Goal: Task Accomplishment & Management: Manage account settings

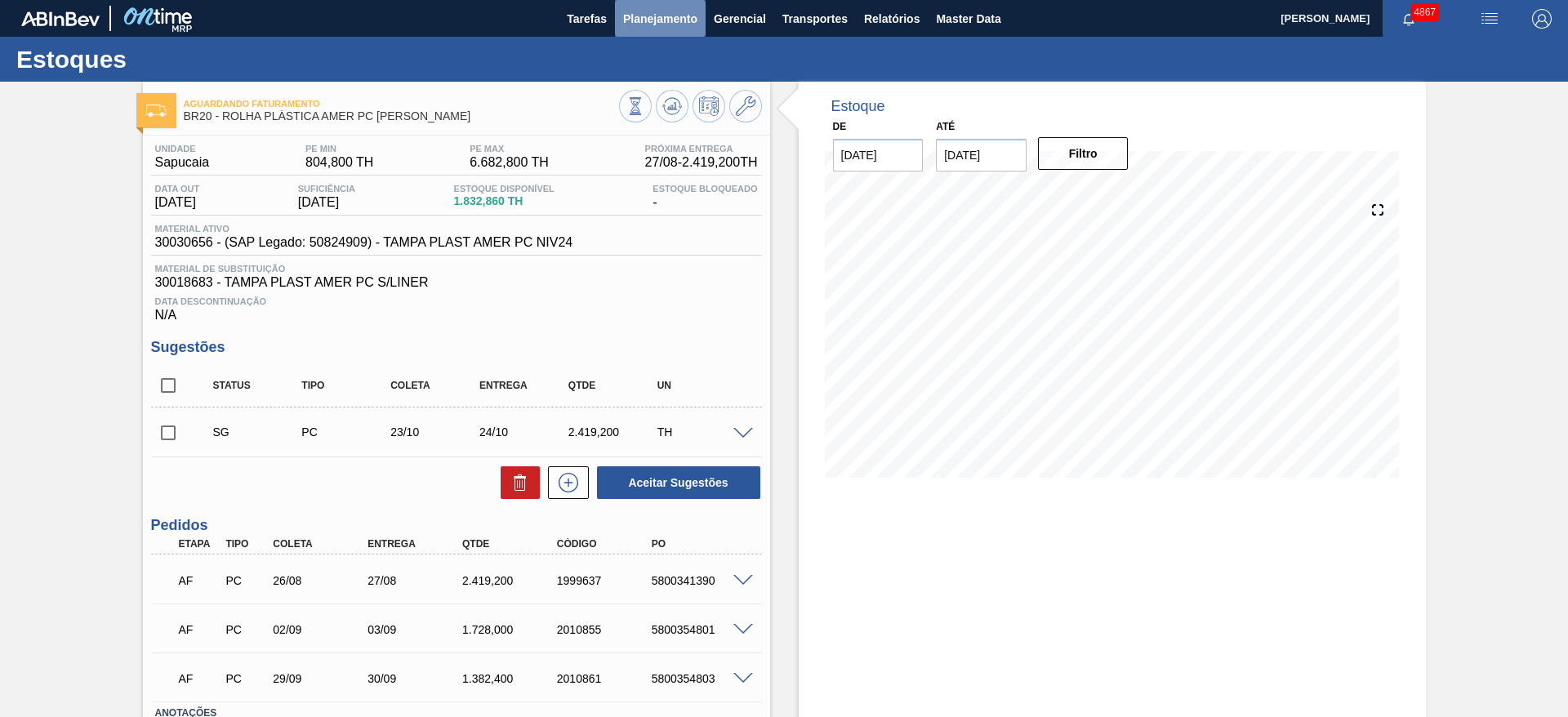
click at [663, 16] on span "Planejamento" at bounding box center [660, 19] width 74 height 19
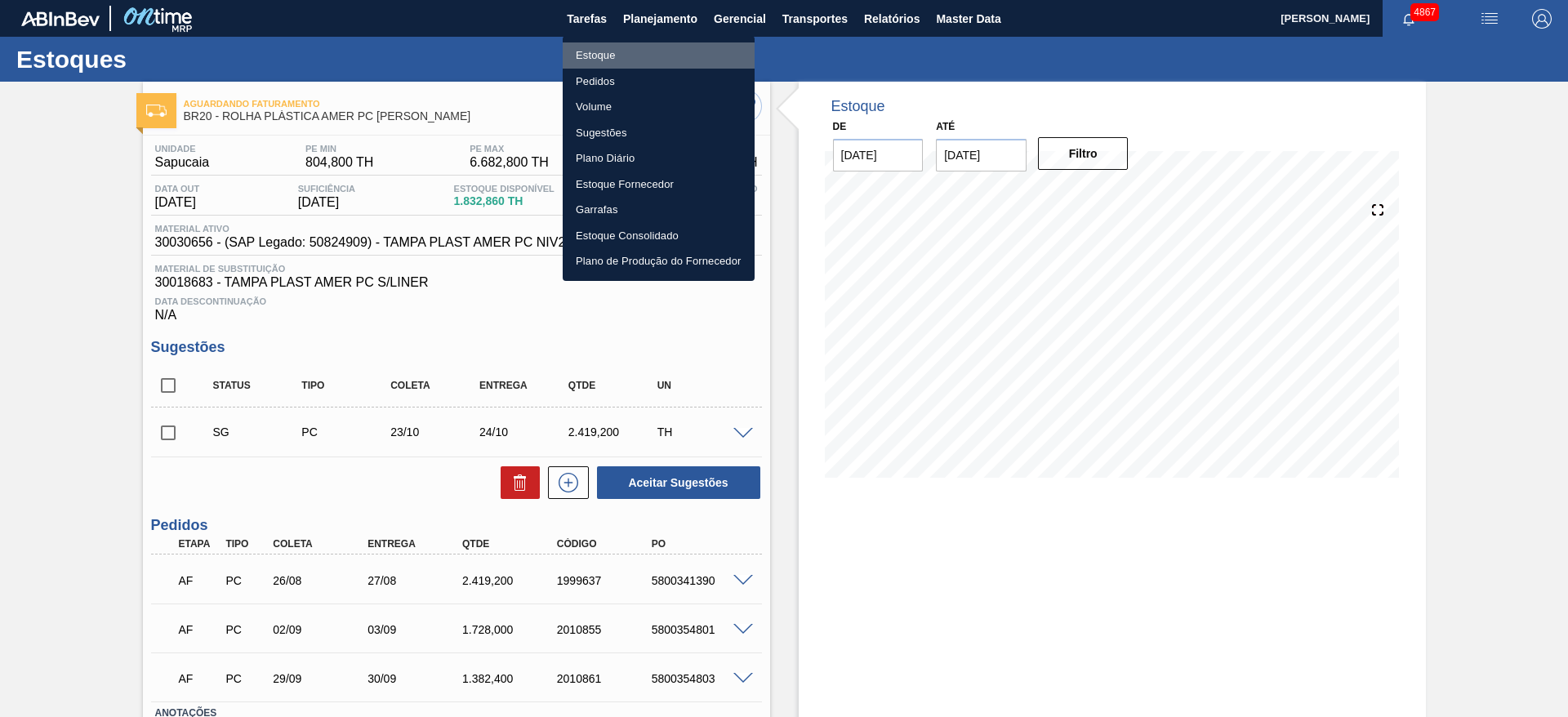
click at [616, 58] on li "Estoque" at bounding box center [658, 56] width 192 height 27
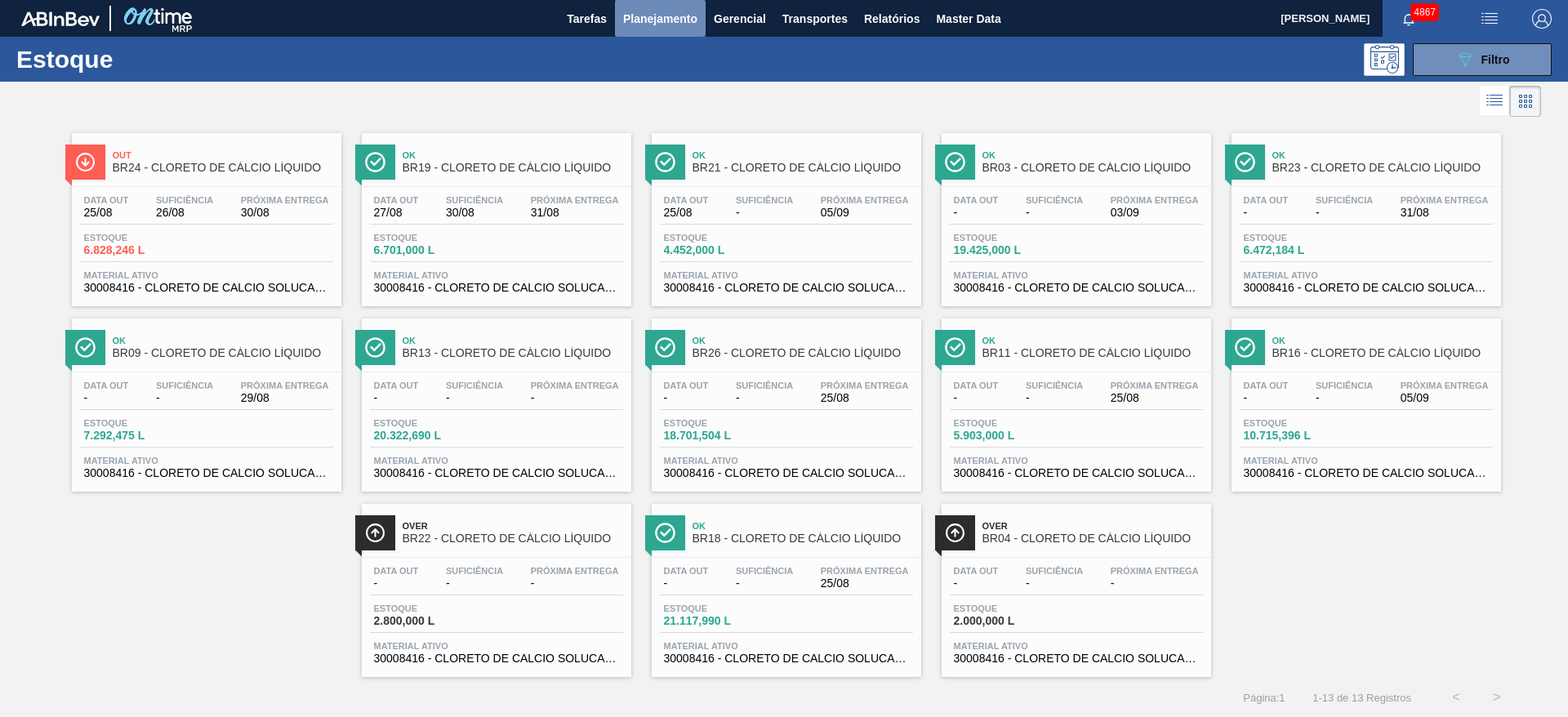
click at [637, 26] on span "Planejamento" at bounding box center [660, 19] width 74 height 19
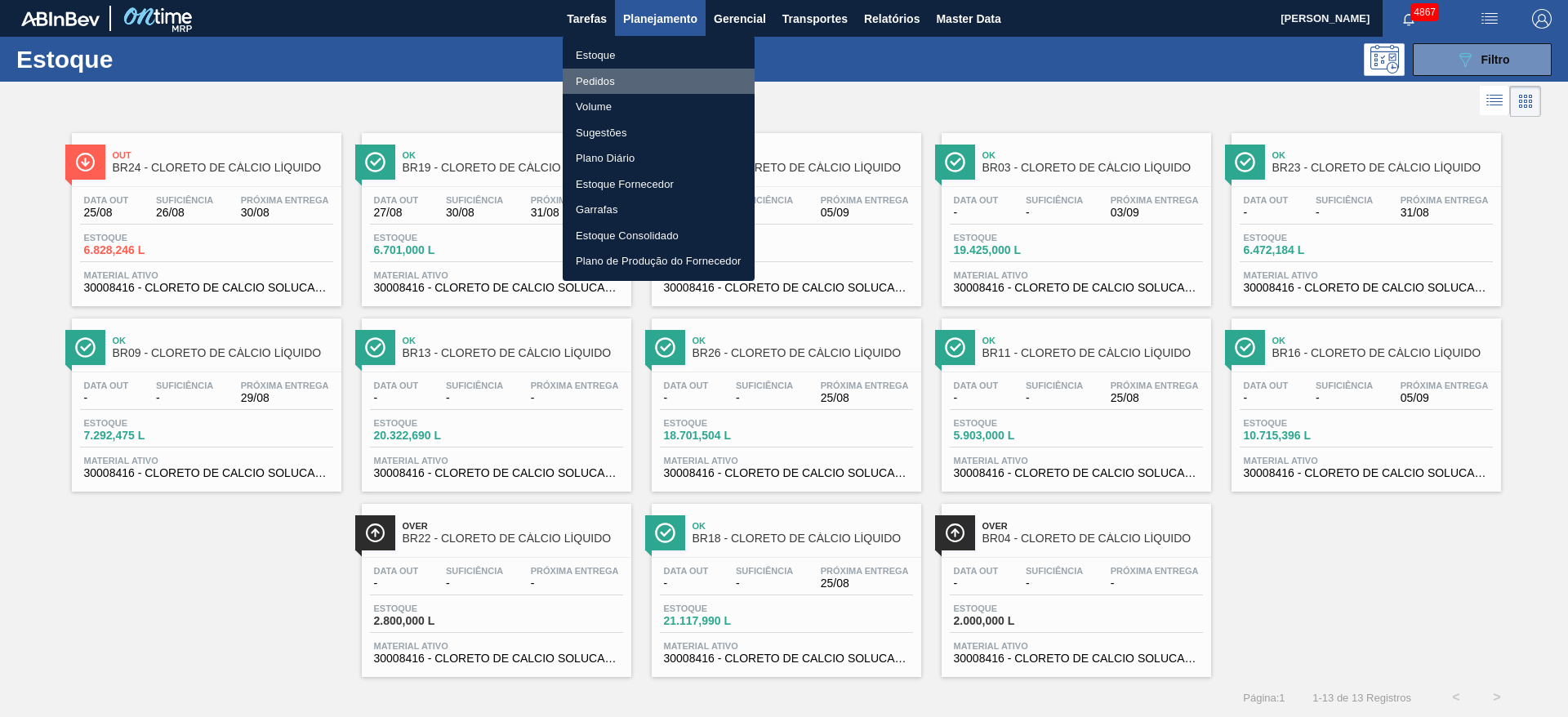
click at [634, 75] on li "Pedidos" at bounding box center [658, 82] width 192 height 27
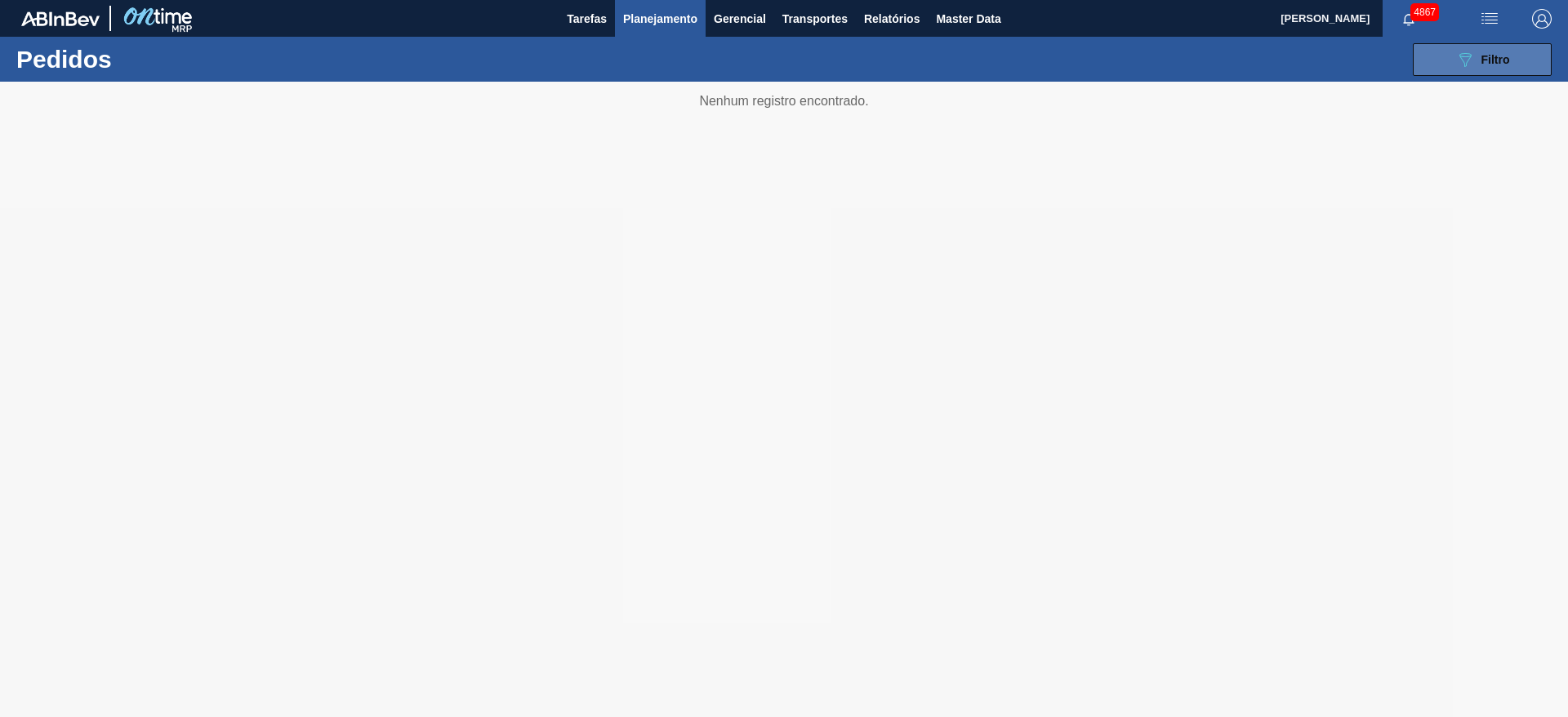
click at [1518, 56] on button "089F7B8B-B2A5-4AFE-B5C0-19BA573D28AC Filtro" at bounding box center [1481, 59] width 139 height 33
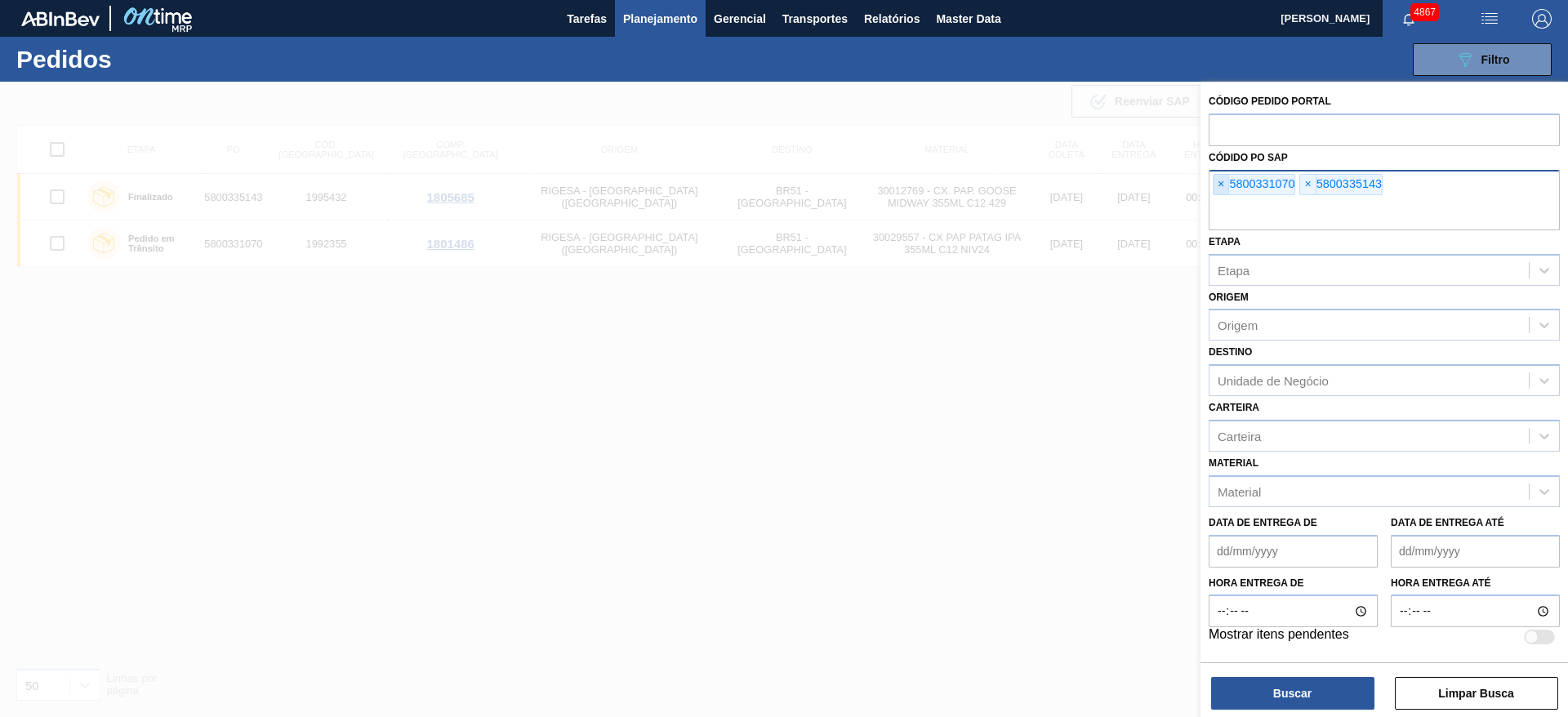
click at [1220, 185] on span "×" at bounding box center [1221, 184] width 16 height 19
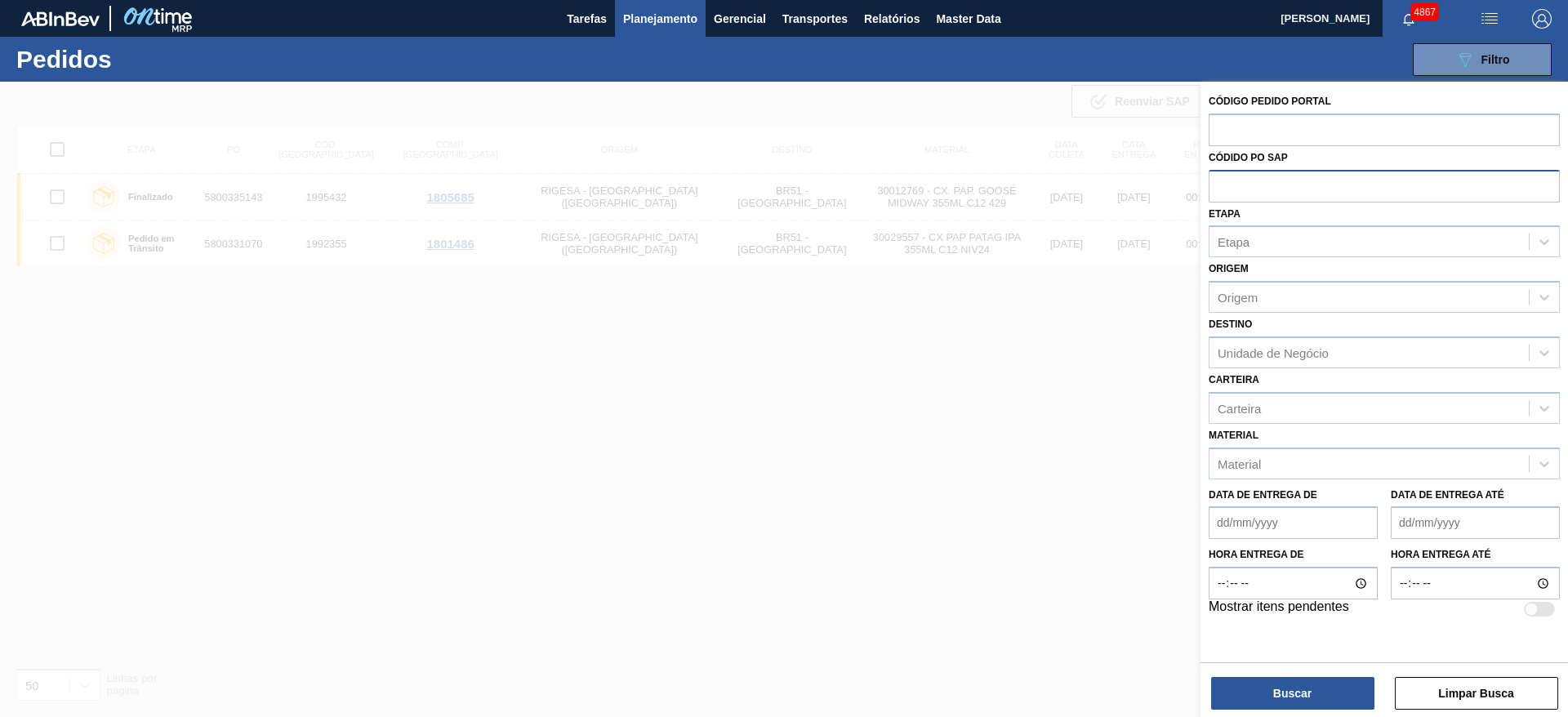
paste input "5800351225"
type input "5800351225"
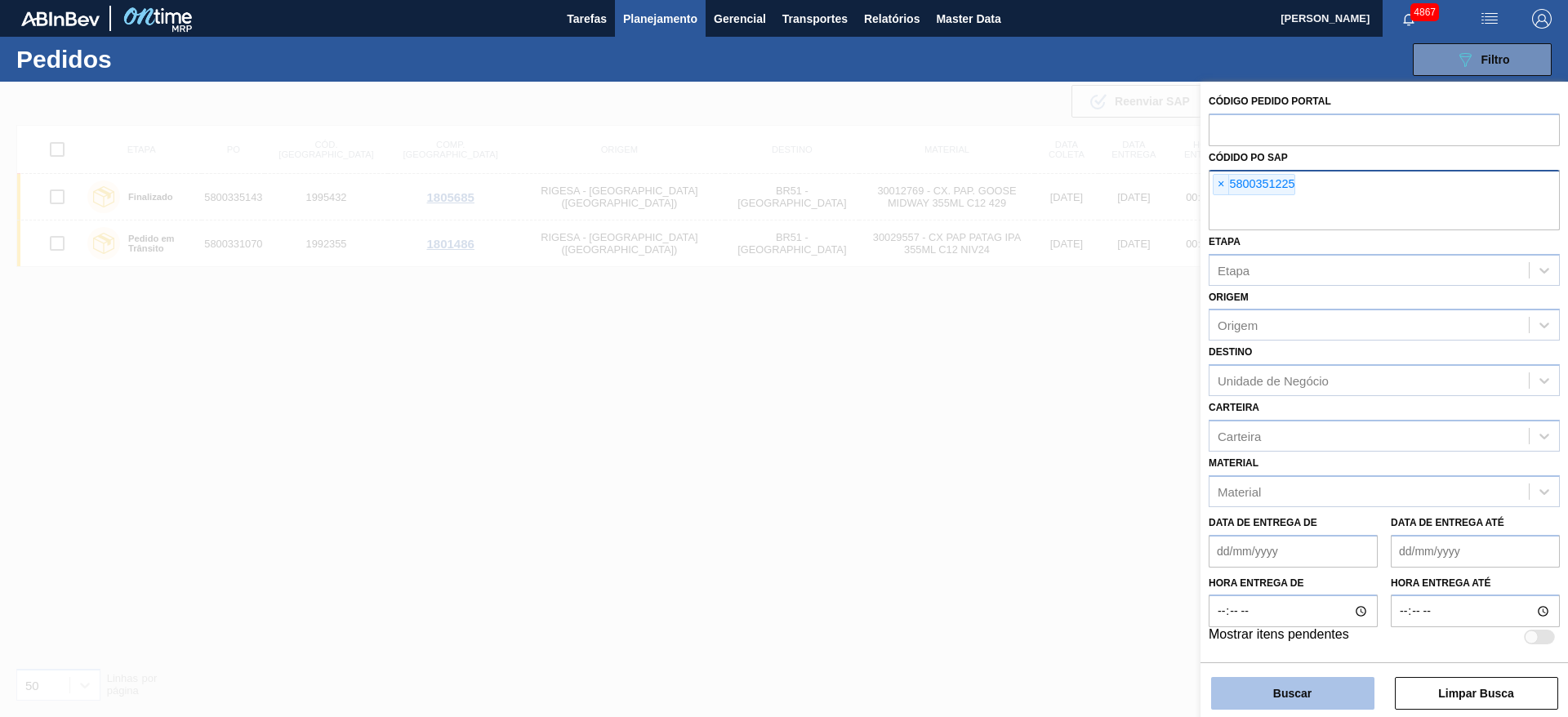
click at [1219, 684] on button "Buscar" at bounding box center [1293, 693] width 164 height 33
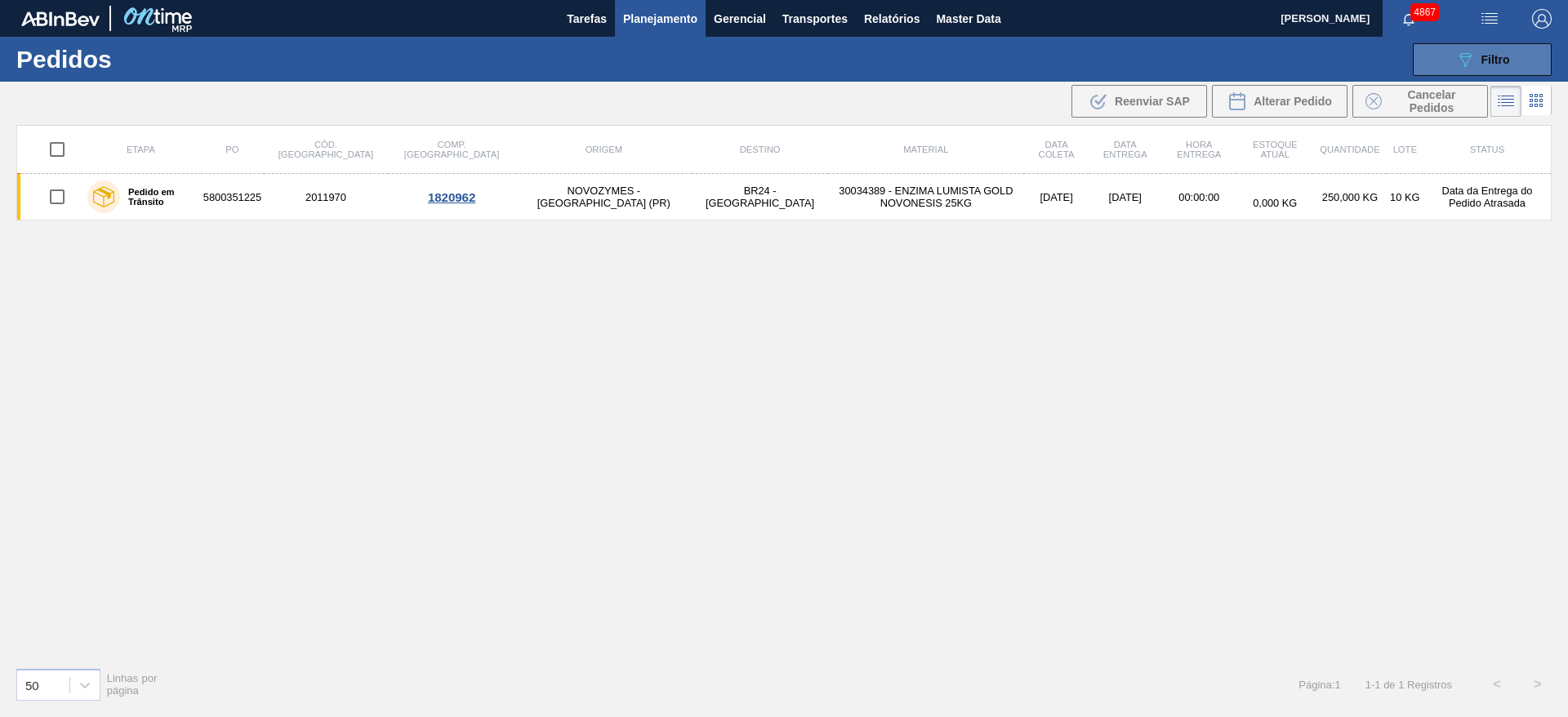
click at [1493, 61] on span "Filtro" at bounding box center [1495, 59] width 28 height 13
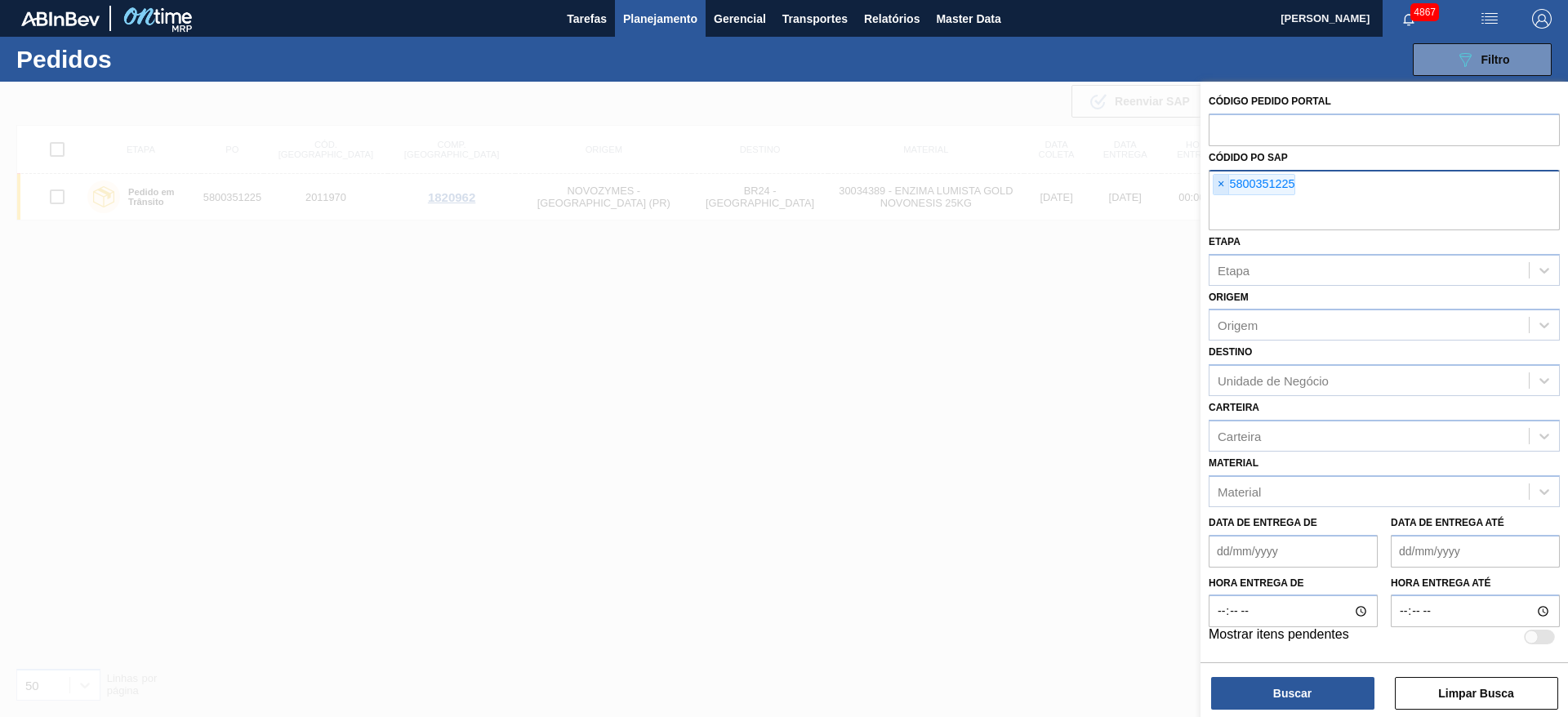
click at [1221, 179] on span "×" at bounding box center [1221, 184] width 16 height 19
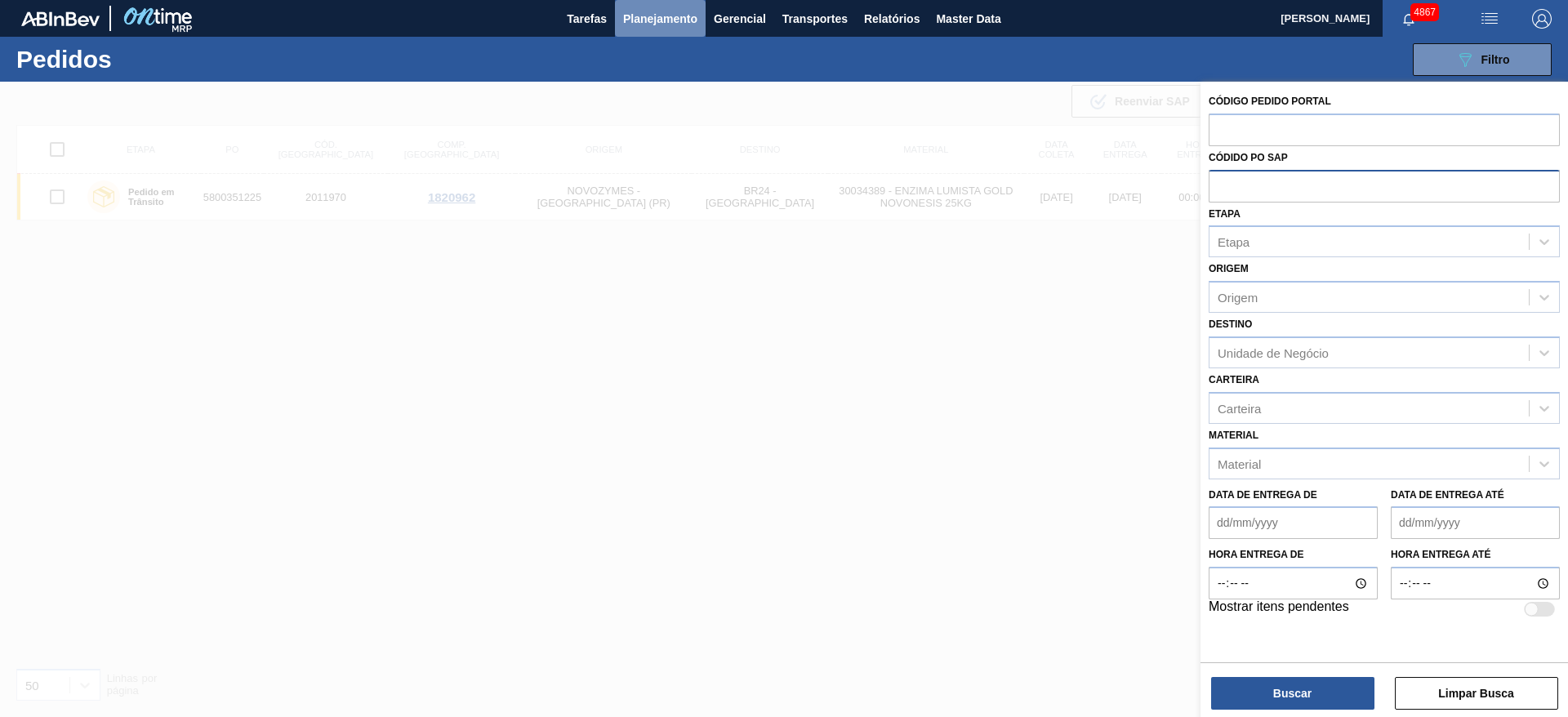
click at [632, 11] on span "Planejamento" at bounding box center [660, 19] width 74 height 19
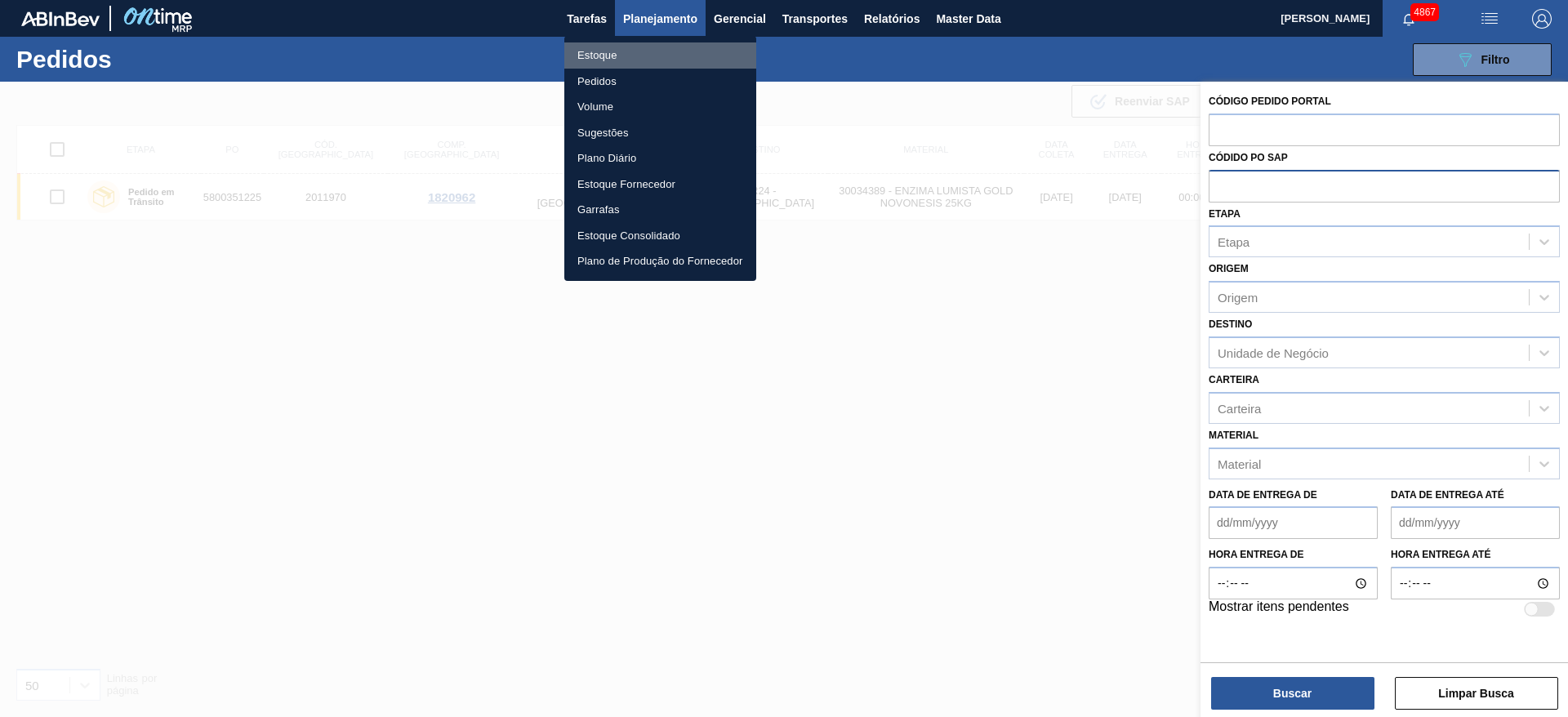
click at [611, 53] on li "Estoque" at bounding box center [660, 56] width 192 height 27
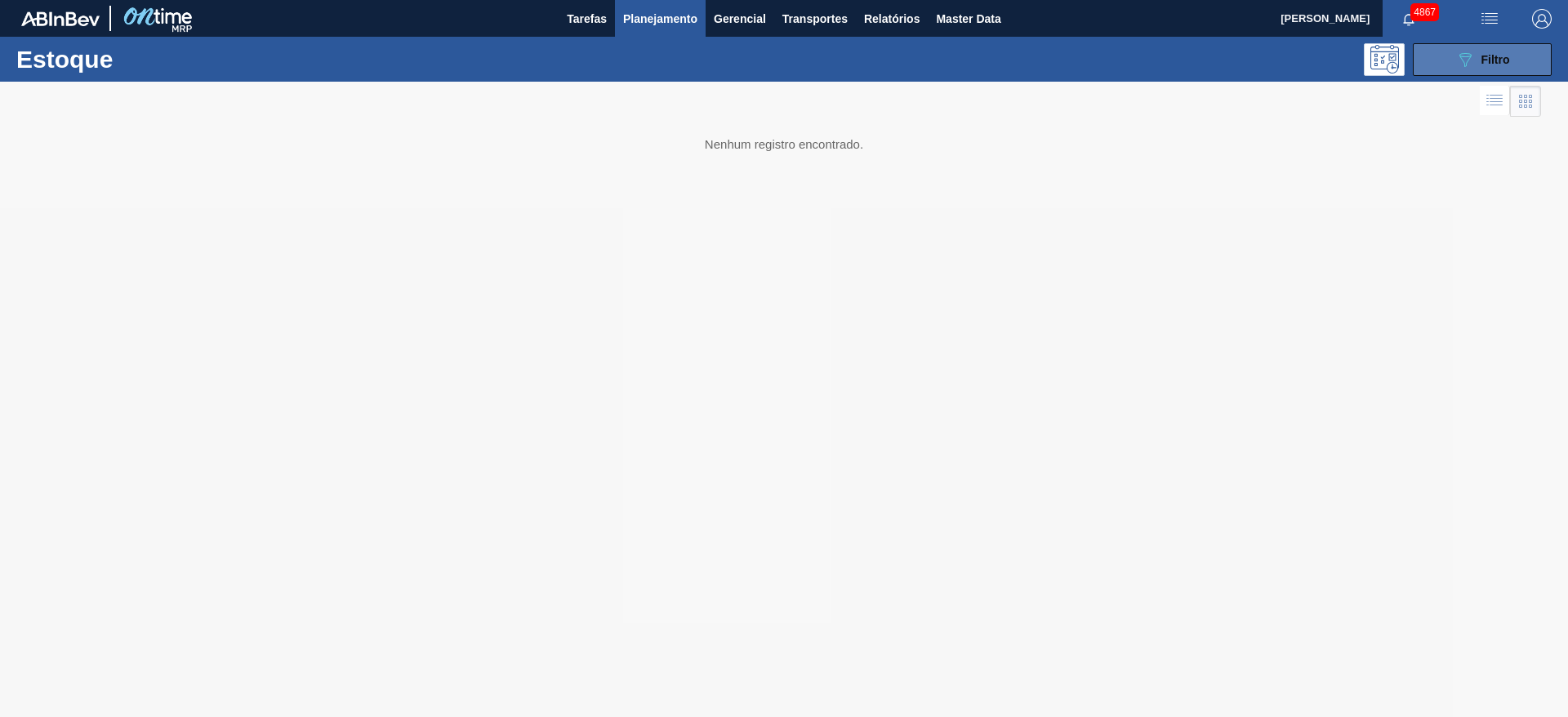
click at [1498, 62] on span "Filtro" at bounding box center [1495, 59] width 28 height 13
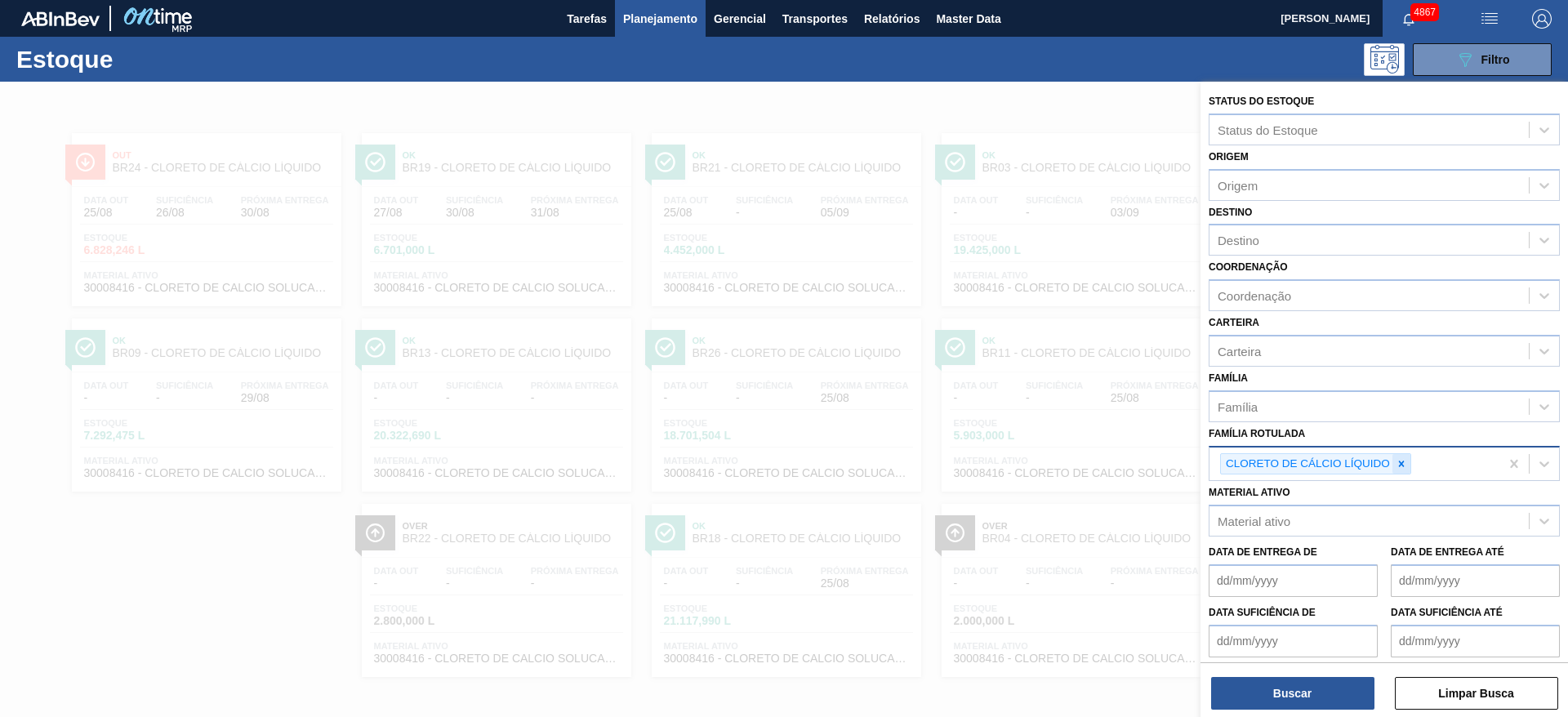
click at [1409, 458] on div at bounding box center [1401, 464] width 18 height 20
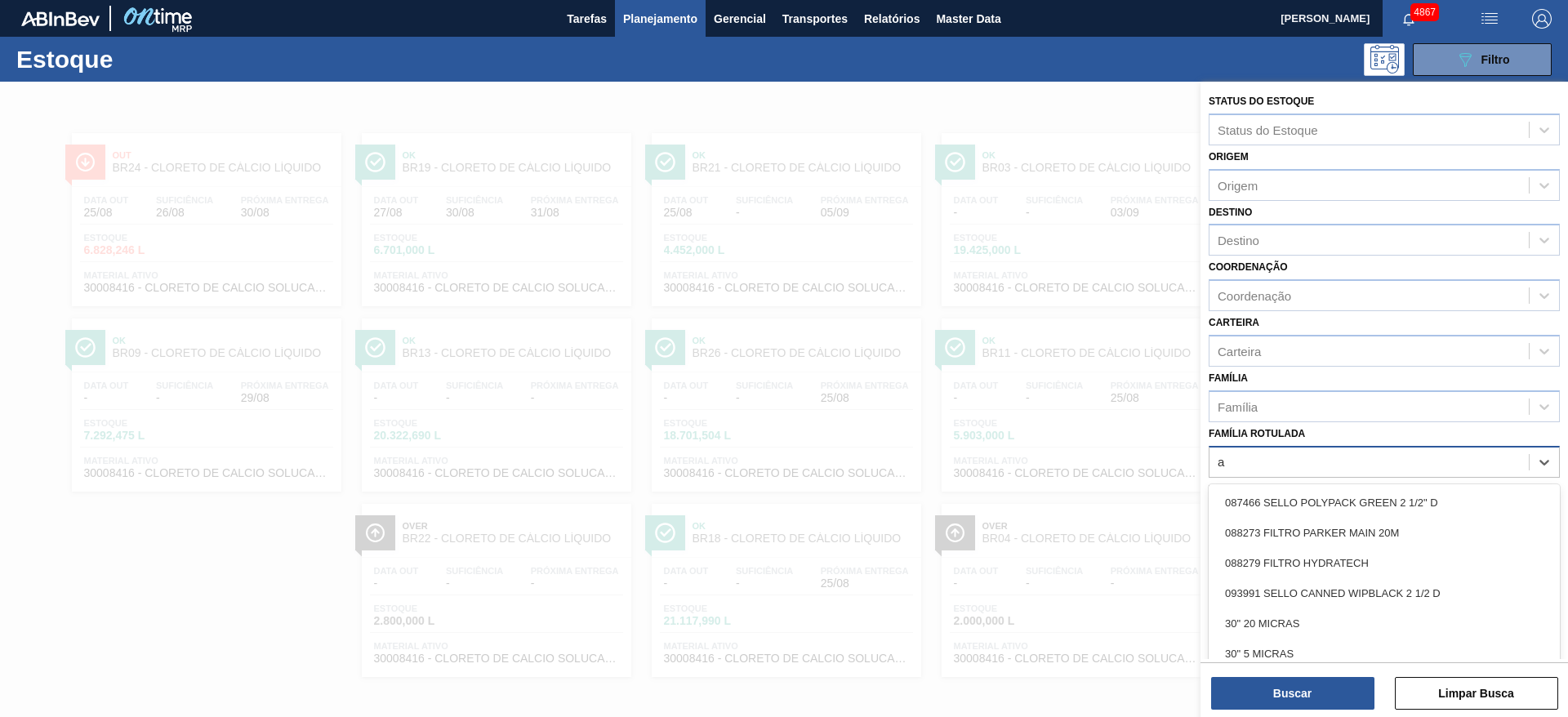
scroll to position [1, 0]
type Rotulada "alfa"
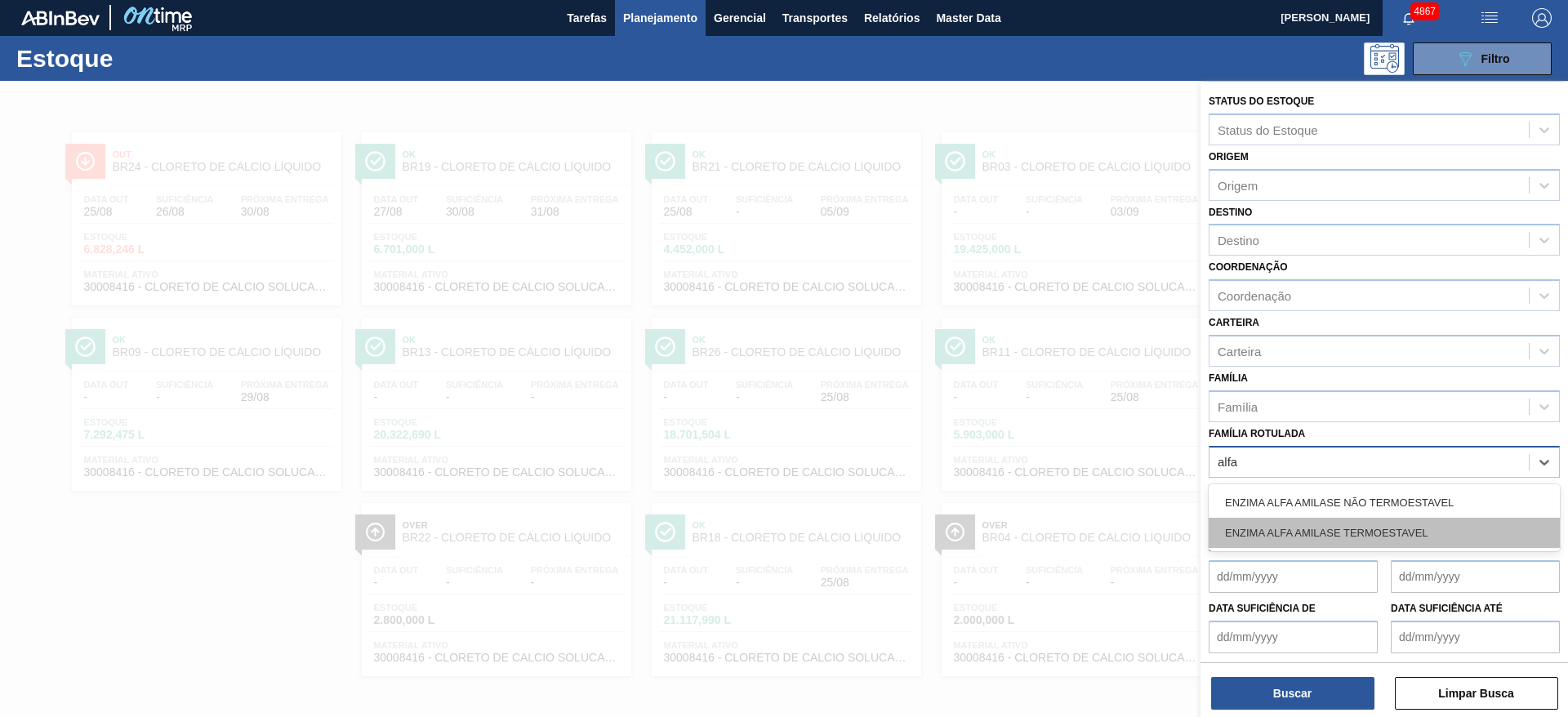
click at [1387, 535] on div "ENZIMA ALFA AMILASE TERMOESTAVEL" at bounding box center [1384, 533] width 351 height 30
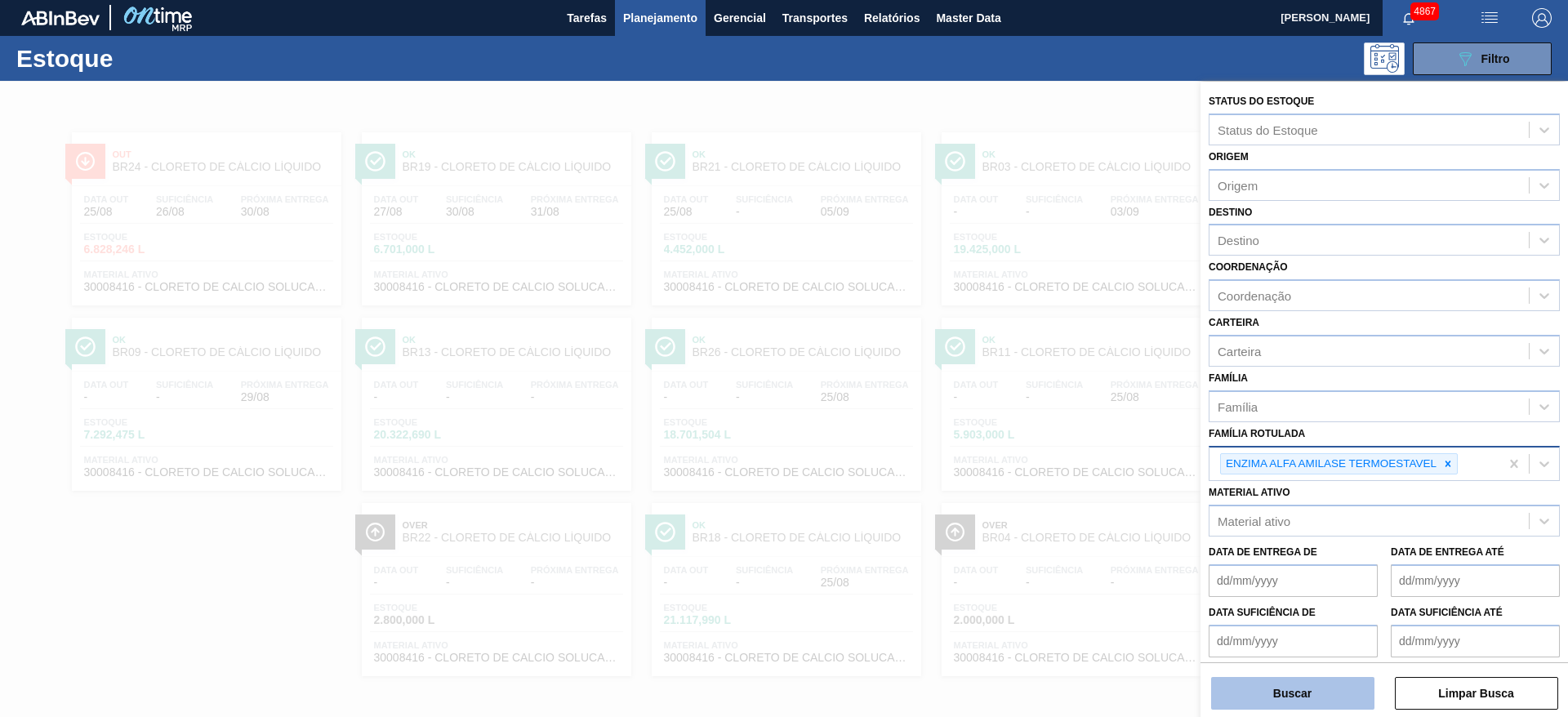
click at [1295, 693] on button "Buscar" at bounding box center [1293, 693] width 164 height 33
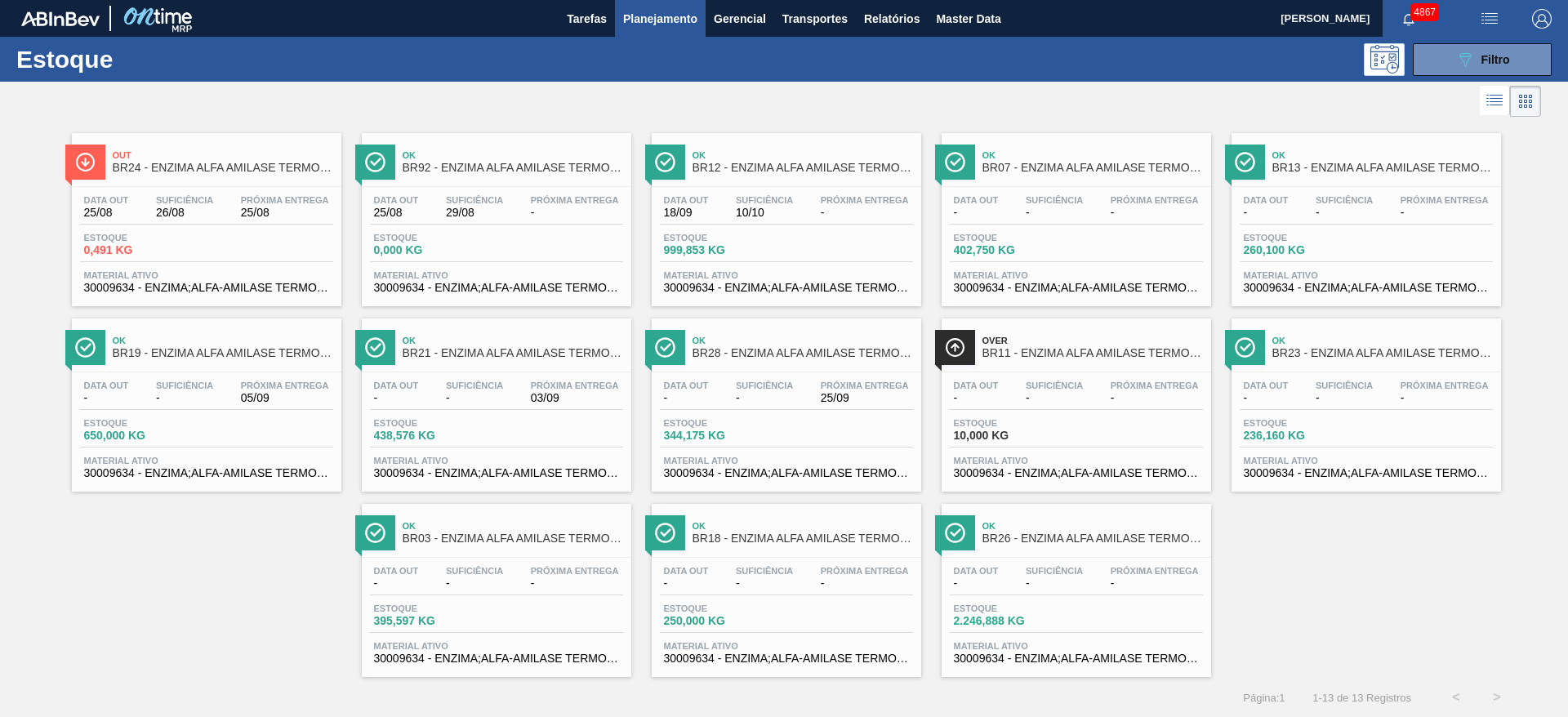
click at [273, 173] on span "BR24 - ENZIMA ALFA AMILASE TERMOESTAVEL" at bounding box center [222, 168] width 220 height 12
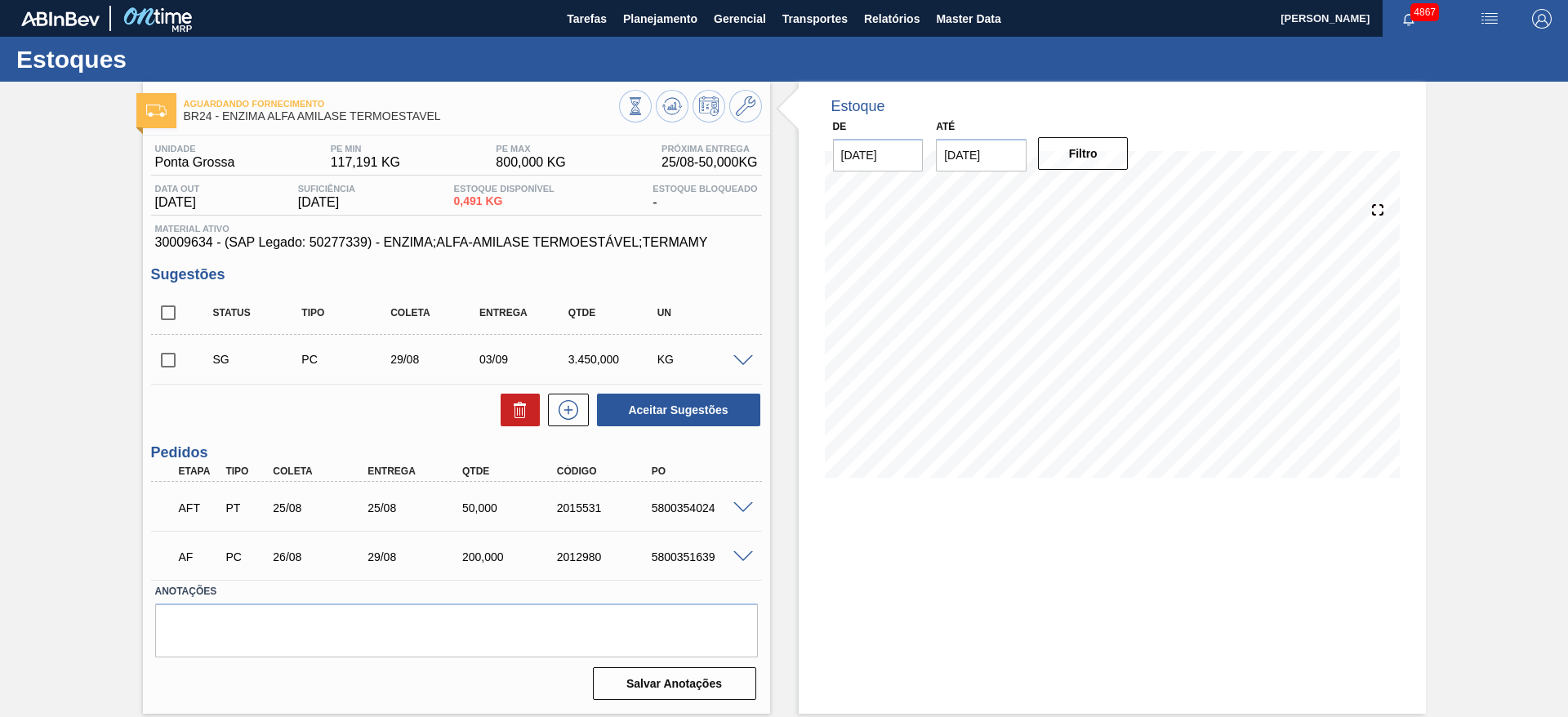
click at [735, 559] on span at bounding box center [743, 558] width 19 height 12
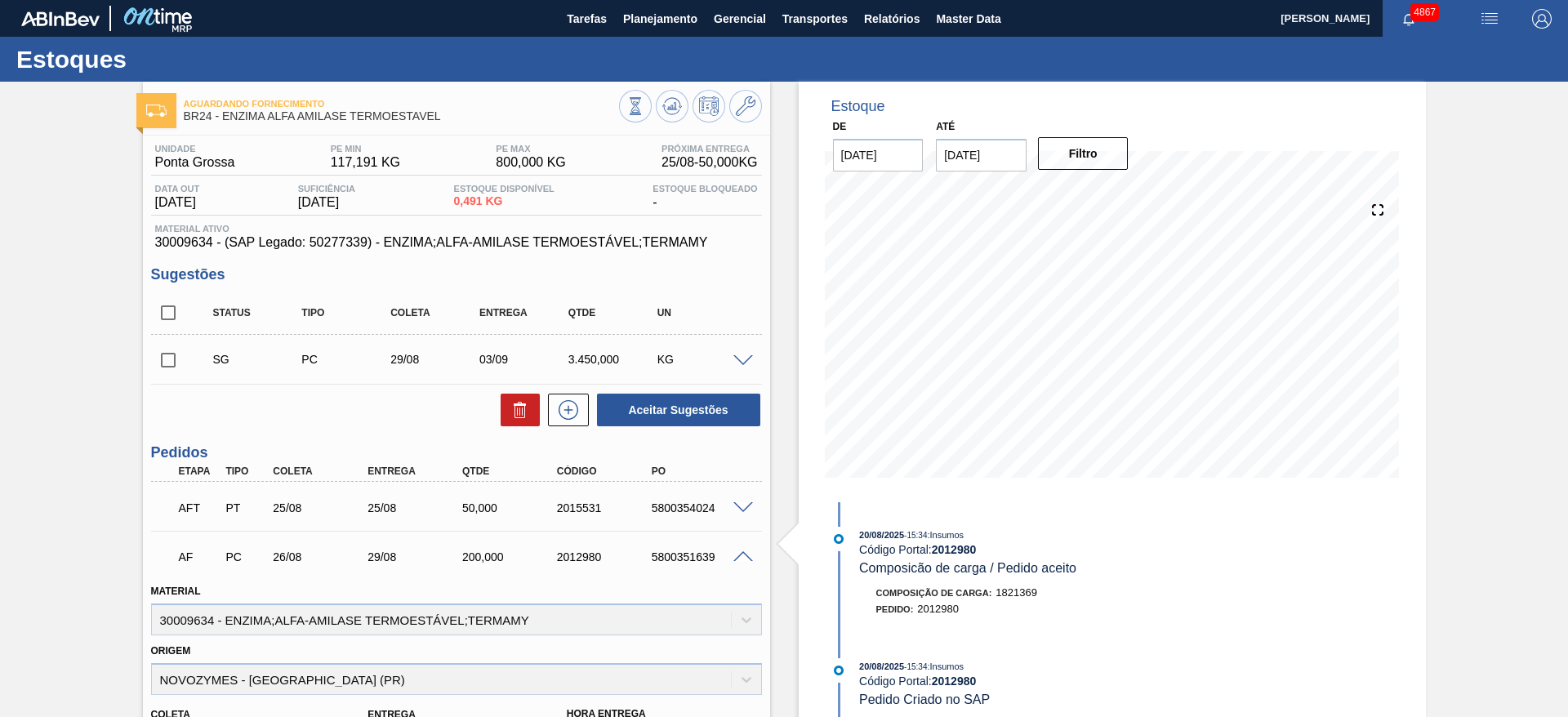
click at [735, 559] on span at bounding box center [743, 558] width 19 height 12
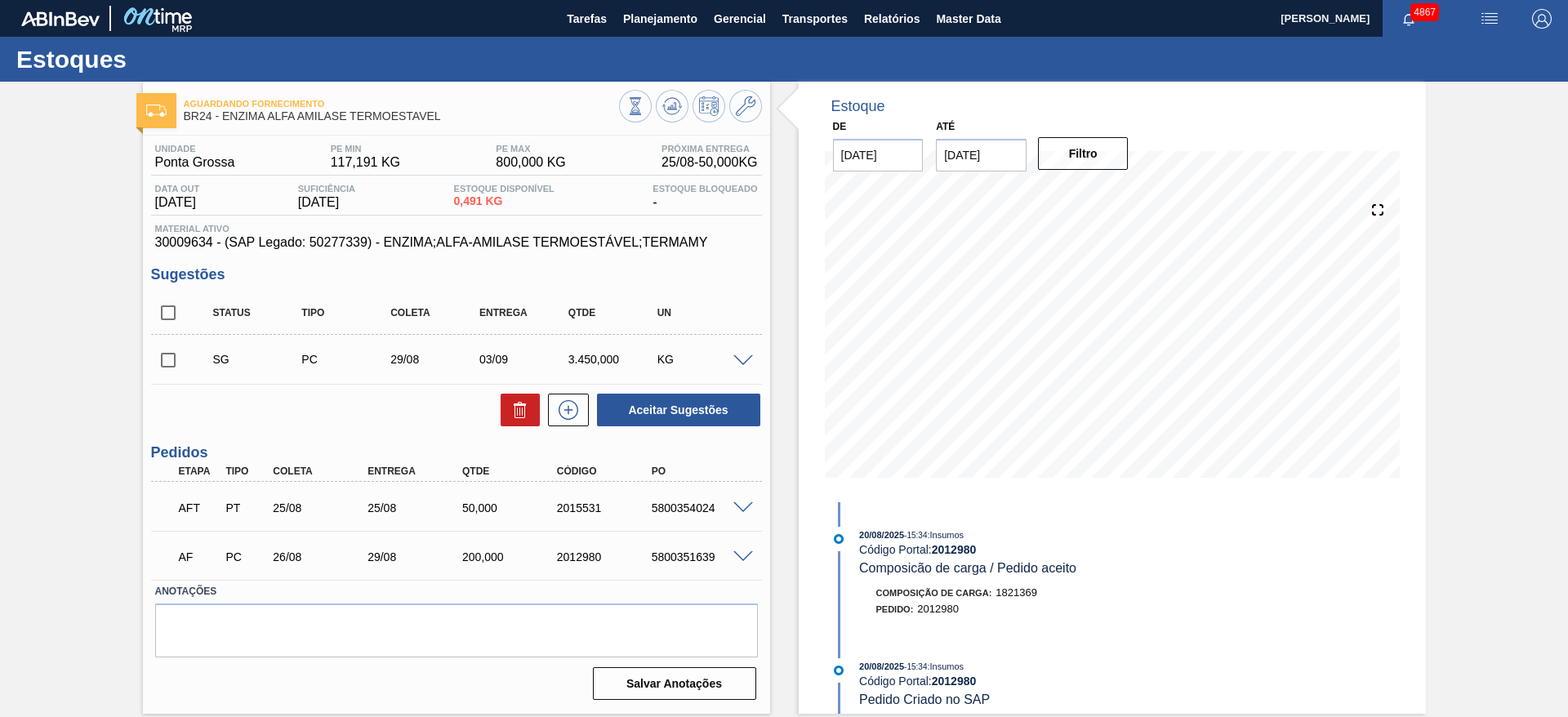
click at [735, 559] on span at bounding box center [743, 558] width 19 height 12
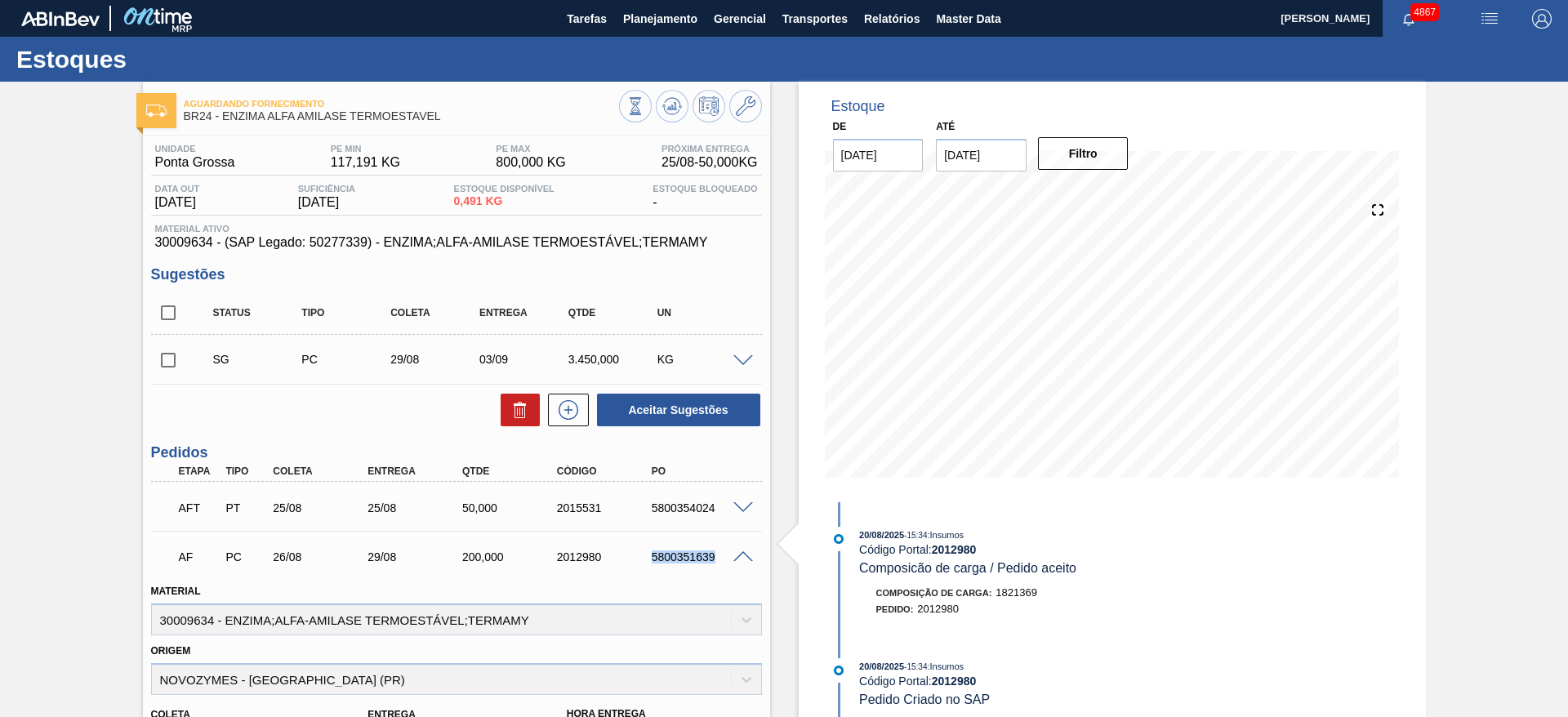
drag, startPoint x: 645, startPoint y: 563, endPoint x: 719, endPoint y: 565, distance: 74.0
click at [719, 565] on div "AF PC 26/08 29/08 200,000 2012980 5800351639" at bounding box center [451, 555] width 567 height 33
copy div "5800351639"
click at [750, 112] on icon at bounding box center [745, 106] width 19 height 19
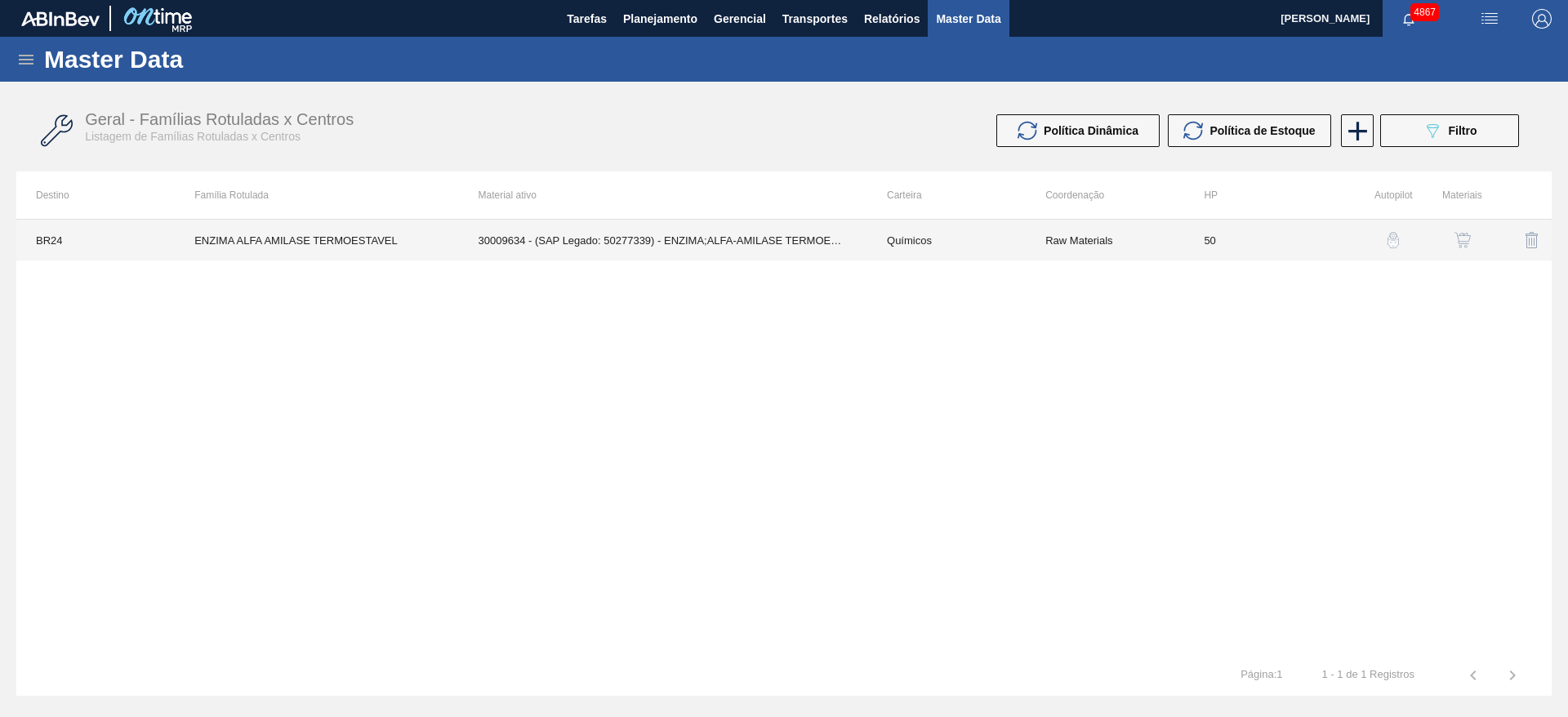
click at [791, 243] on td "30009634 - (SAP Legado: 50277339) - ENZIMA;ALFA-AMILASE TERMOESTÁVEL;TERMAMY" at bounding box center [663, 240] width 408 height 41
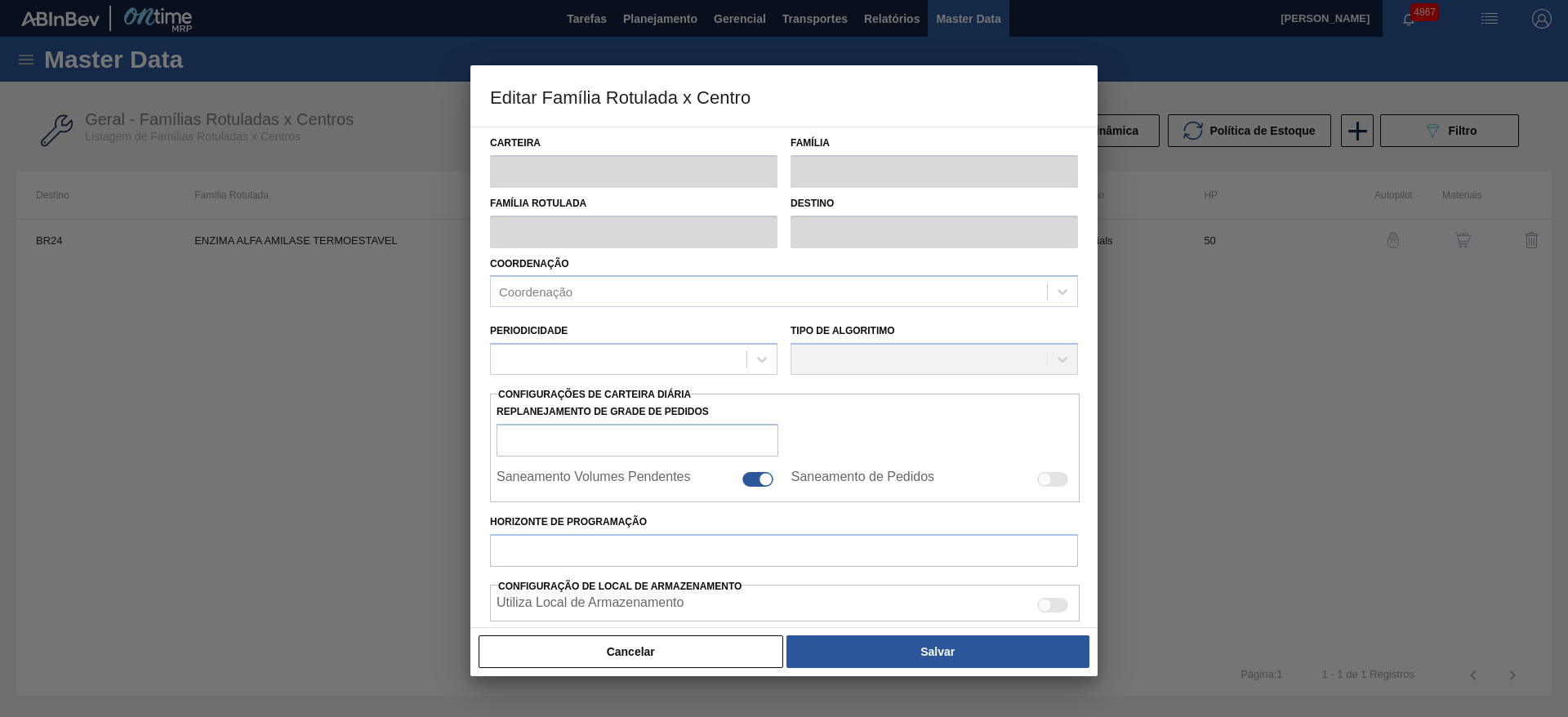
type input "Químicos"
type input "Enzima"
type input "ENZIMA ALFA AMILASE TERMOESTAVEL"
type input "BR24 - [GEOGRAPHIC_DATA]"
type input "50"
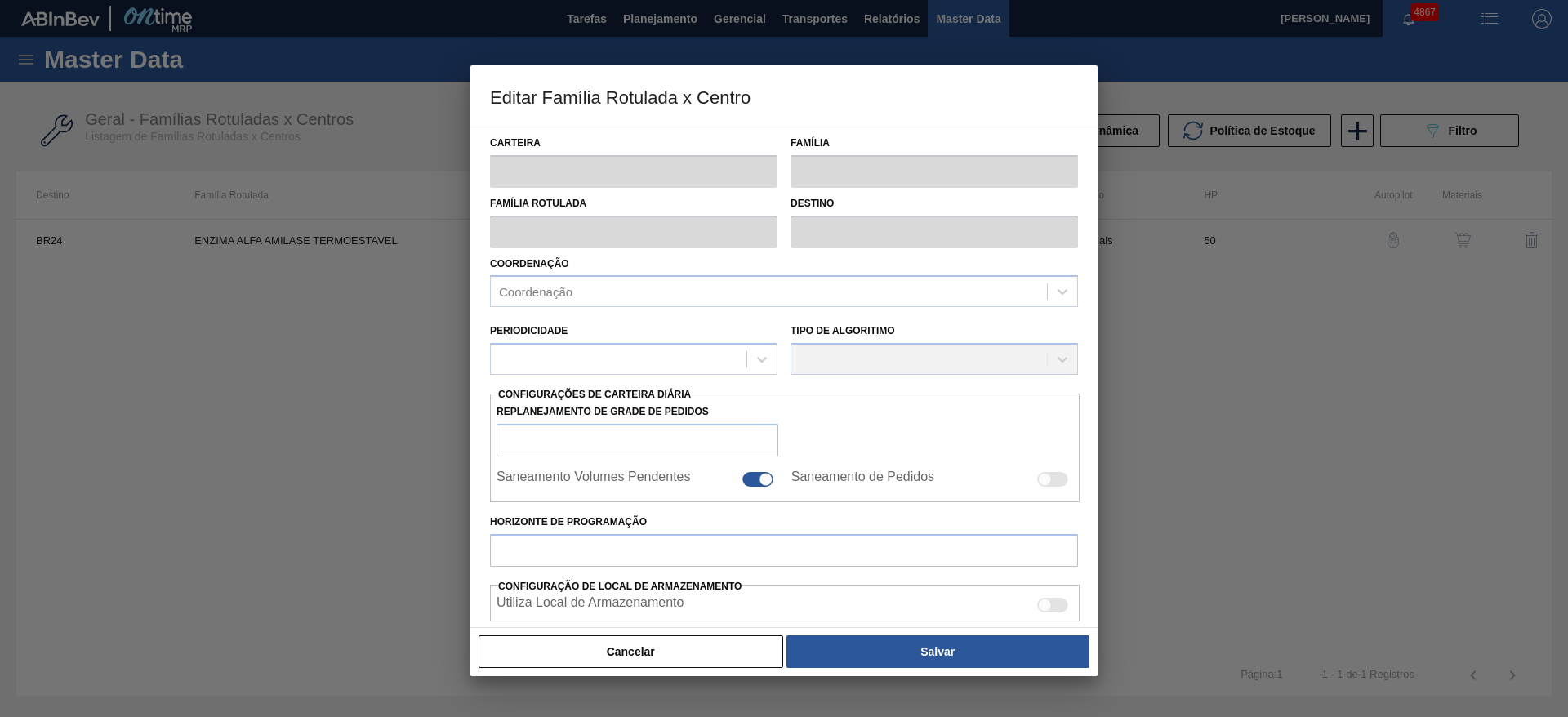
type input "117,191"
type input "800"
type input "100"
type input "800,000"
checkbox input "true"
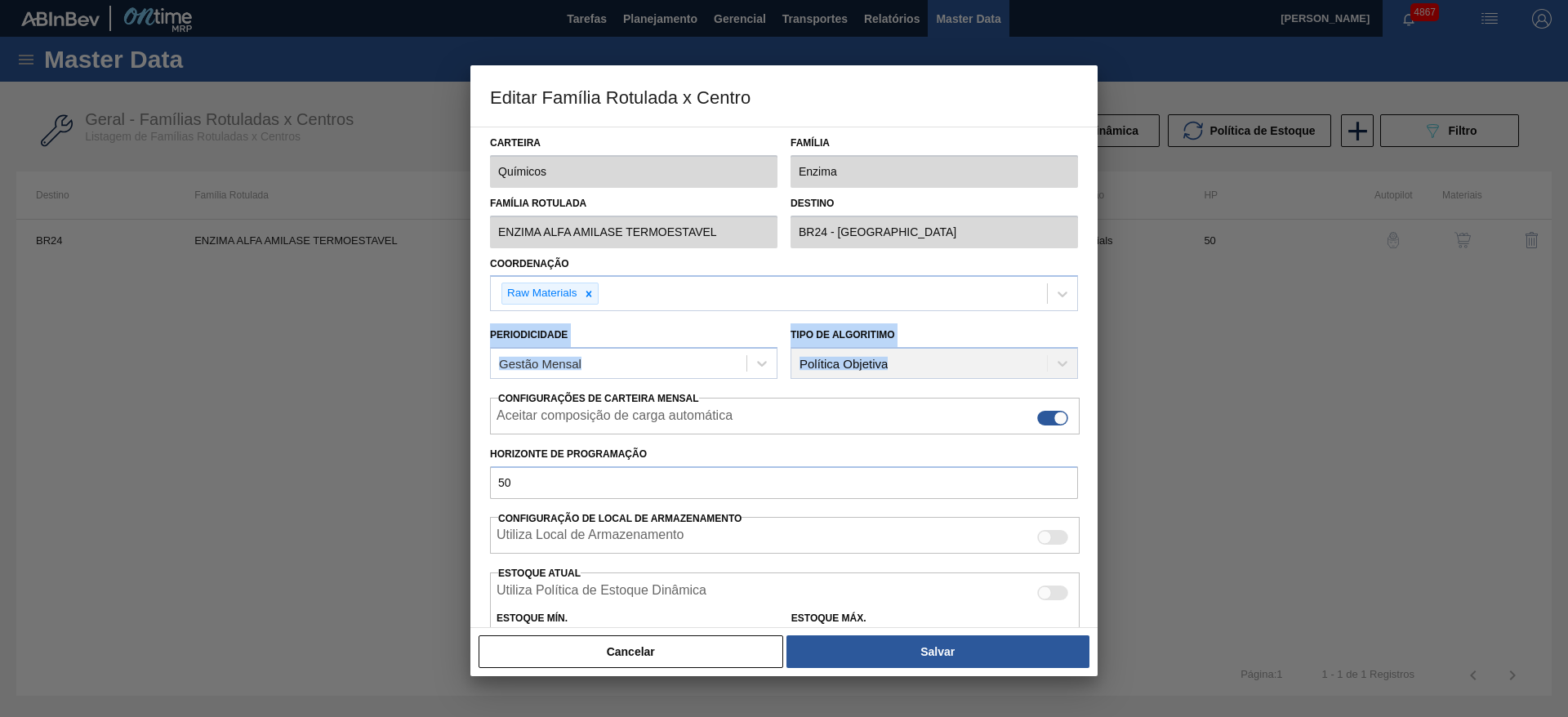
drag, startPoint x: 1094, startPoint y: 281, endPoint x: 1095, endPoint y: 361, distance: 80.0
click at [1095, 361] on div "Carteira Químicos Família Enzima Família Rotulada ENZIMA ALFA AMILASE TERMOESTA…" at bounding box center [784, 377] width 627 height 502
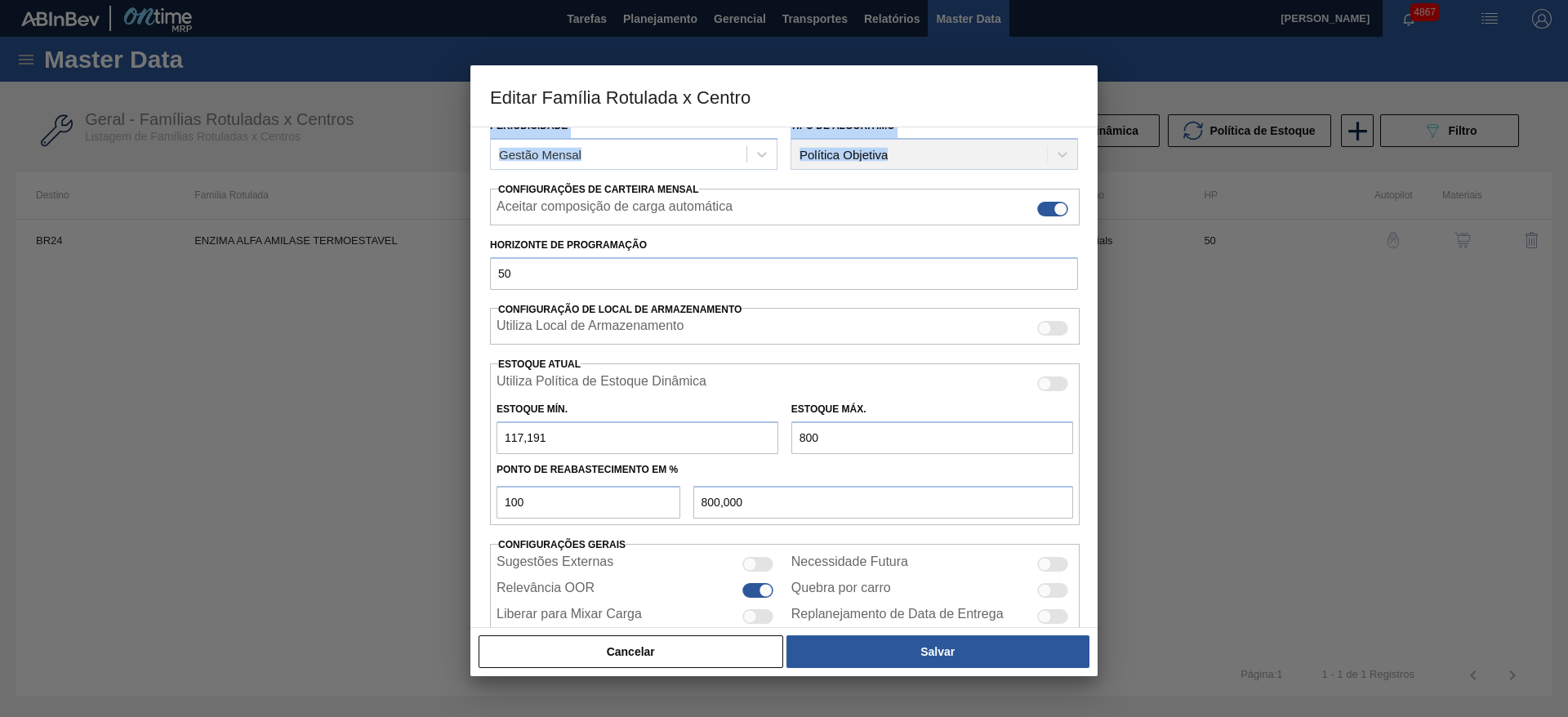
scroll to position [249, 0]
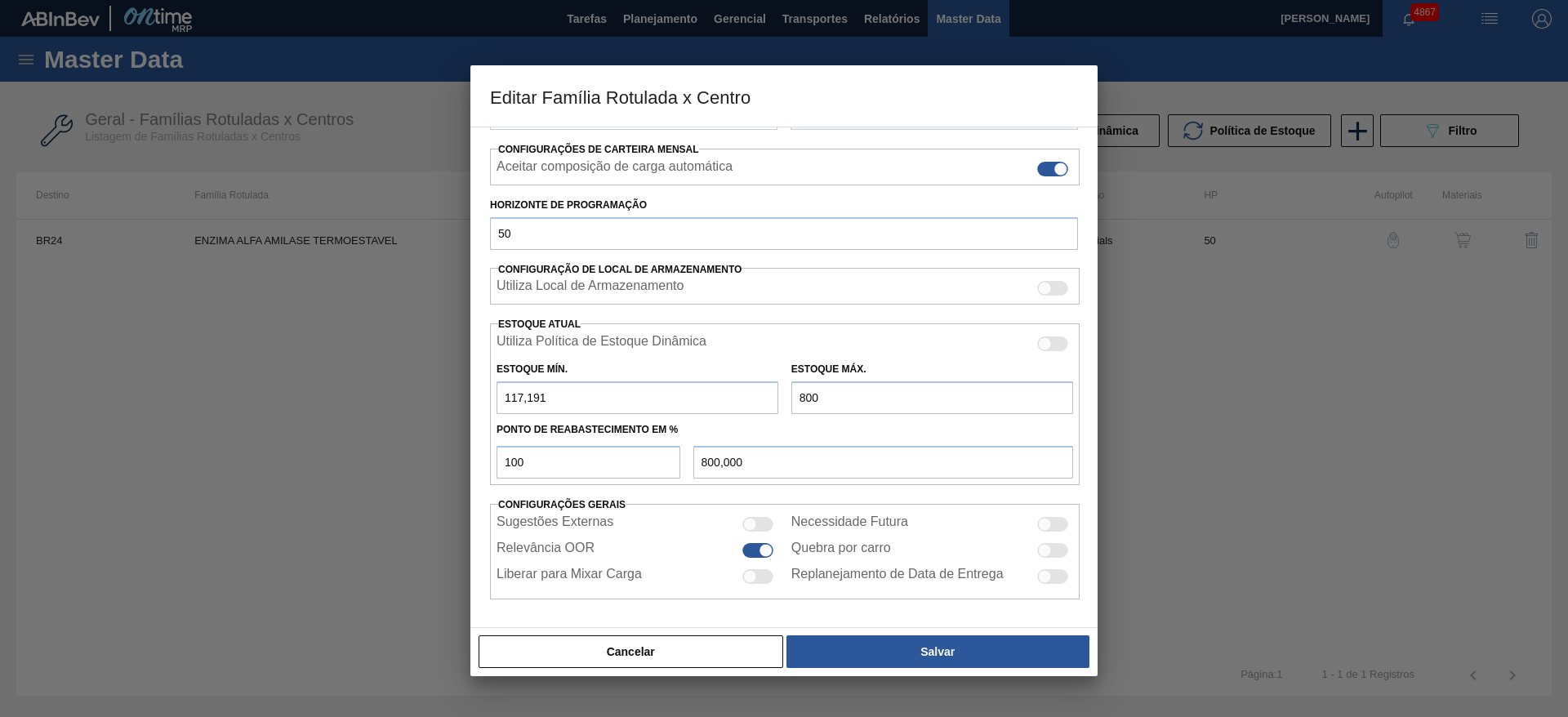
click at [823, 405] on input "800" at bounding box center [932, 397] width 281 height 33
click at [796, 399] on input "800" at bounding box center [932, 397] width 281 height 33
type input "900"
type input "900,000"
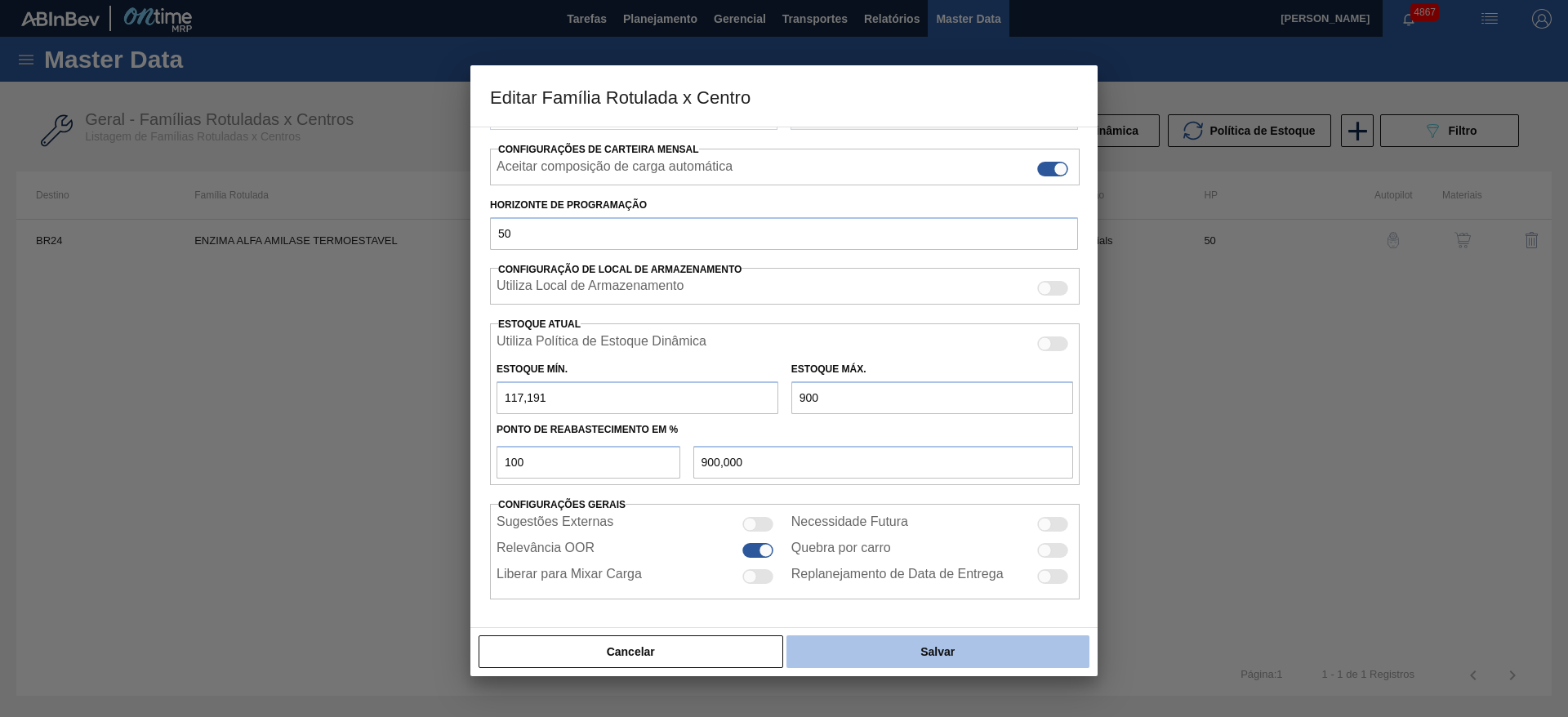
type input "900"
click at [903, 640] on button "Salvar" at bounding box center [938, 651] width 303 height 33
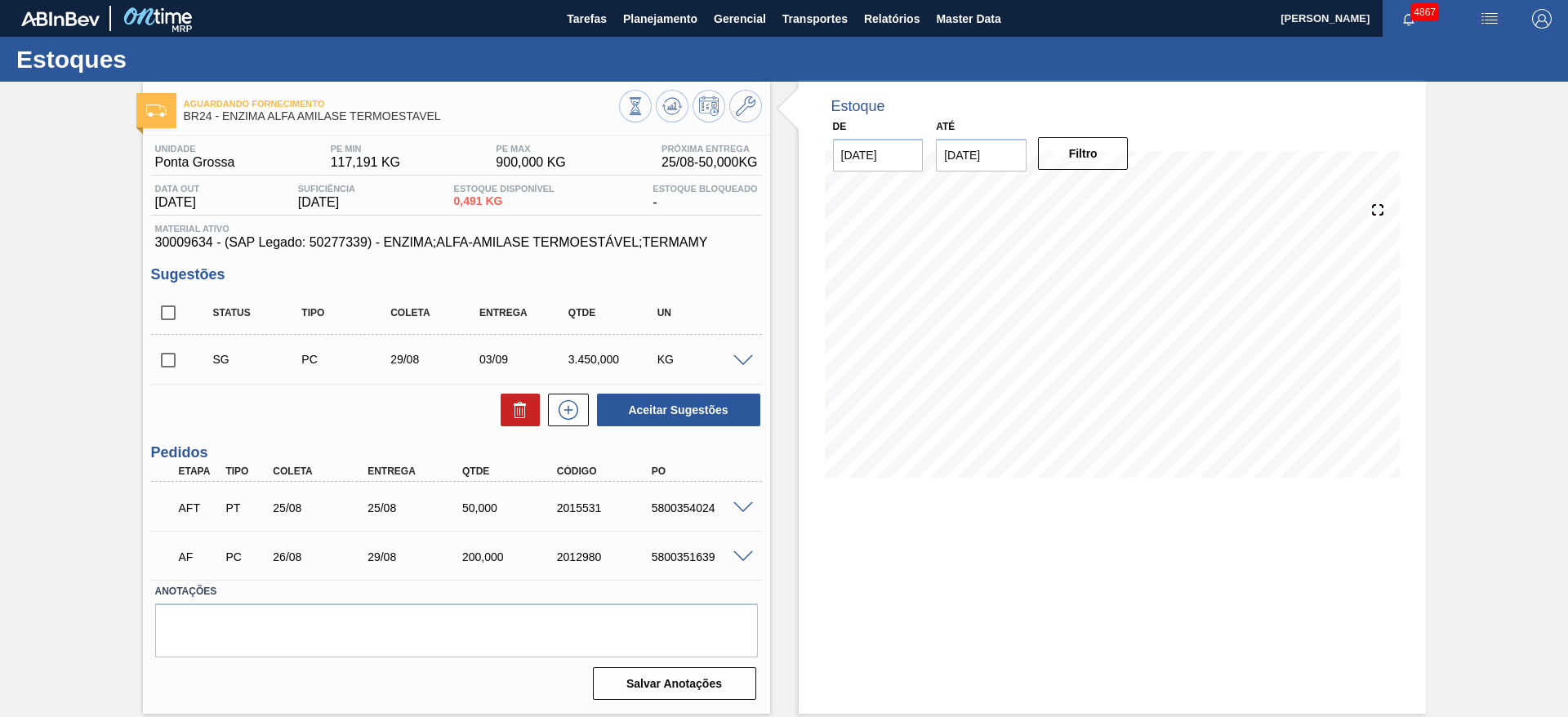
click at [741, 358] on span at bounding box center [743, 361] width 19 height 12
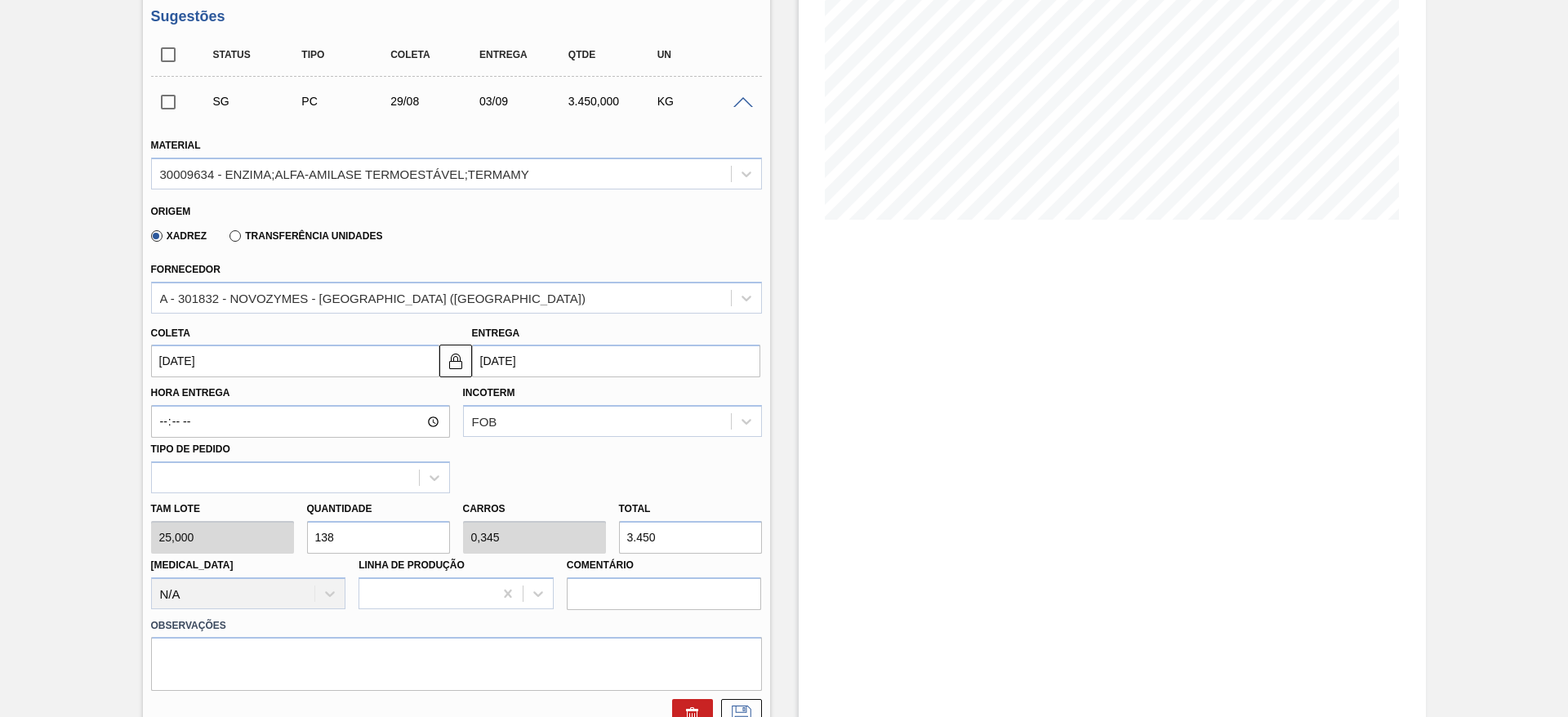
scroll to position [263, 0]
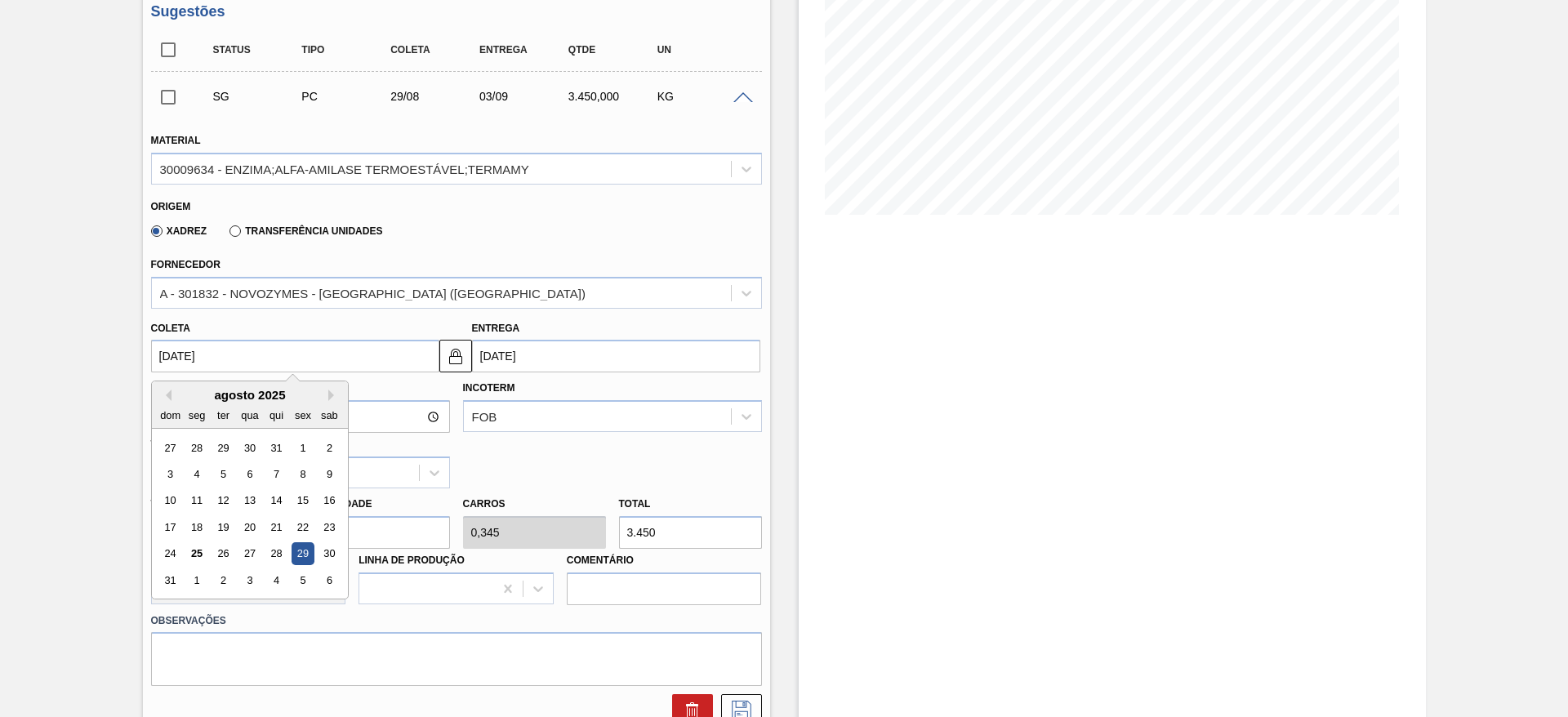
click at [179, 354] on input "[DATE]" at bounding box center [296, 356] width 288 height 33
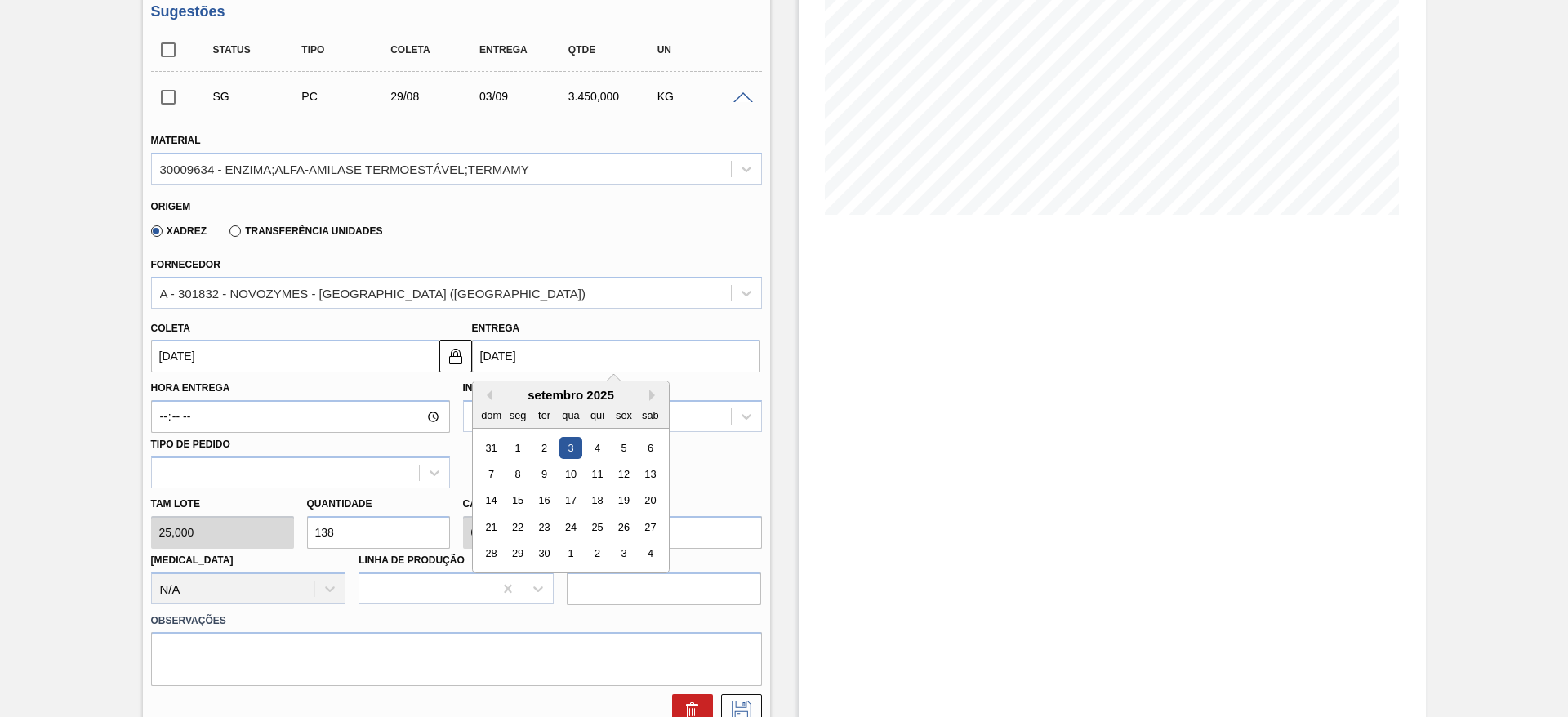
click at [515, 359] on input "[DATE]" at bounding box center [616, 356] width 288 height 33
click at [486, 397] on button "Previous Month" at bounding box center [487, 395] width 12 height 12
click at [618, 545] on div "29" at bounding box center [623, 554] width 22 height 22
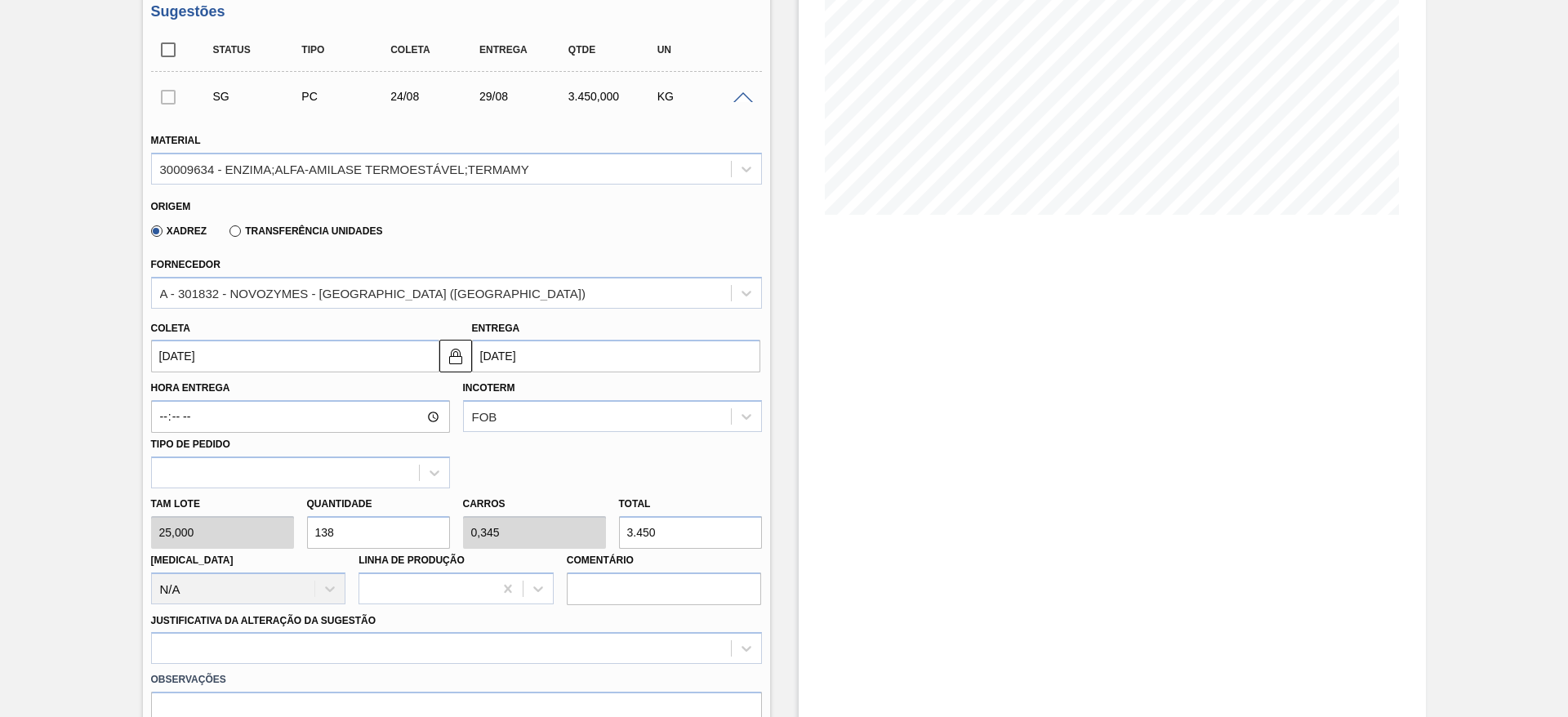
type input "[DATE]"
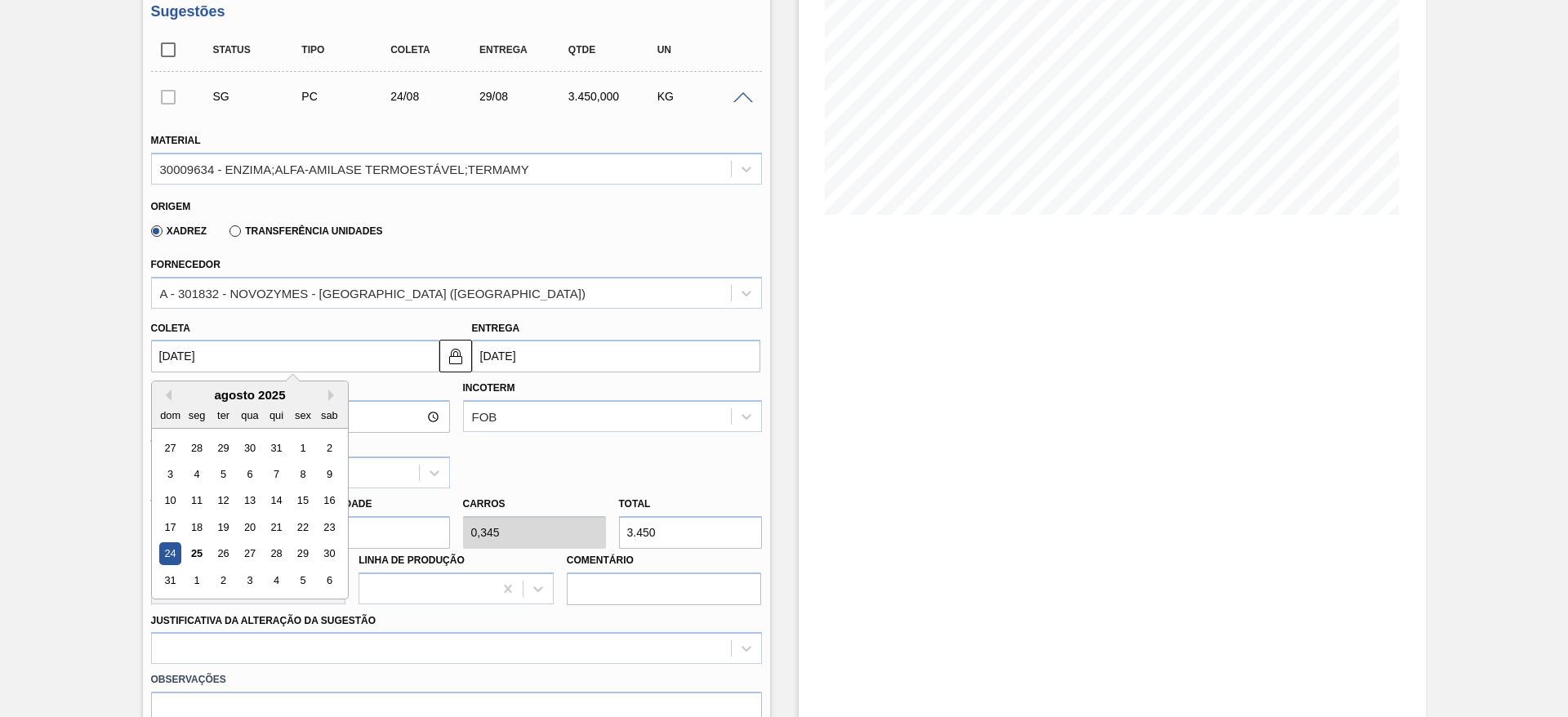
click at [406, 347] on input "[DATE]" at bounding box center [296, 356] width 288 height 33
click at [300, 556] on div "29" at bounding box center [302, 554] width 22 height 22
type input "[DATE]"
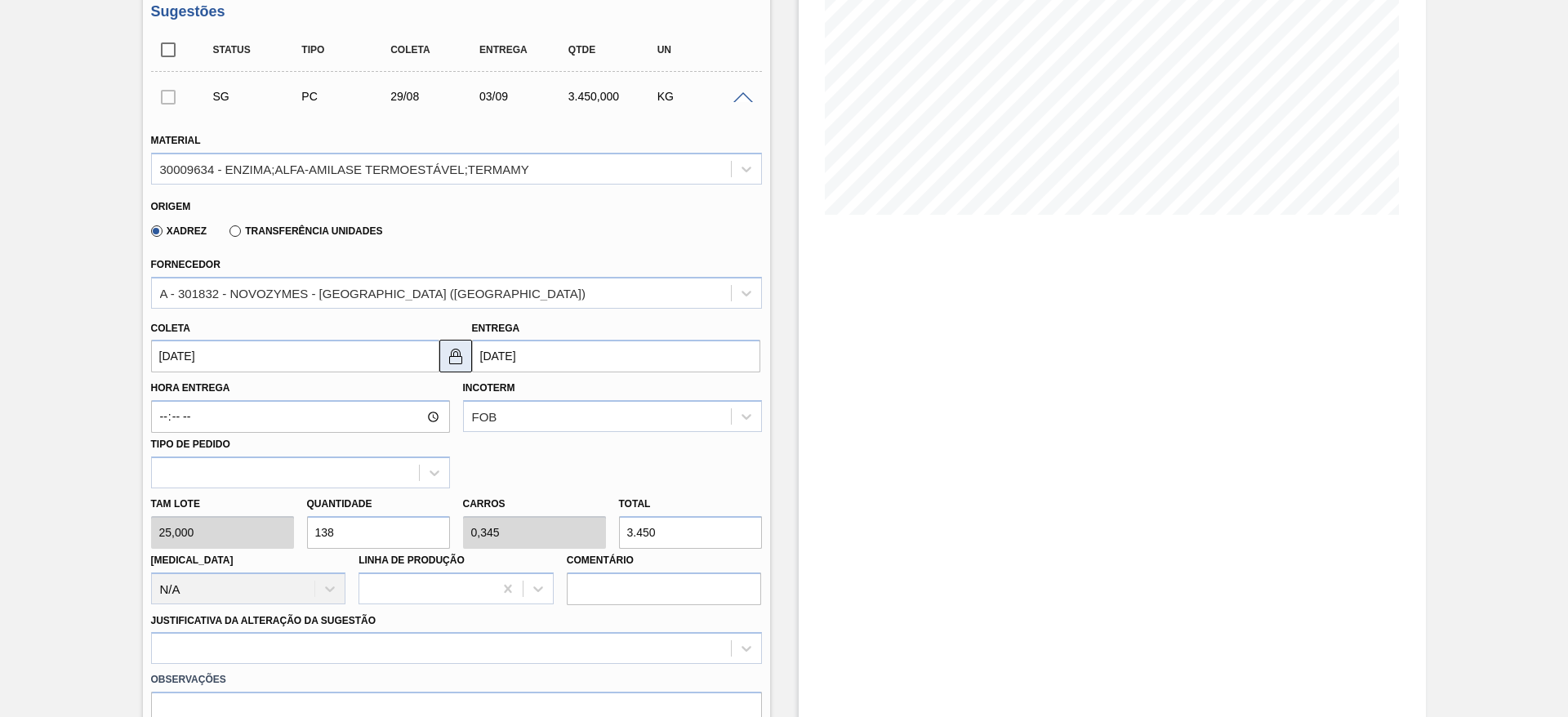
click at [446, 354] on img at bounding box center [456, 356] width 19 height 19
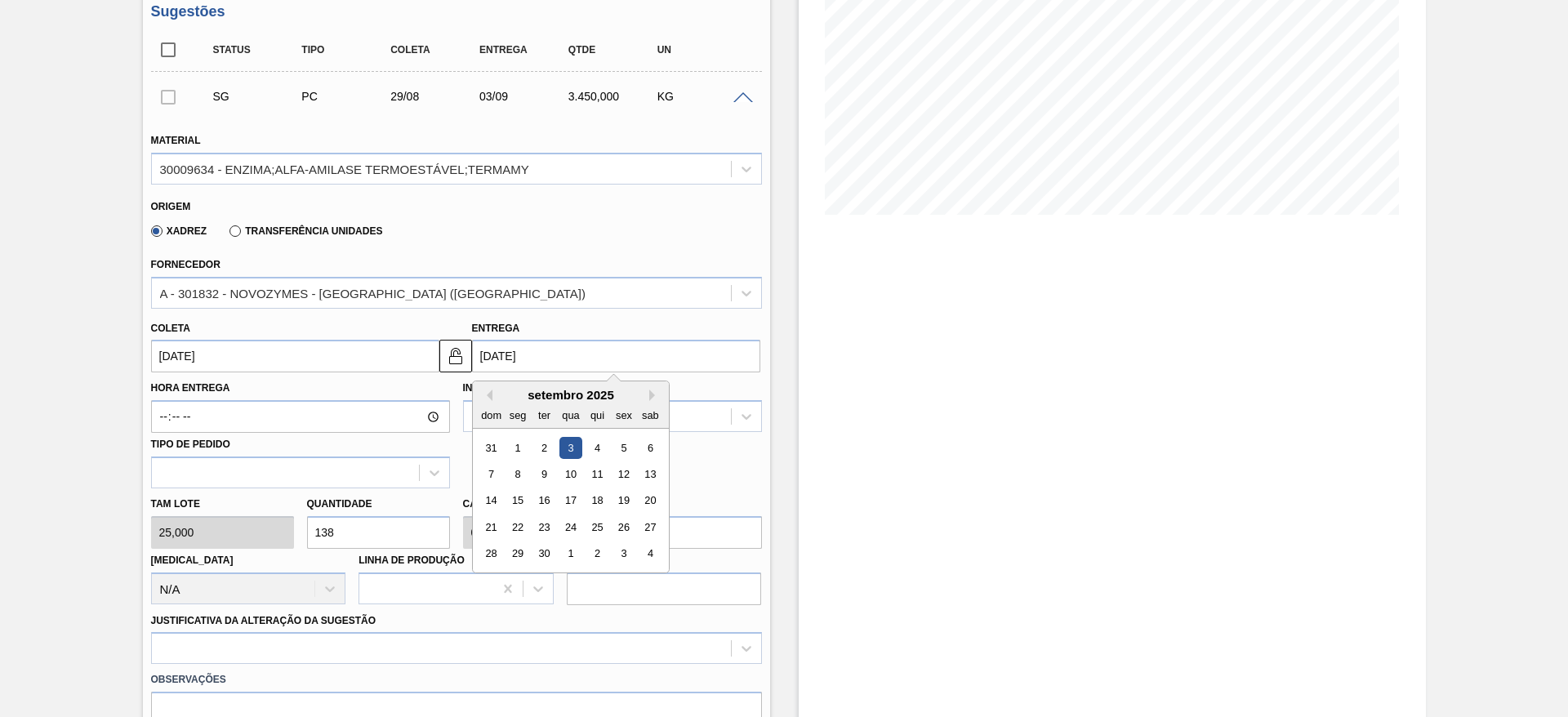
click at [480, 357] on input "[DATE]" at bounding box center [616, 356] width 288 height 33
click at [491, 392] on button "Previous Month" at bounding box center [487, 395] width 12 height 12
click at [628, 556] on div "29" at bounding box center [623, 554] width 22 height 22
type input "[DATE]"
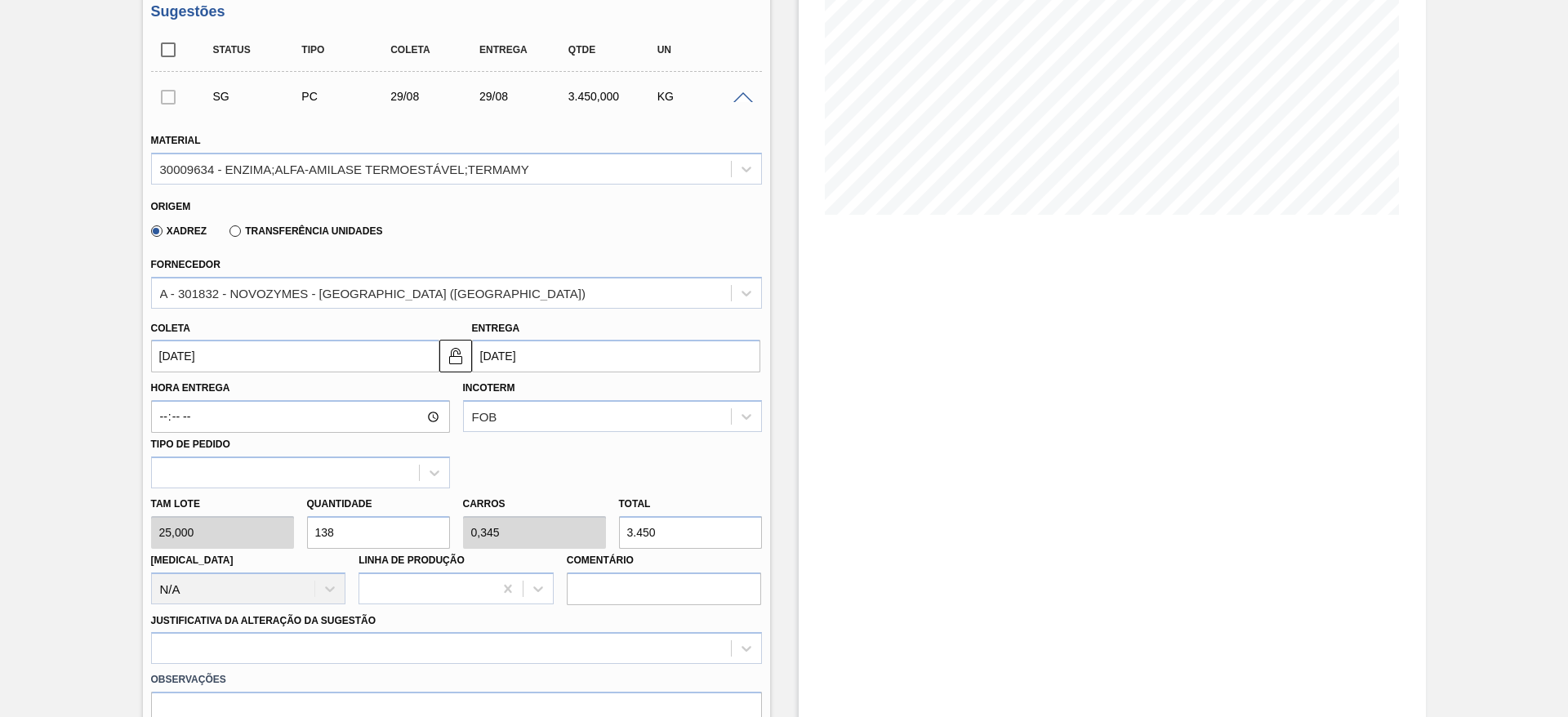
click at [286, 545] on div "[PERSON_NAME] 25,000 Quantidade 138 Carros 0,345 Total 3.450 [MEDICAL_DATA] N/A…" at bounding box center [456, 547] width 624 height 117
click at [573, 519] on div "[PERSON_NAME] 25,000 Quantidade 138 Carros 0,345 Total 3.450 [MEDICAL_DATA] N/A…" at bounding box center [456, 547] width 624 height 117
type input "0,12"
type input "0"
type input "3"
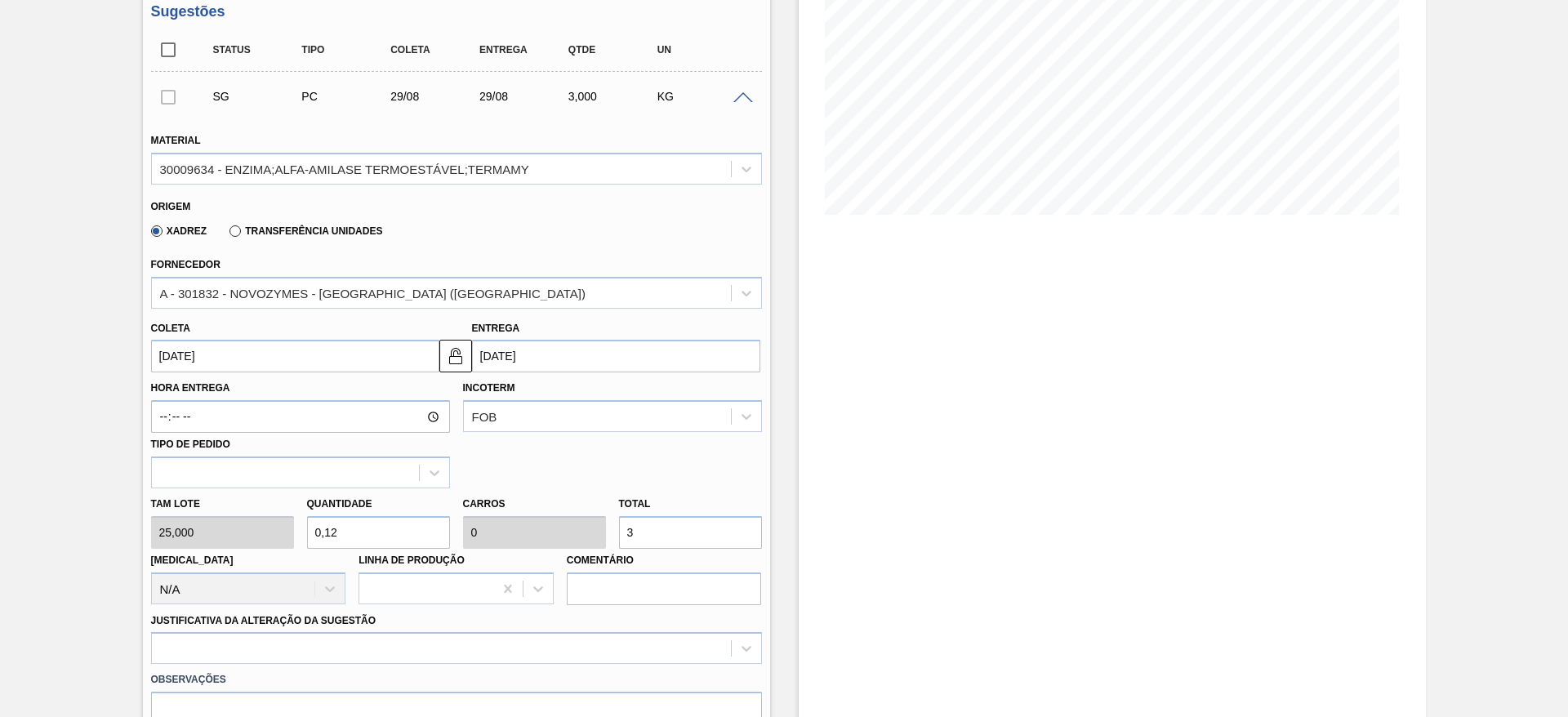
type input "1,2"
type input "0,003"
type input "30"
type input "12"
type input "0,03"
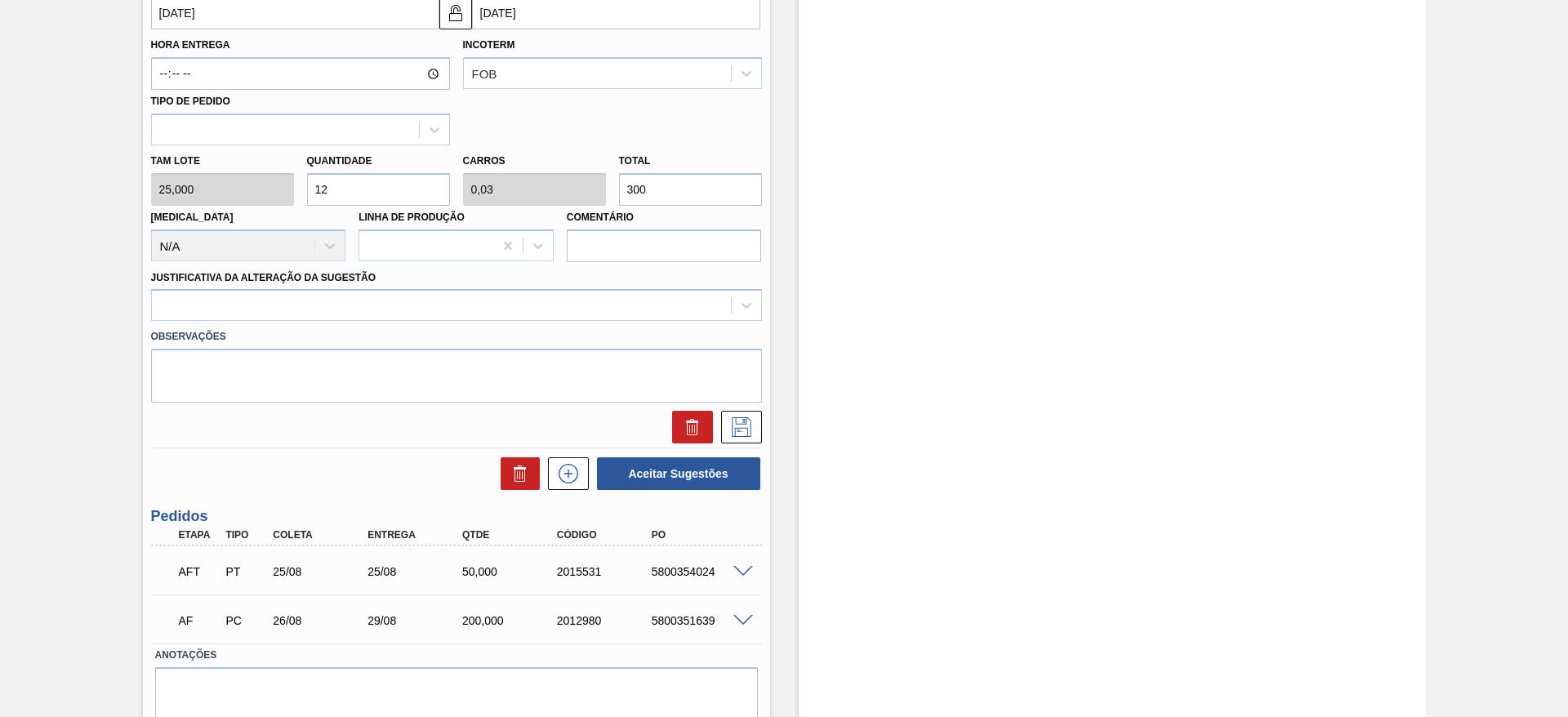
scroll to position [613, 0]
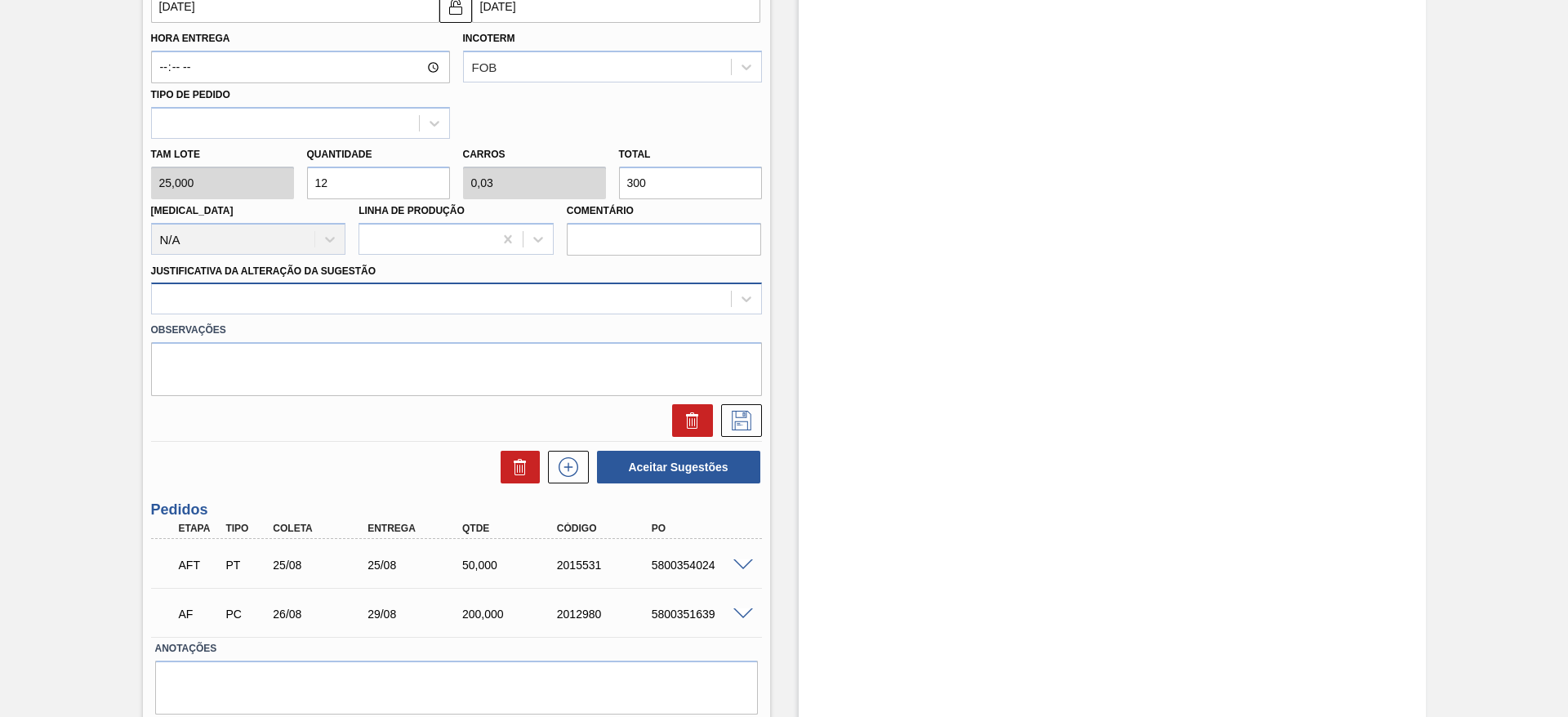
type input "300"
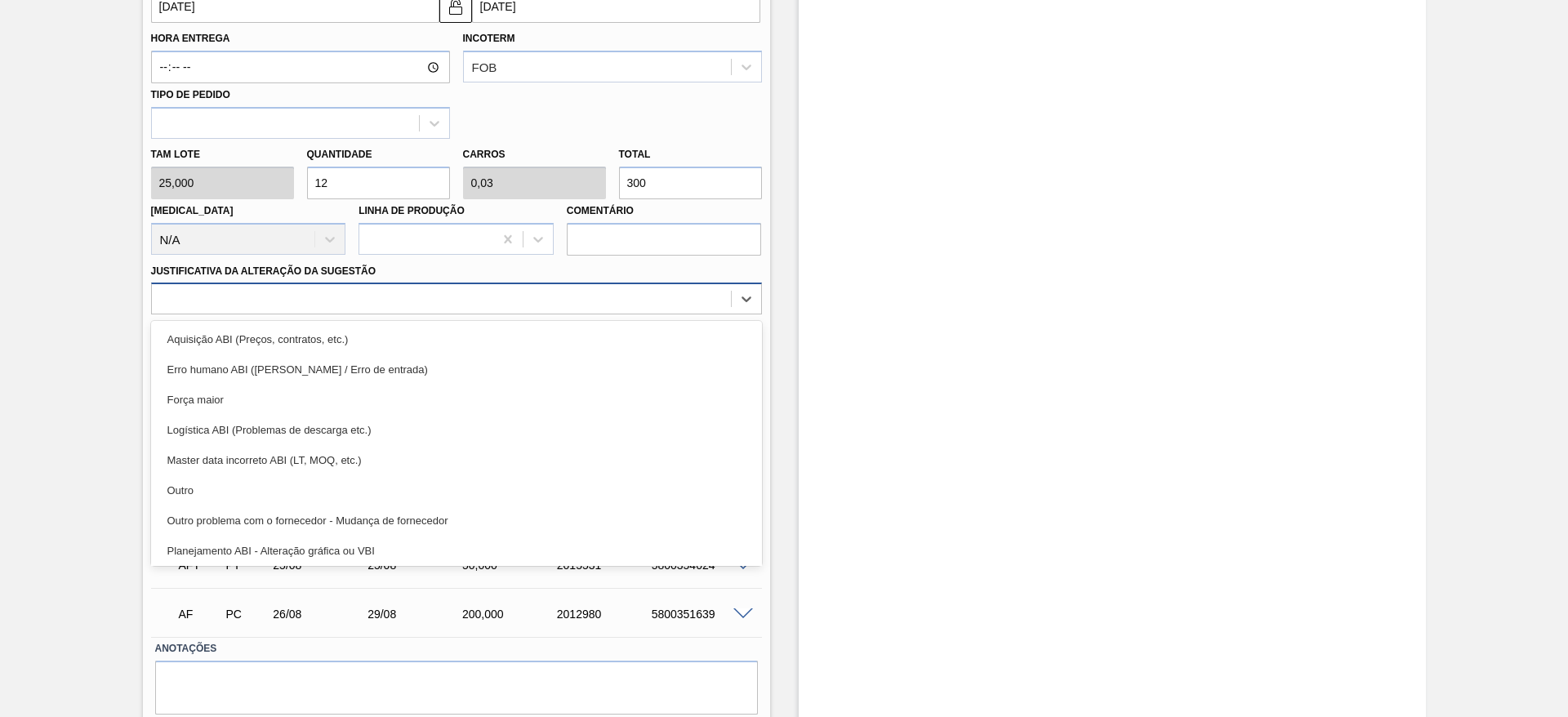
click at [682, 311] on div at bounding box center [442, 299] width 579 height 24
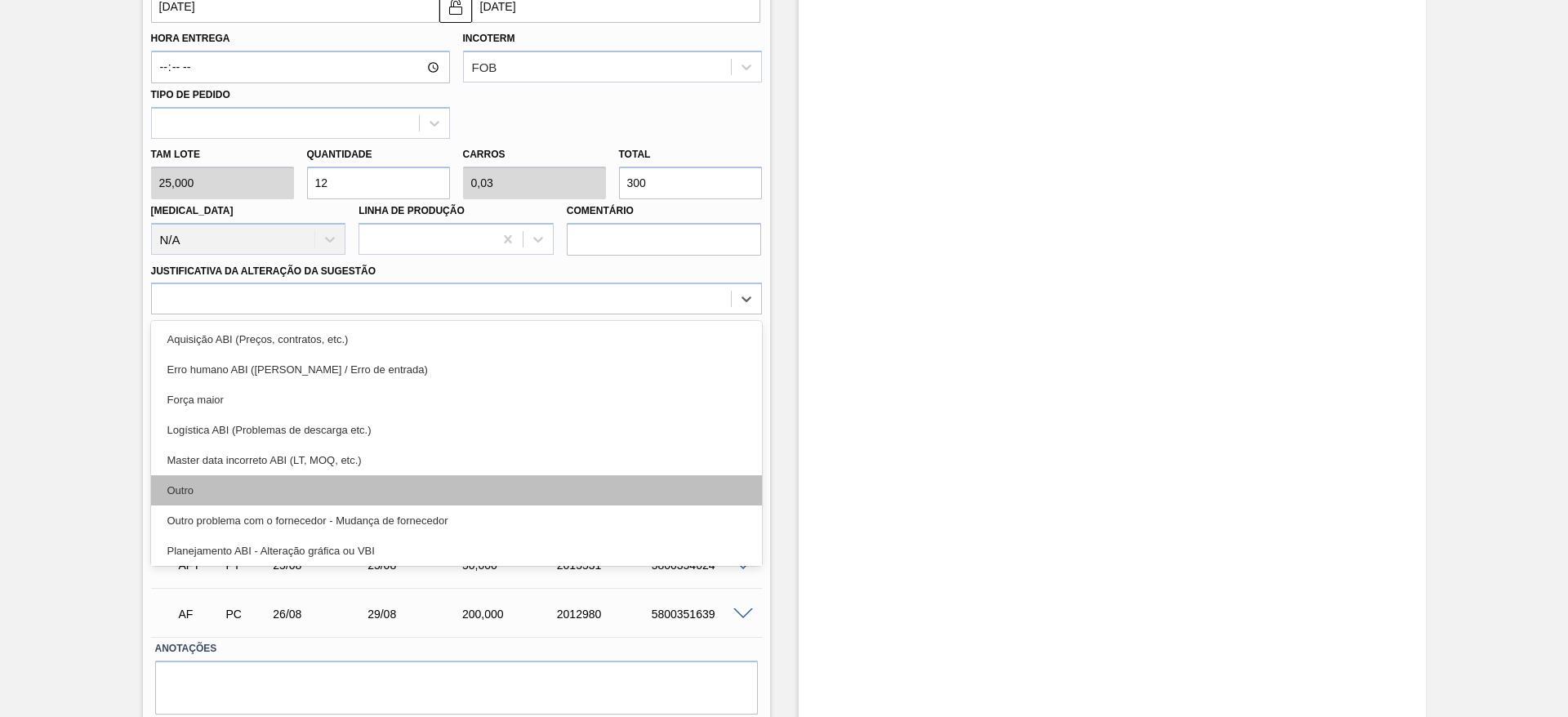
click at [533, 503] on div "Outro" at bounding box center [457, 490] width 611 height 30
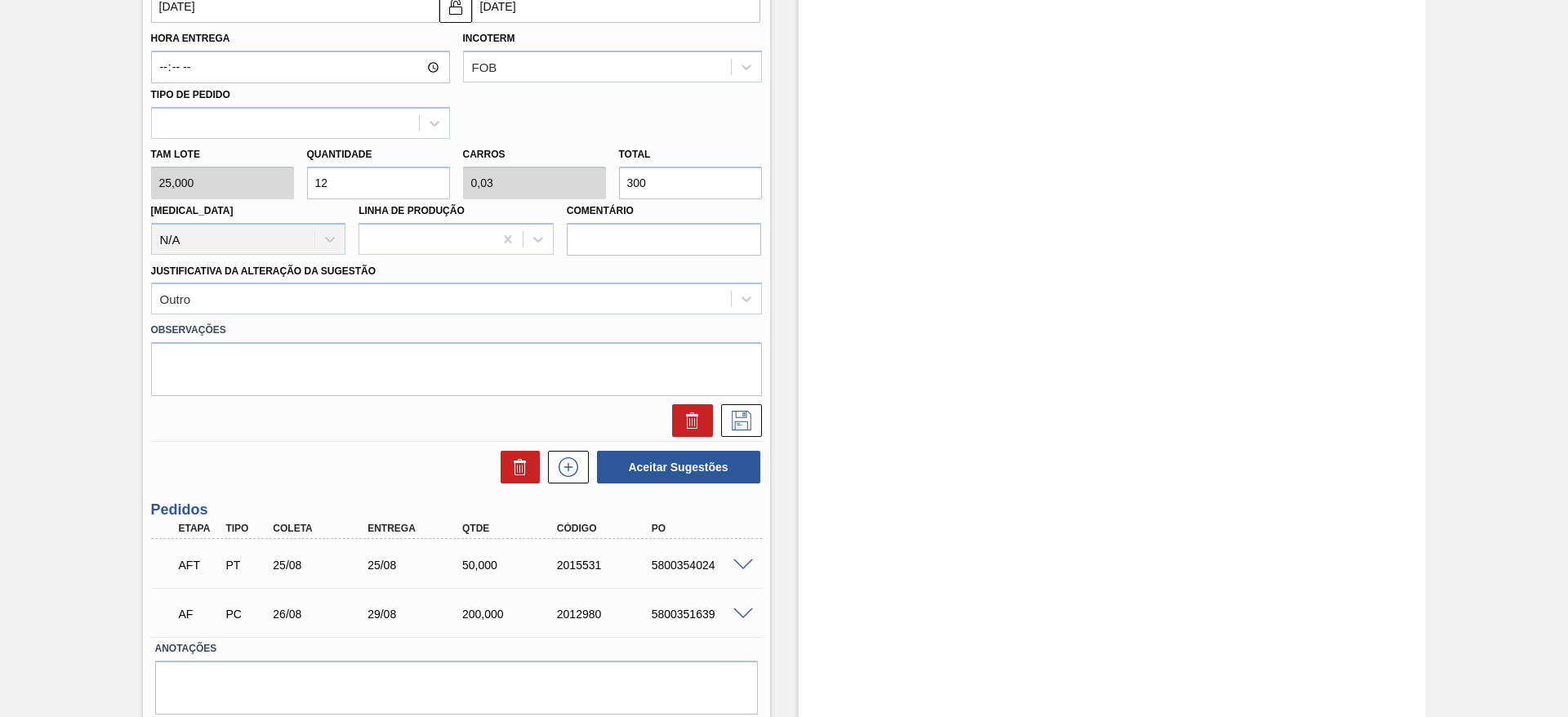
click at [634, 181] on input "300" at bounding box center [689, 182] width 142 height 33
drag, startPoint x: 635, startPoint y: 181, endPoint x: 625, endPoint y: 181, distance: 10.0
click at [625, 181] on input "300" at bounding box center [689, 182] width 142 height 33
type input "8"
type input "0,02"
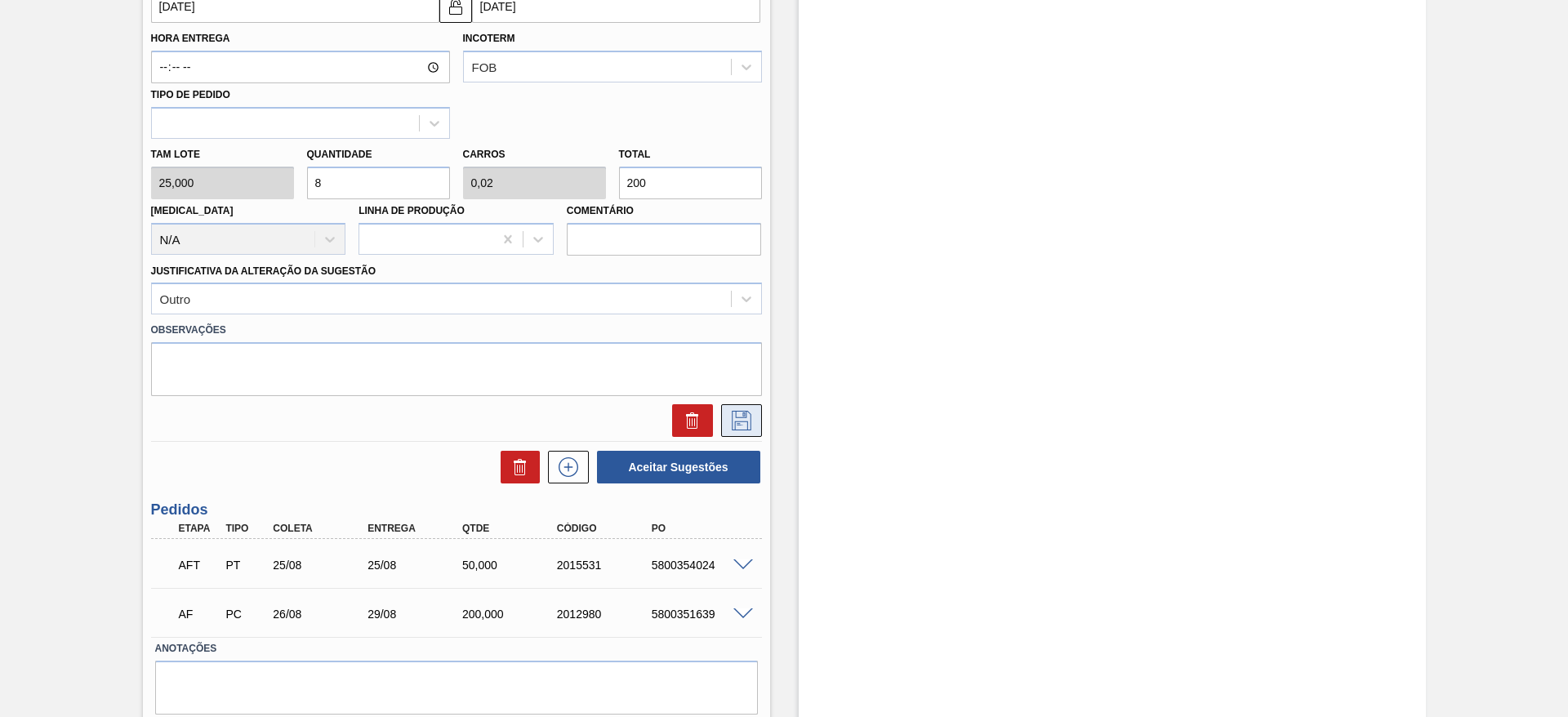
type input "200"
click at [743, 434] on button at bounding box center [742, 420] width 41 height 33
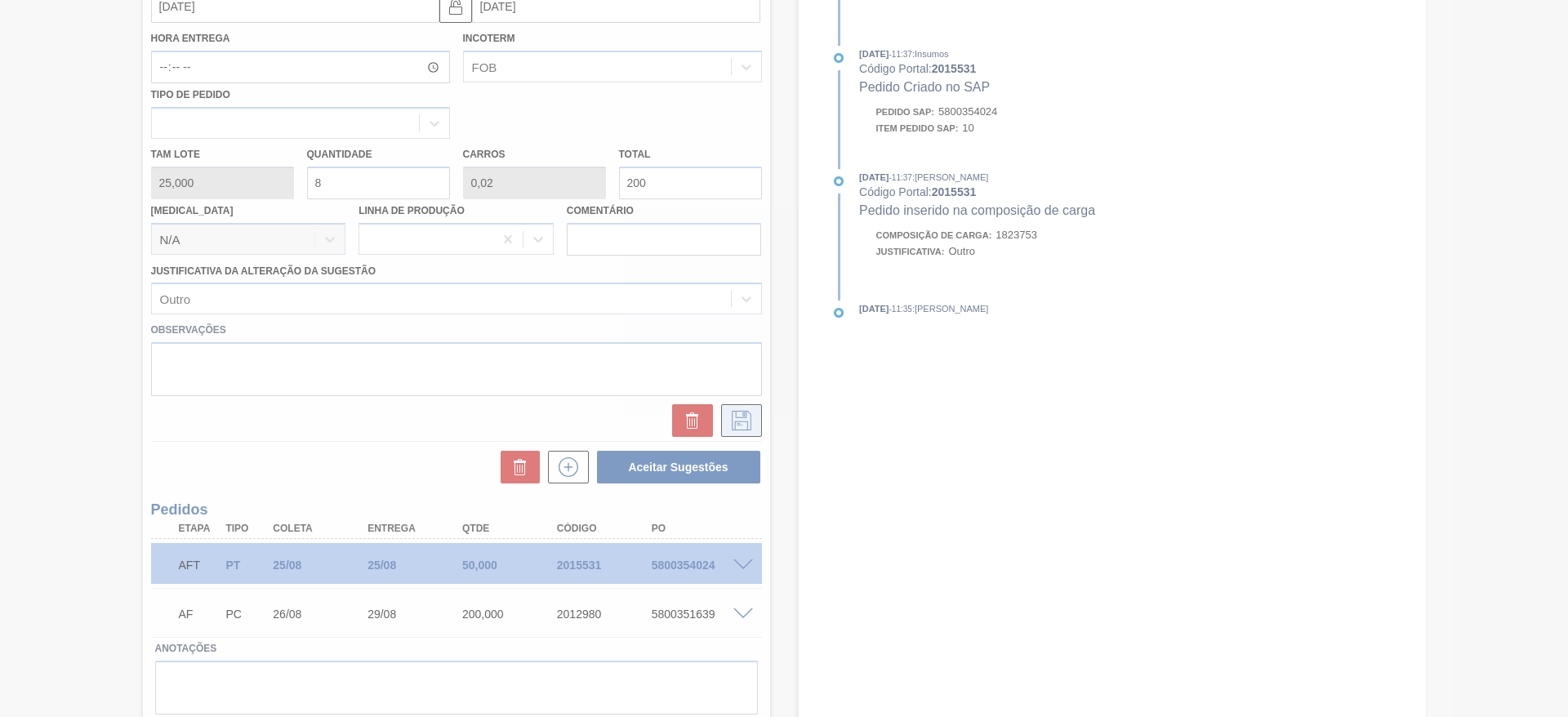
scroll to position [0, 0]
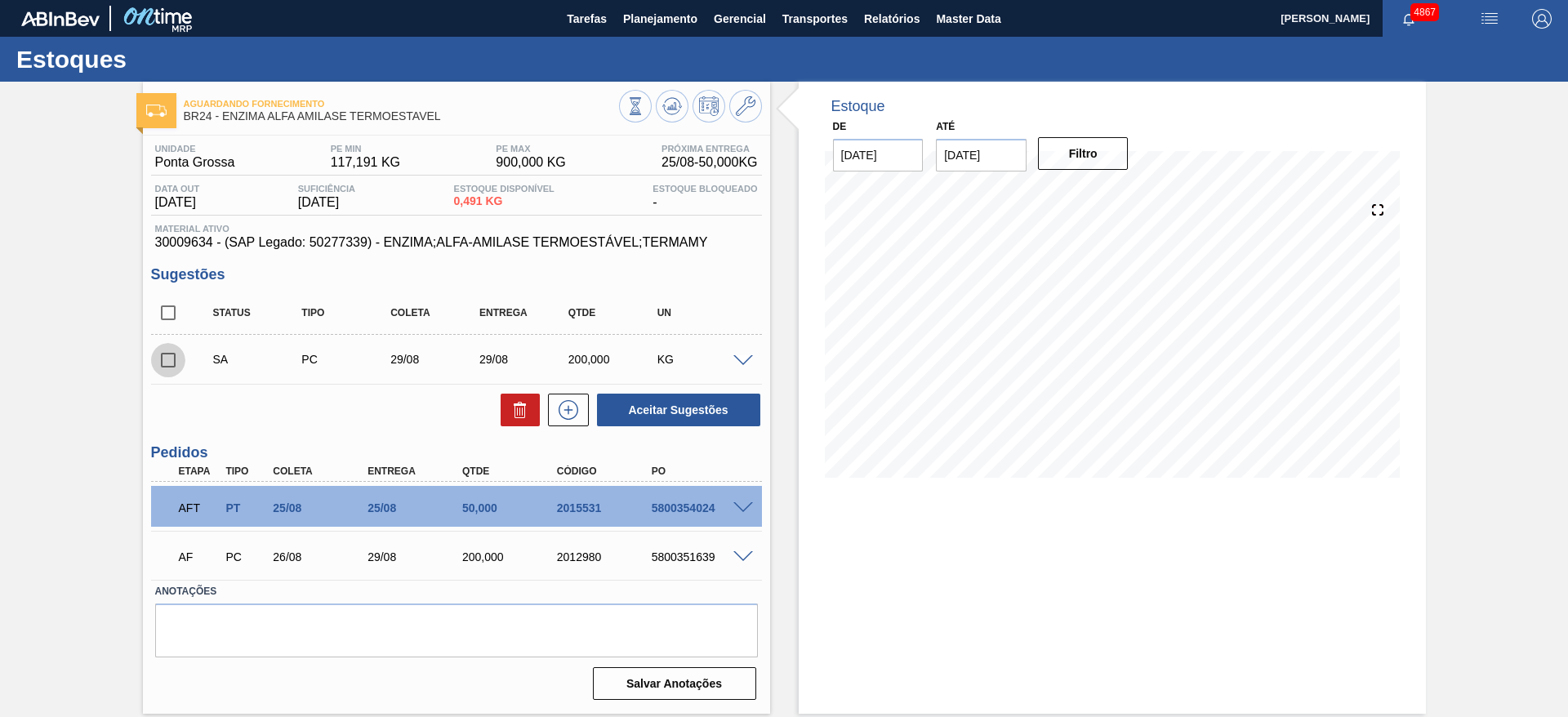
click at [164, 358] on input "checkbox" at bounding box center [168, 360] width 35 height 35
click at [747, 357] on span at bounding box center [743, 361] width 19 height 12
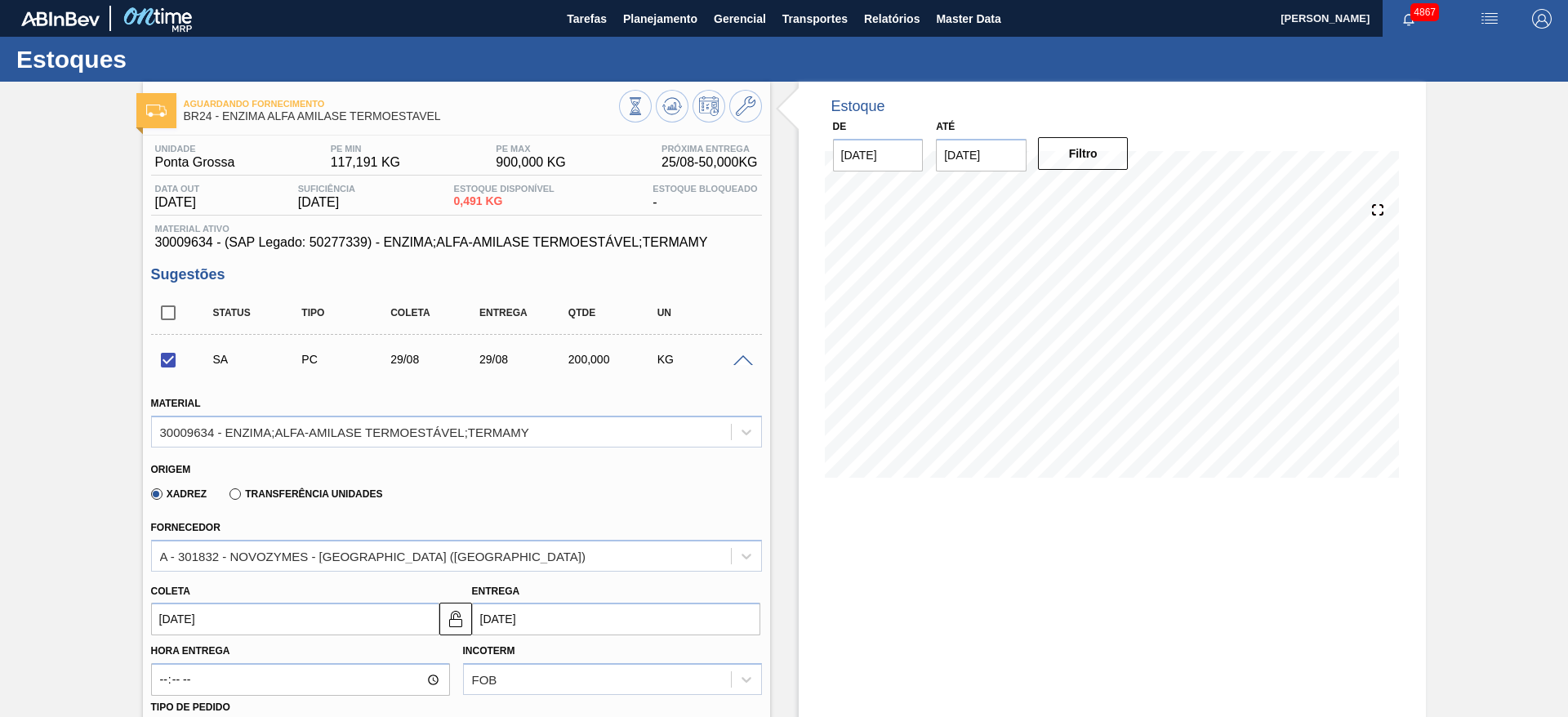
click at [588, 629] on input "[DATE]" at bounding box center [616, 619] width 288 height 33
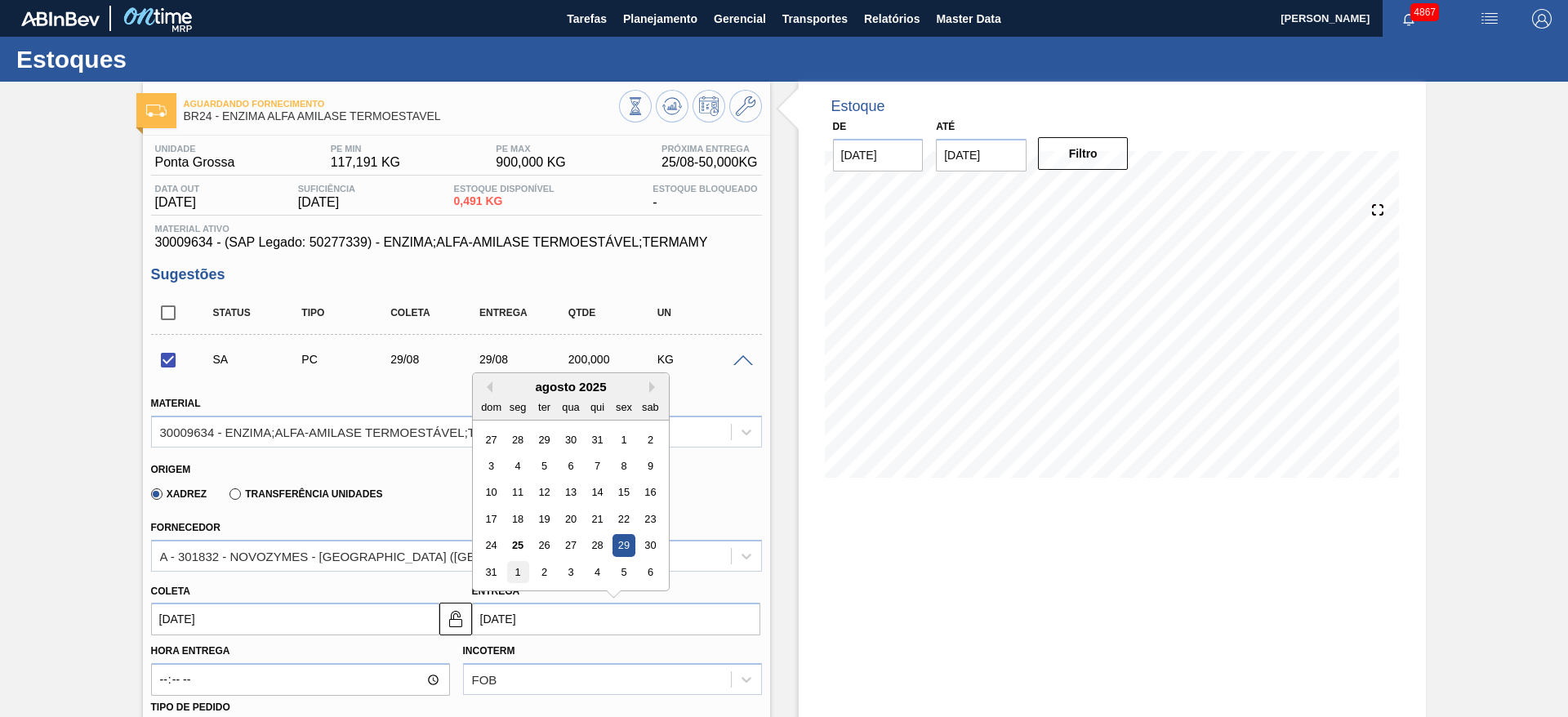
click at [524, 578] on div "1" at bounding box center [517, 572] width 22 height 22
checkbox input "false"
type input "[DATE]"
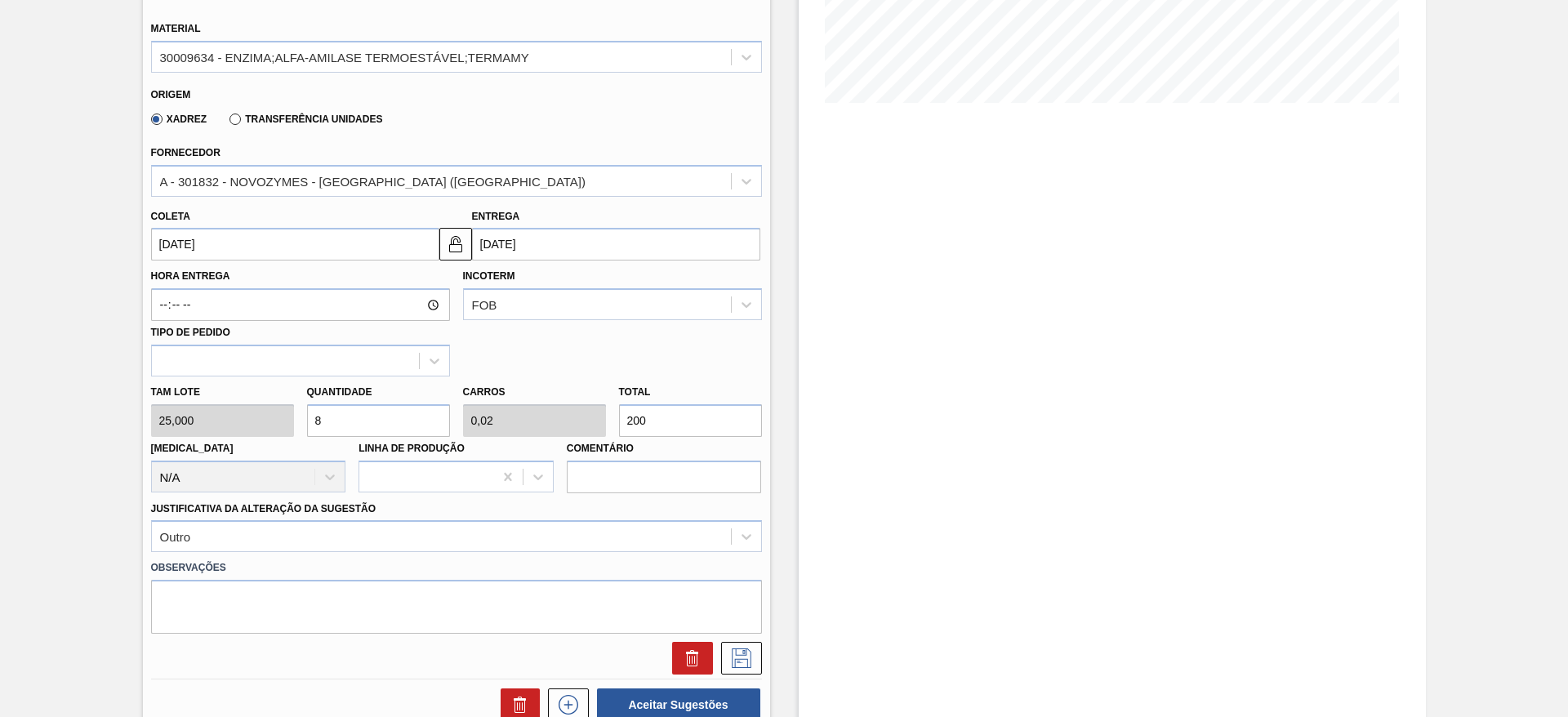
scroll to position [444, 0]
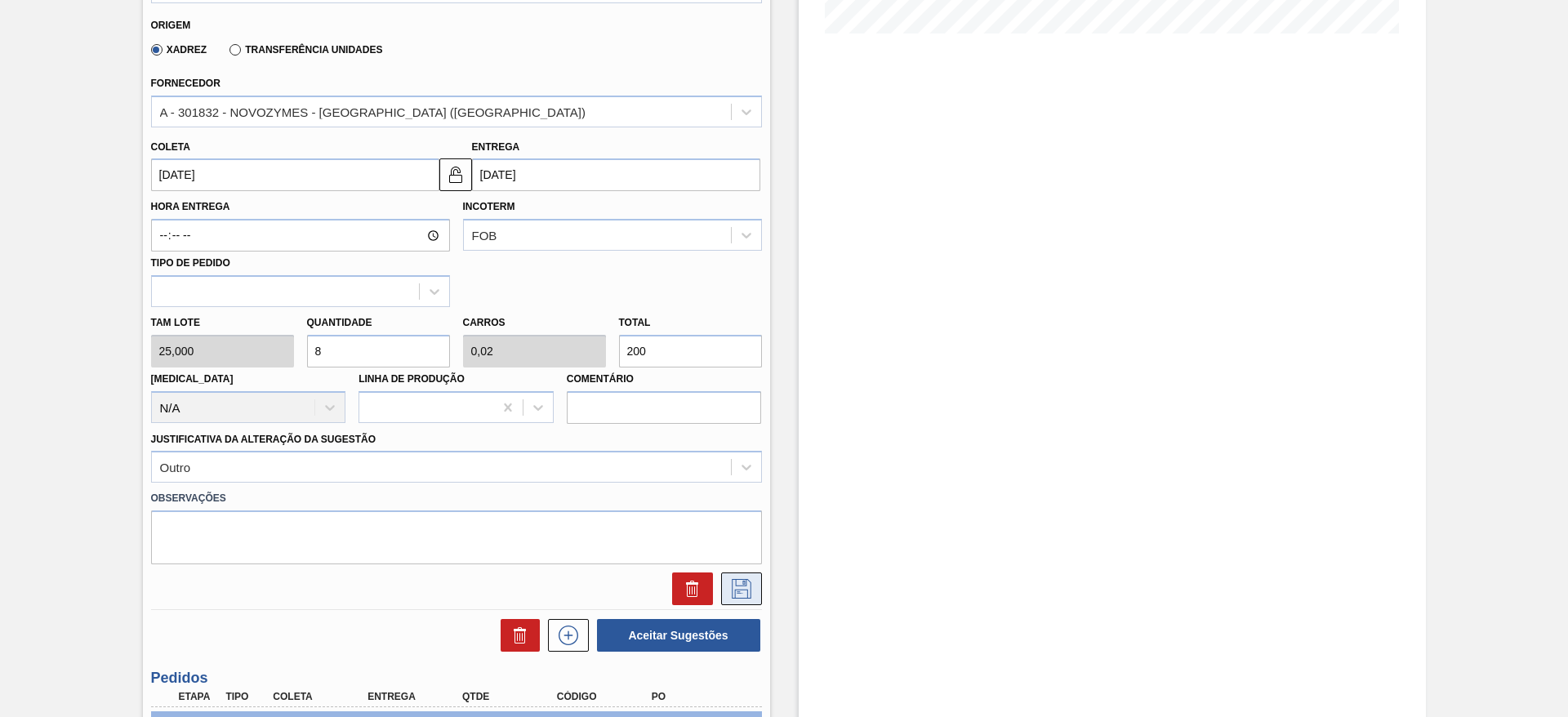
click at [729, 594] on icon at bounding box center [742, 589] width 27 height 19
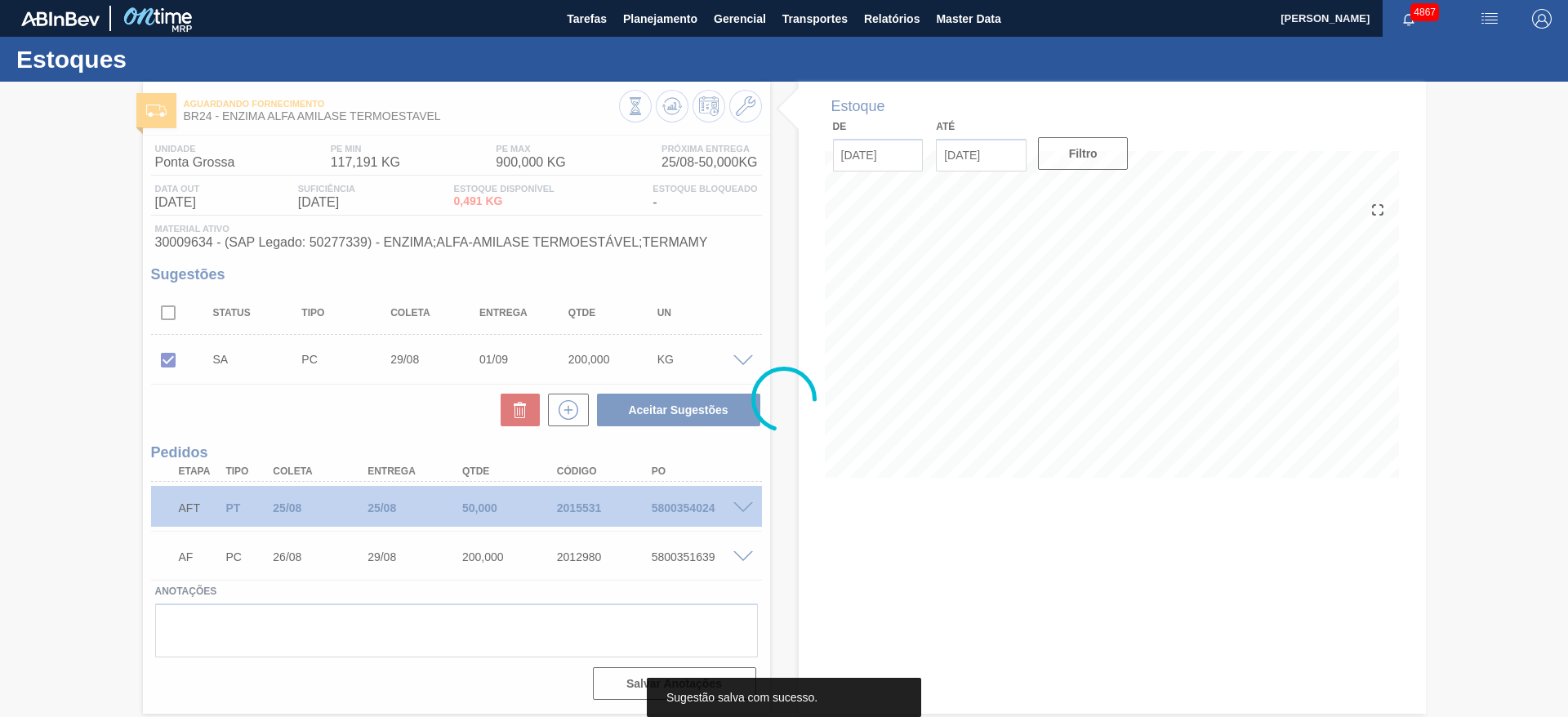
scroll to position [0, 0]
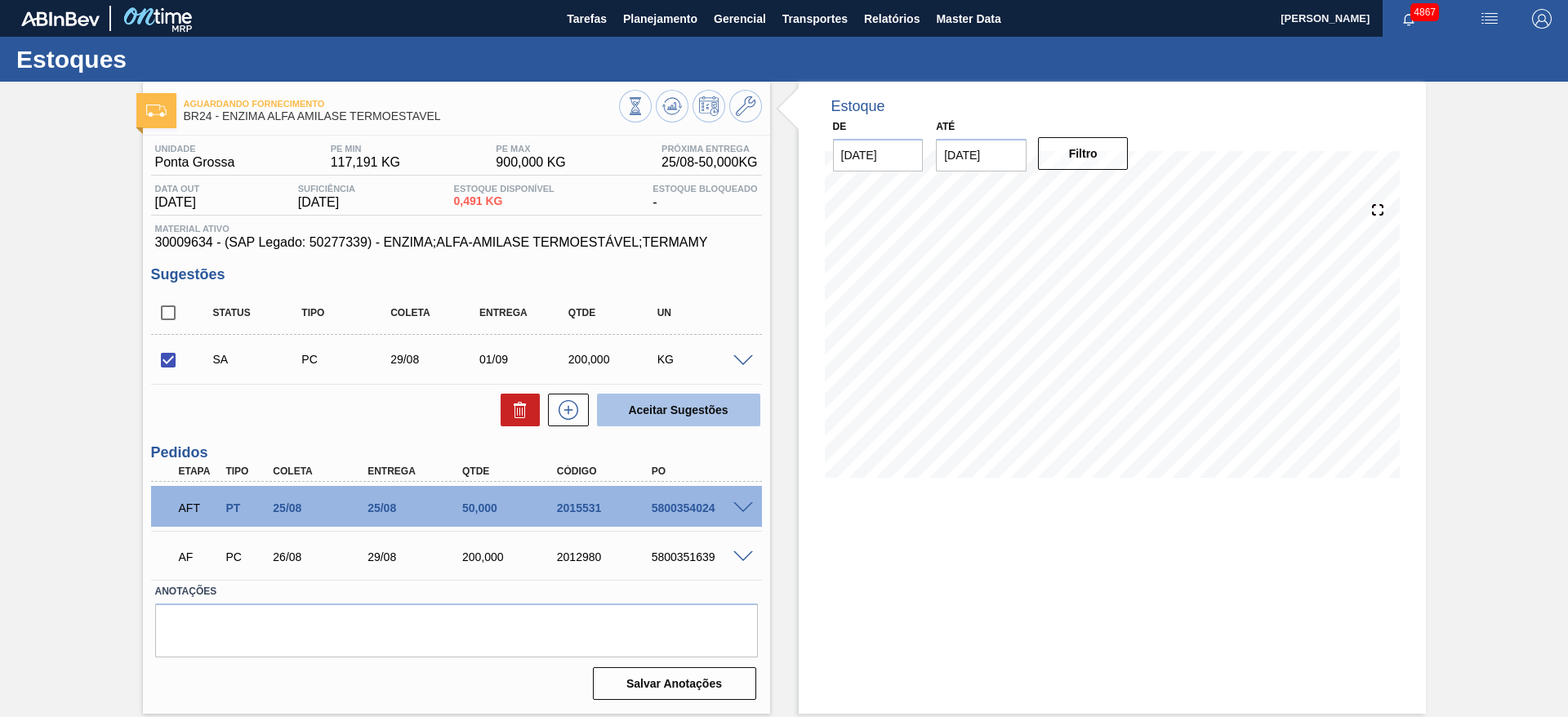
click at [623, 399] on button "Aceitar Sugestões" at bounding box center [679, 410] width 164 height 33
checkbox input "false"
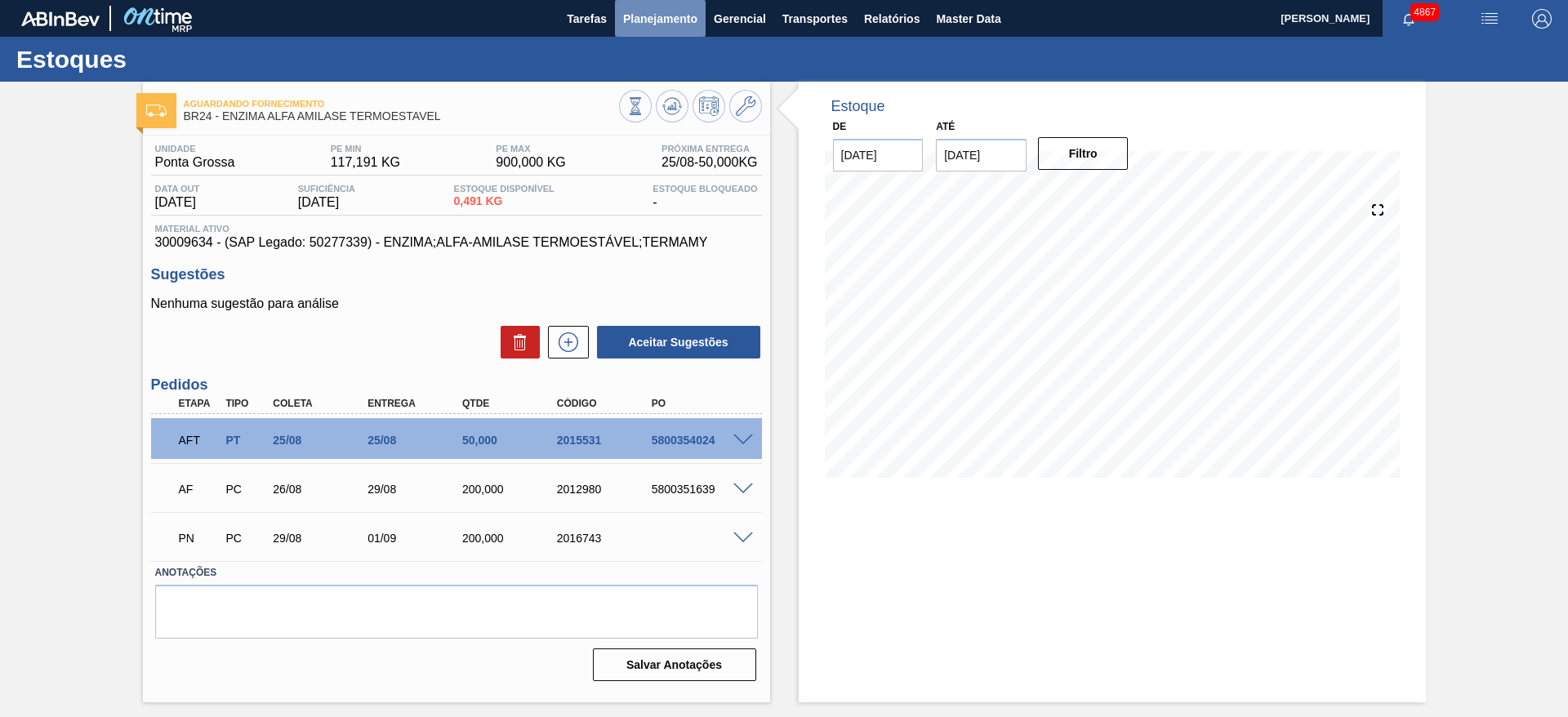
click at [638, 16] on span "Planejamento" at bounding box center [660, 19] width 74 height 19
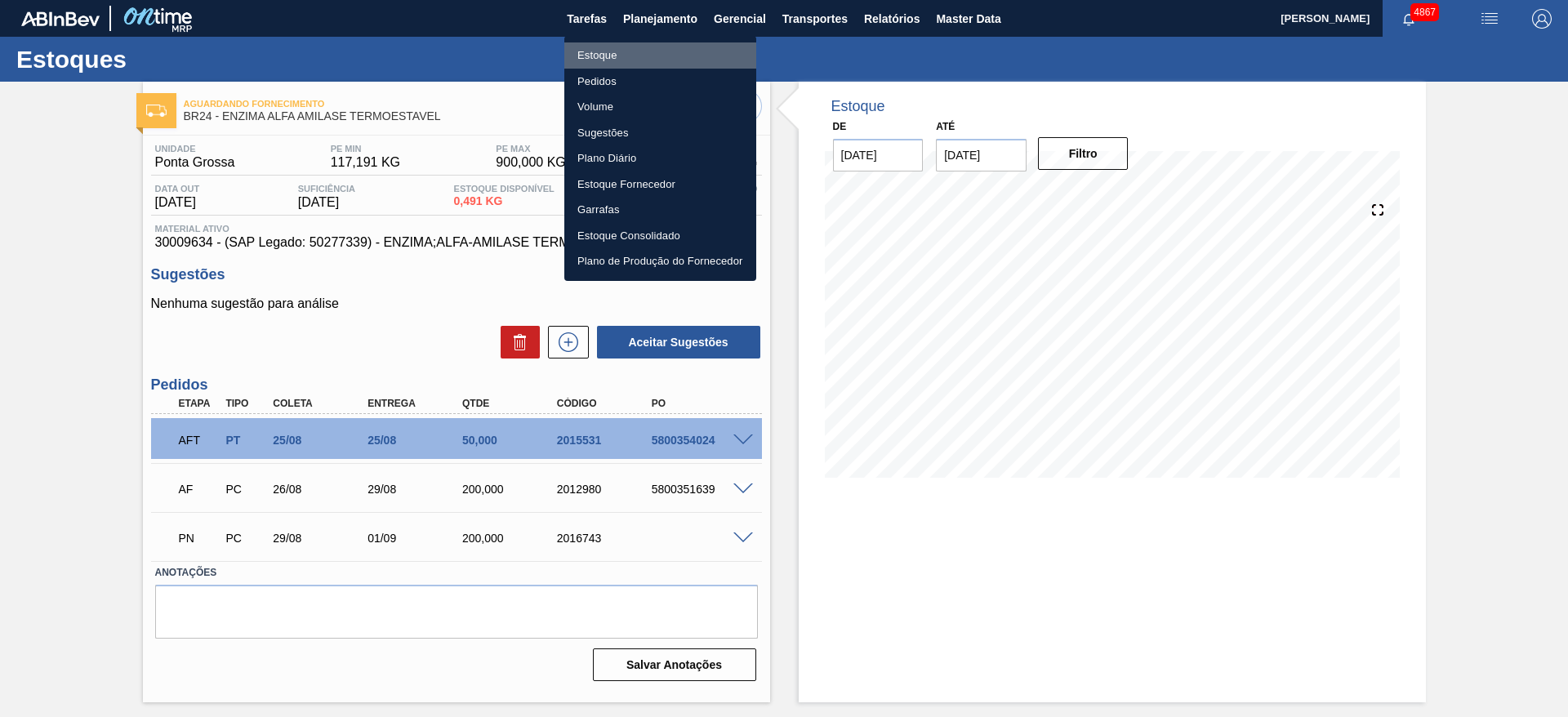
click at [639, 50] on li "Estoque" at bounding box center [660, 56] width 192 height 27
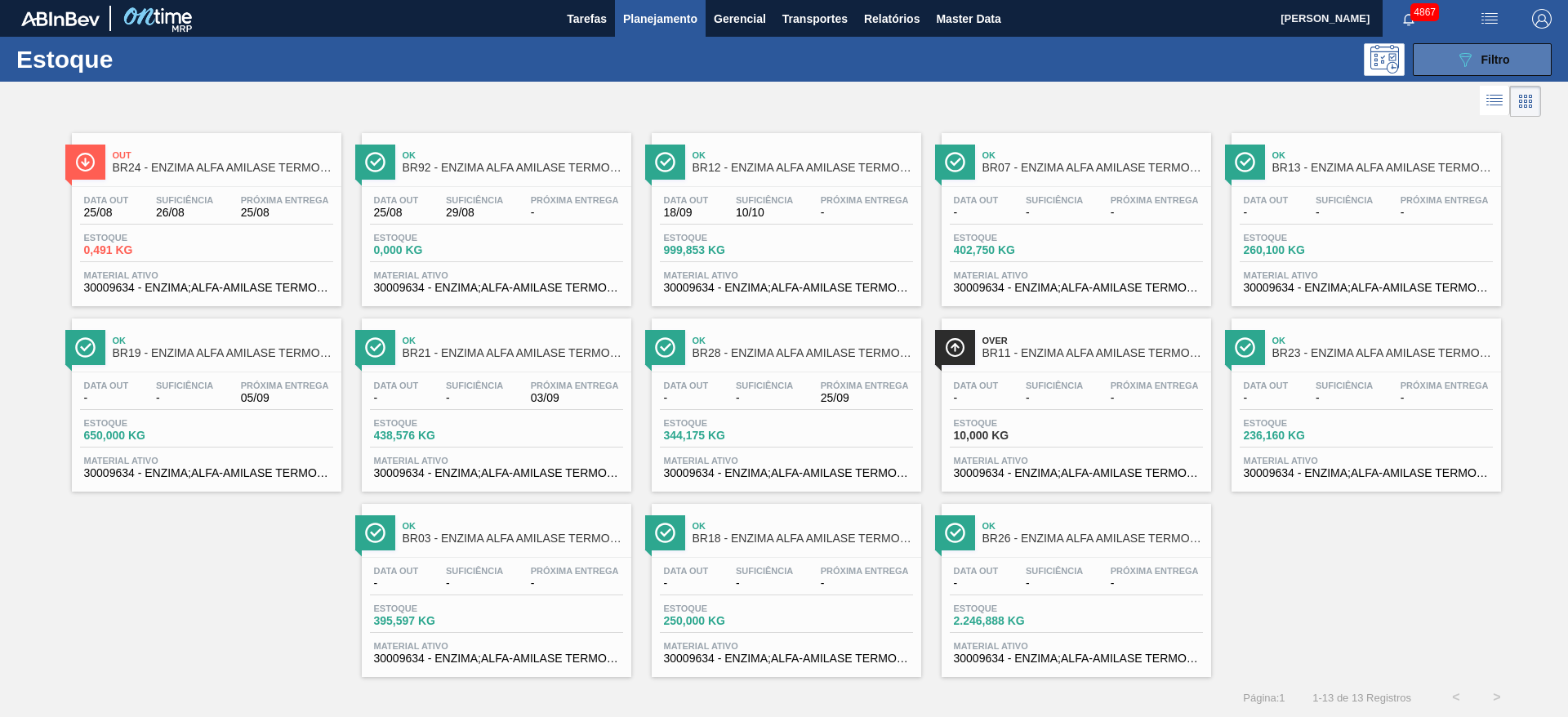
click at [1451, 51] on button "089F7B8B-B2A5-4AFE-B5C0-19BA573D28AC Filtro" at bounding box center [1481, 59] width 139 height 33
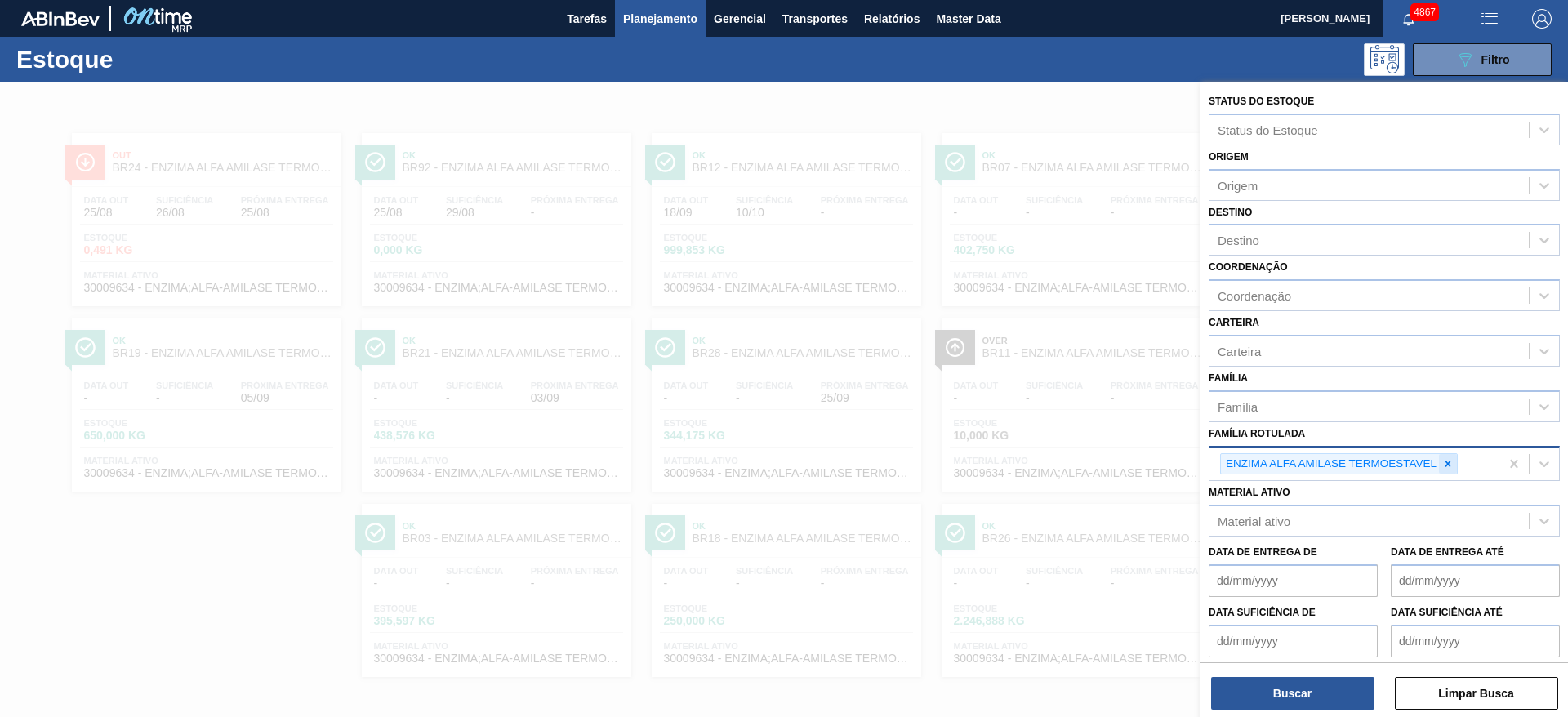
click at [1451, 464] on icon at bounding box center [1448, 464] width 12 height 12
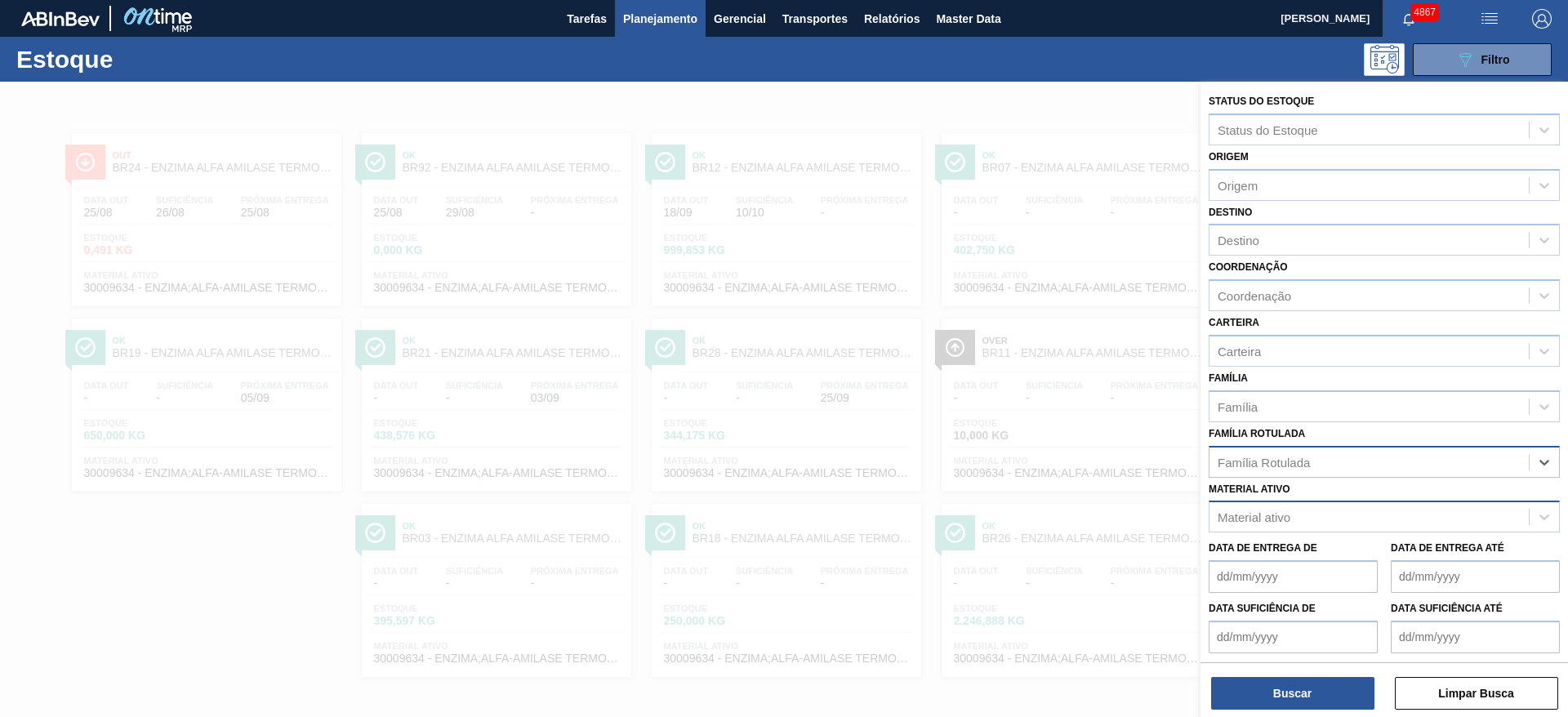
scroll to position [1, 0]
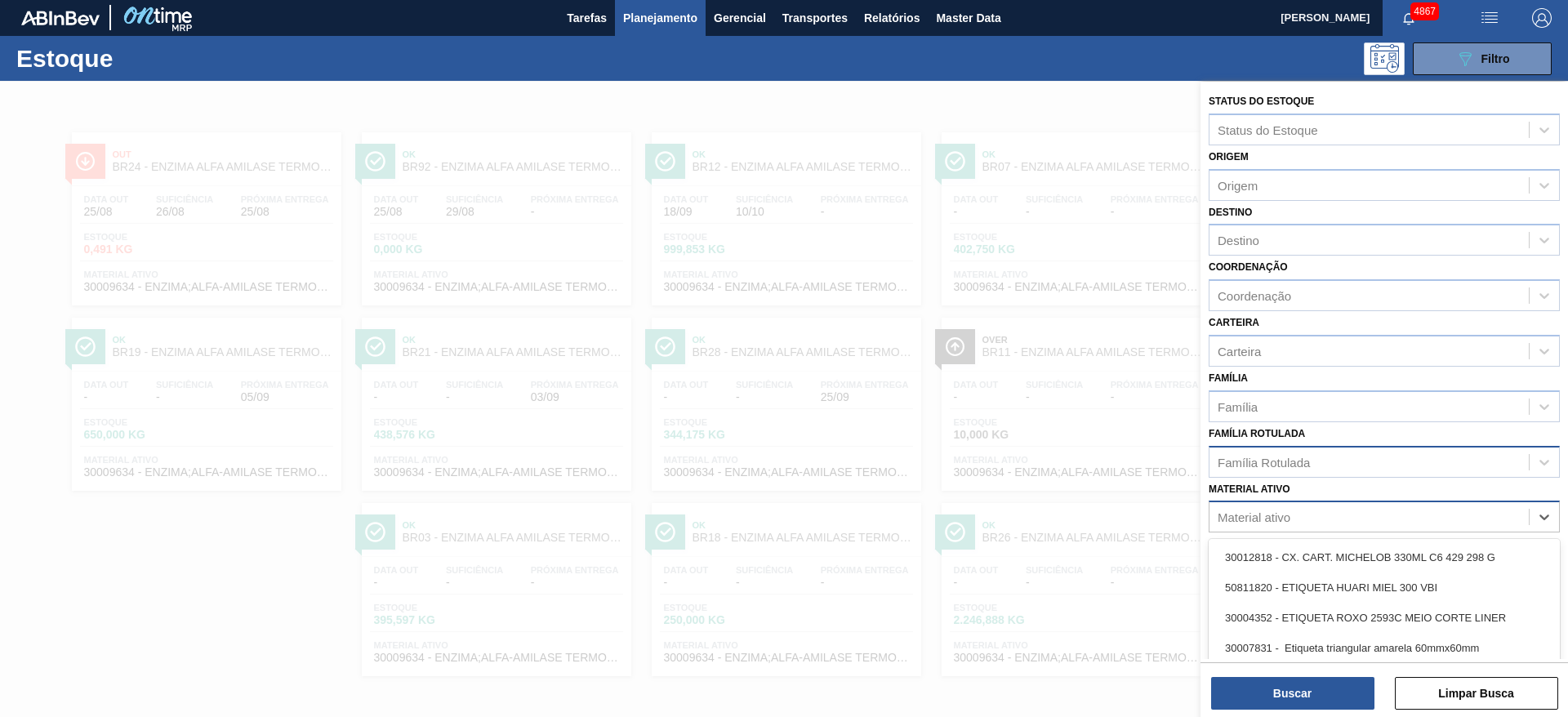
click at [1354, 520] on div "Material ativo" at bounding box center [1369, 517] width 319 height 24
type ativo "filme stretch"
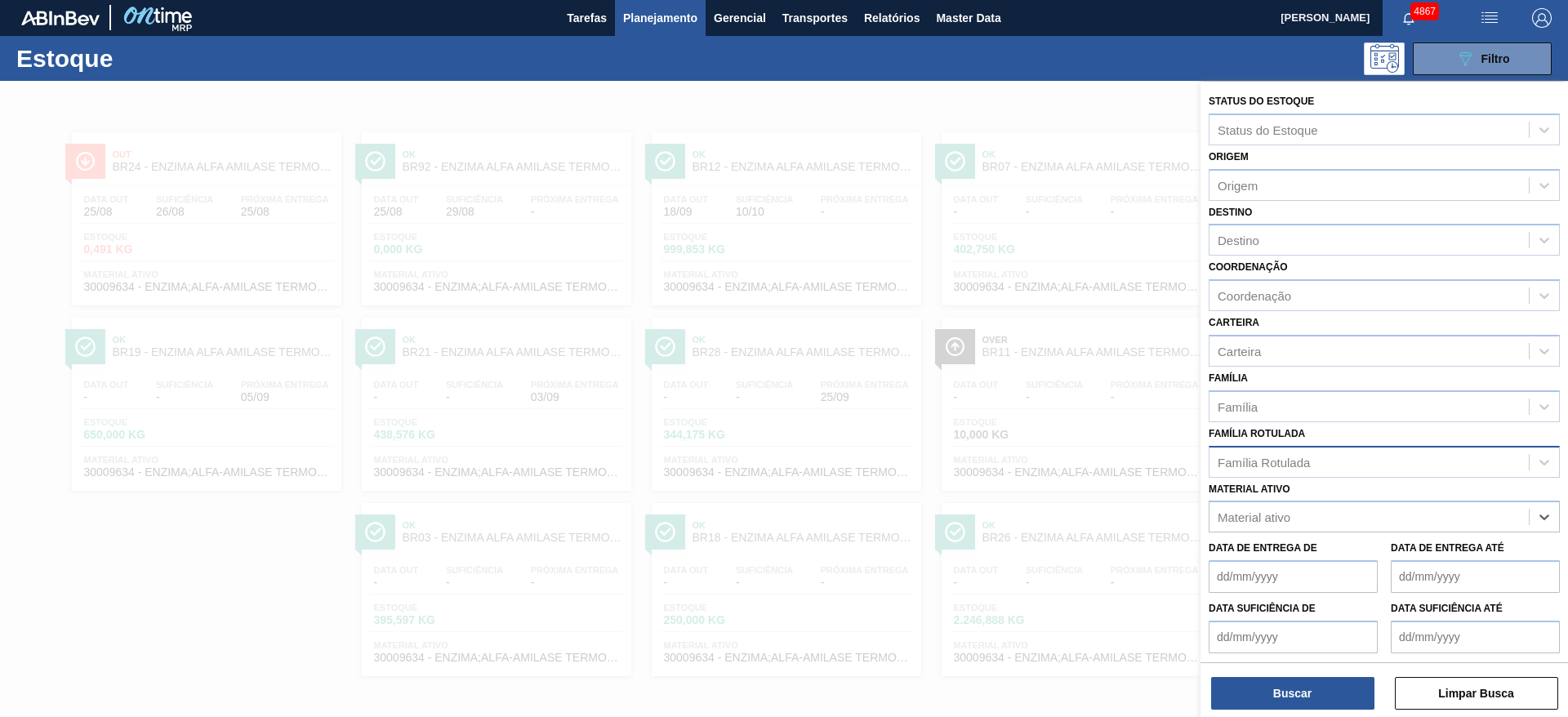
paste ativo "30003623"
type ativo "30003623"
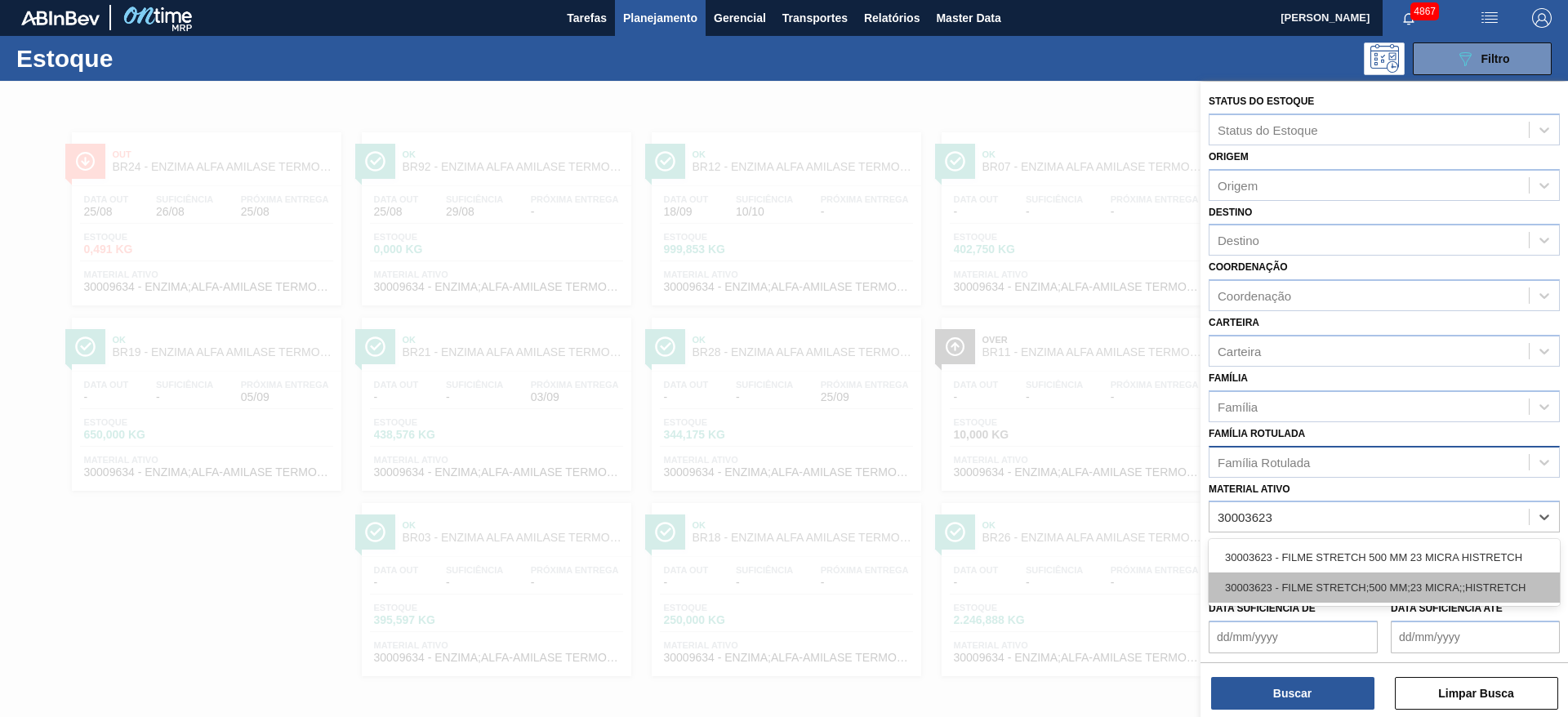
click at [1356, 590] on div "30003623 - FILME STRETCH;500 MM;23 MICRA;;HISTRETCH" at bounding box center [1384, 588] width 351 height 30
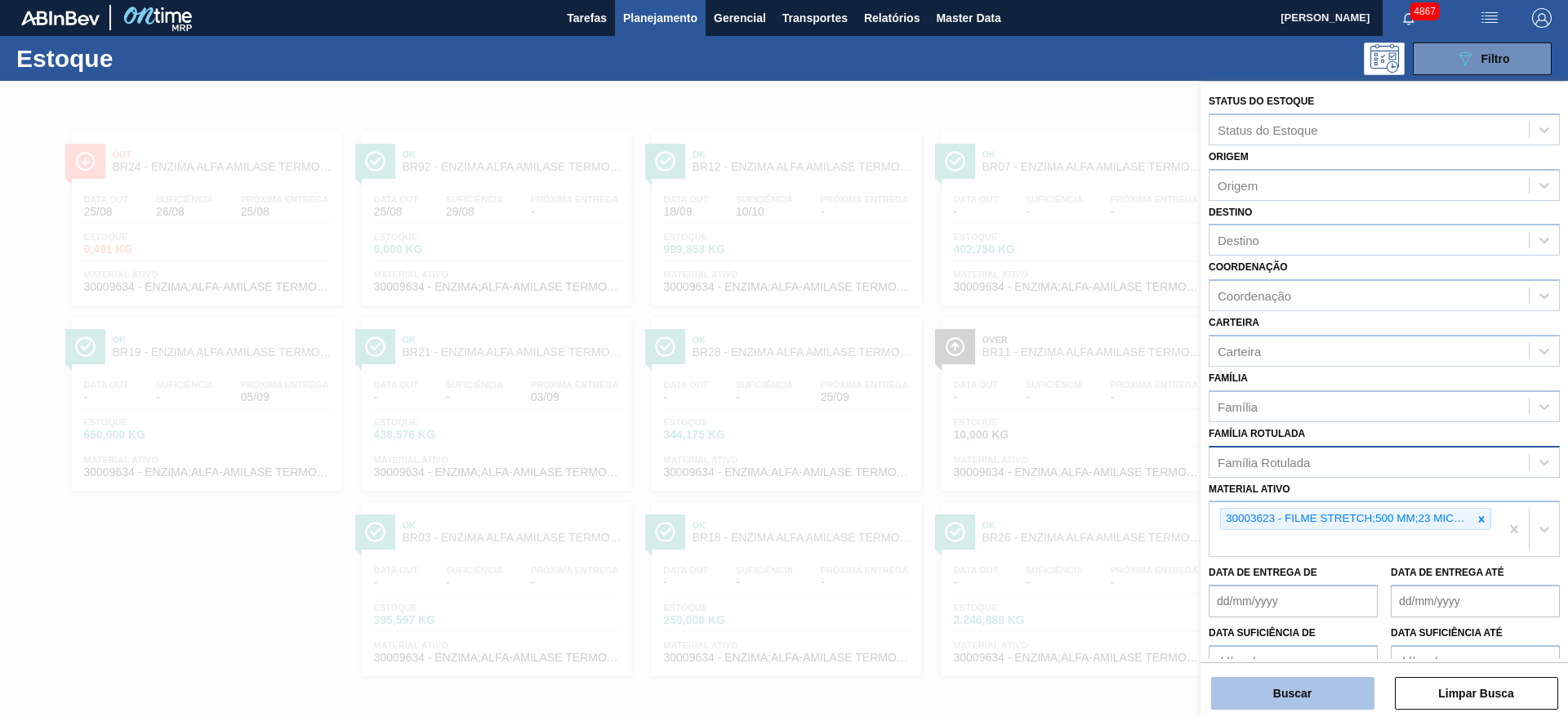
click at [1326, 704] on button "Buscar" at bounding box center [1293, 693] width 164 height 33
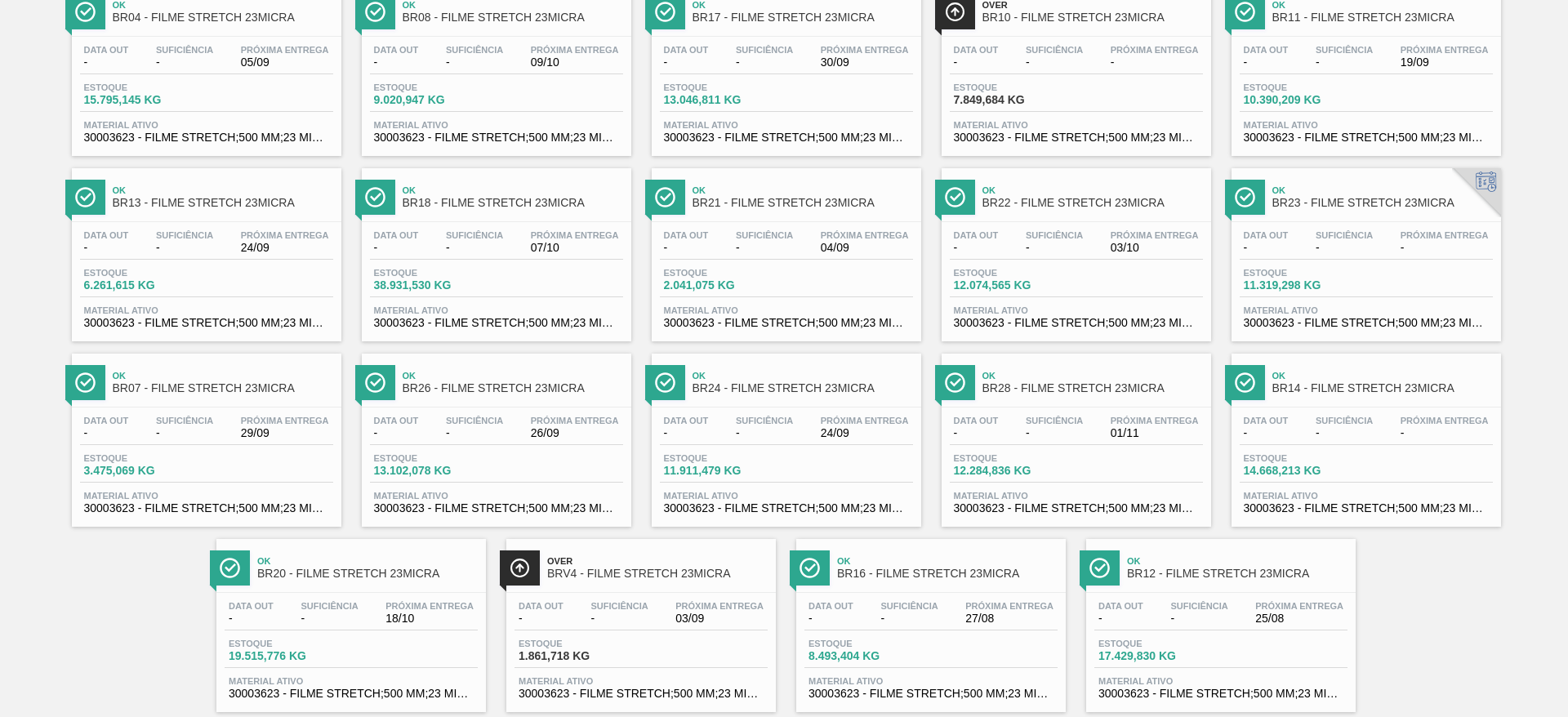
scroll to position [333, 0]
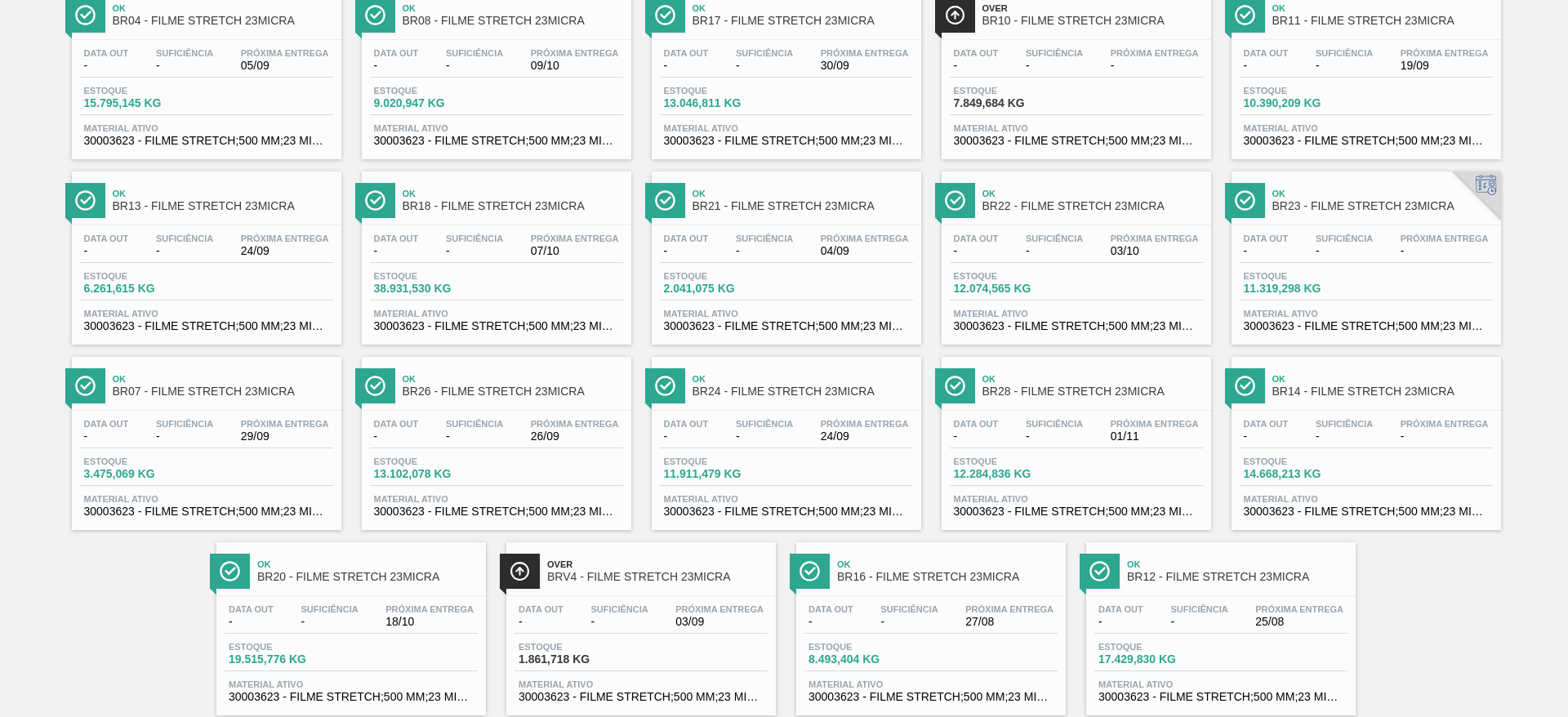
click at [1110, 102] on div "Estoque 7.849,684 KG" at bounding box center [1076, 100] width 253 height 29
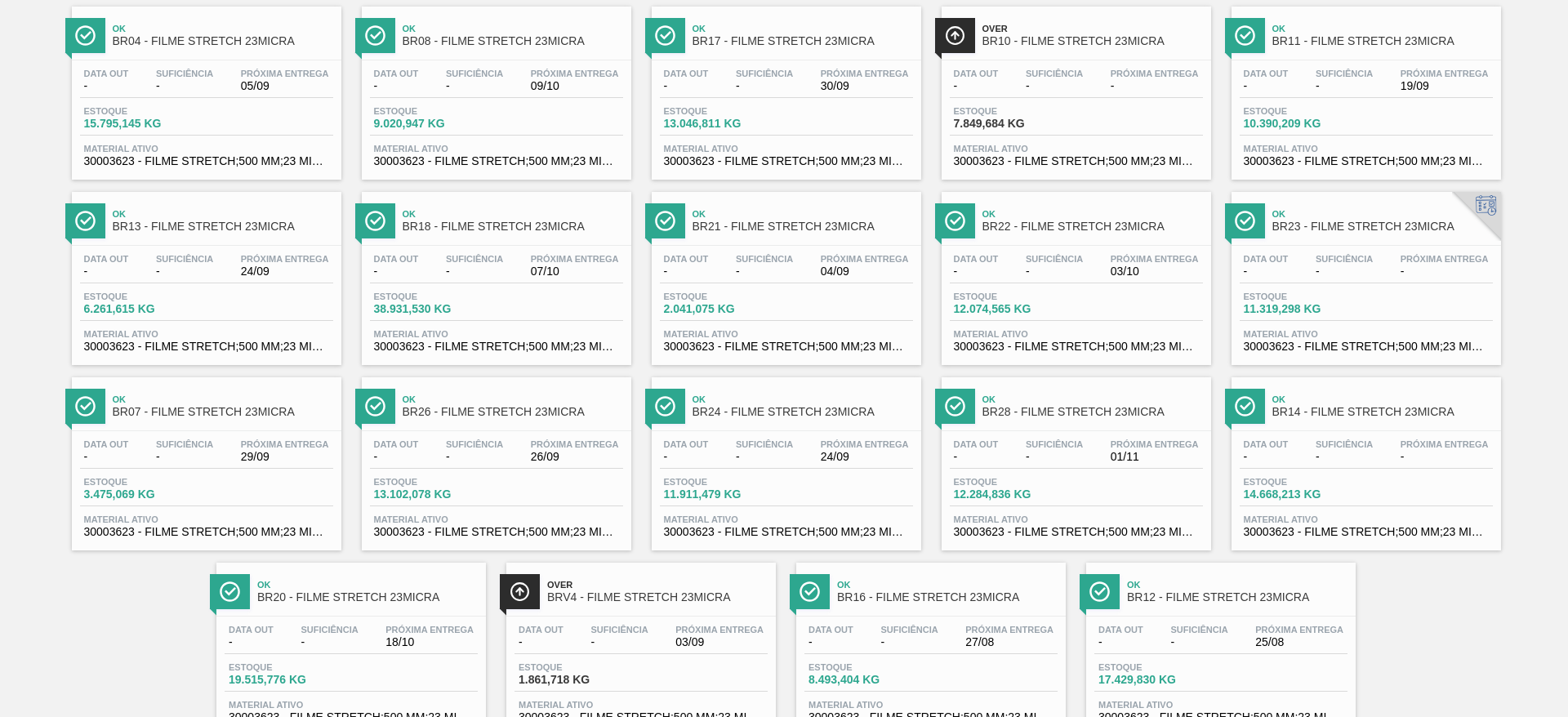
scroll to position [310, 0]
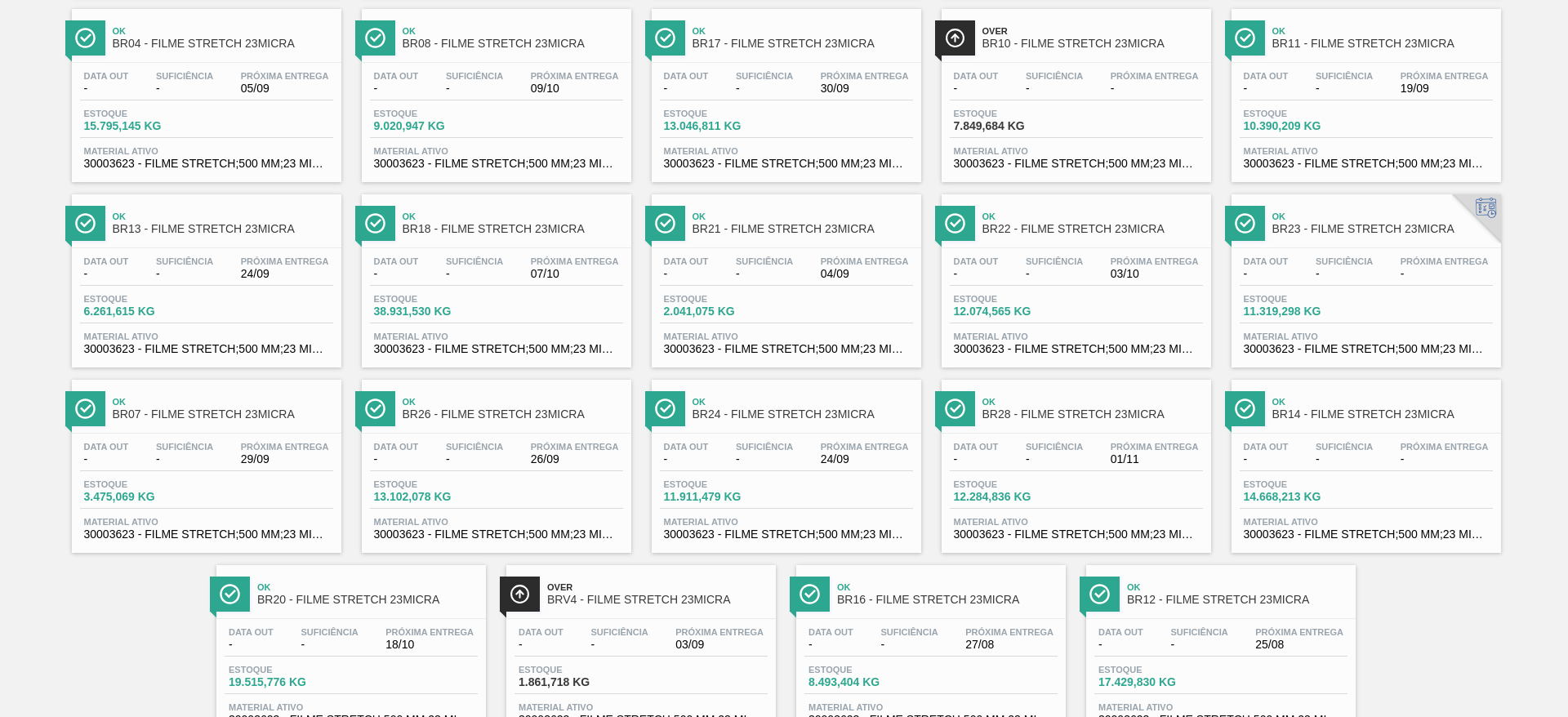
click at [1426, 332] on span "Material ativo" at bounding box center [1365, 336] width 245 height 10
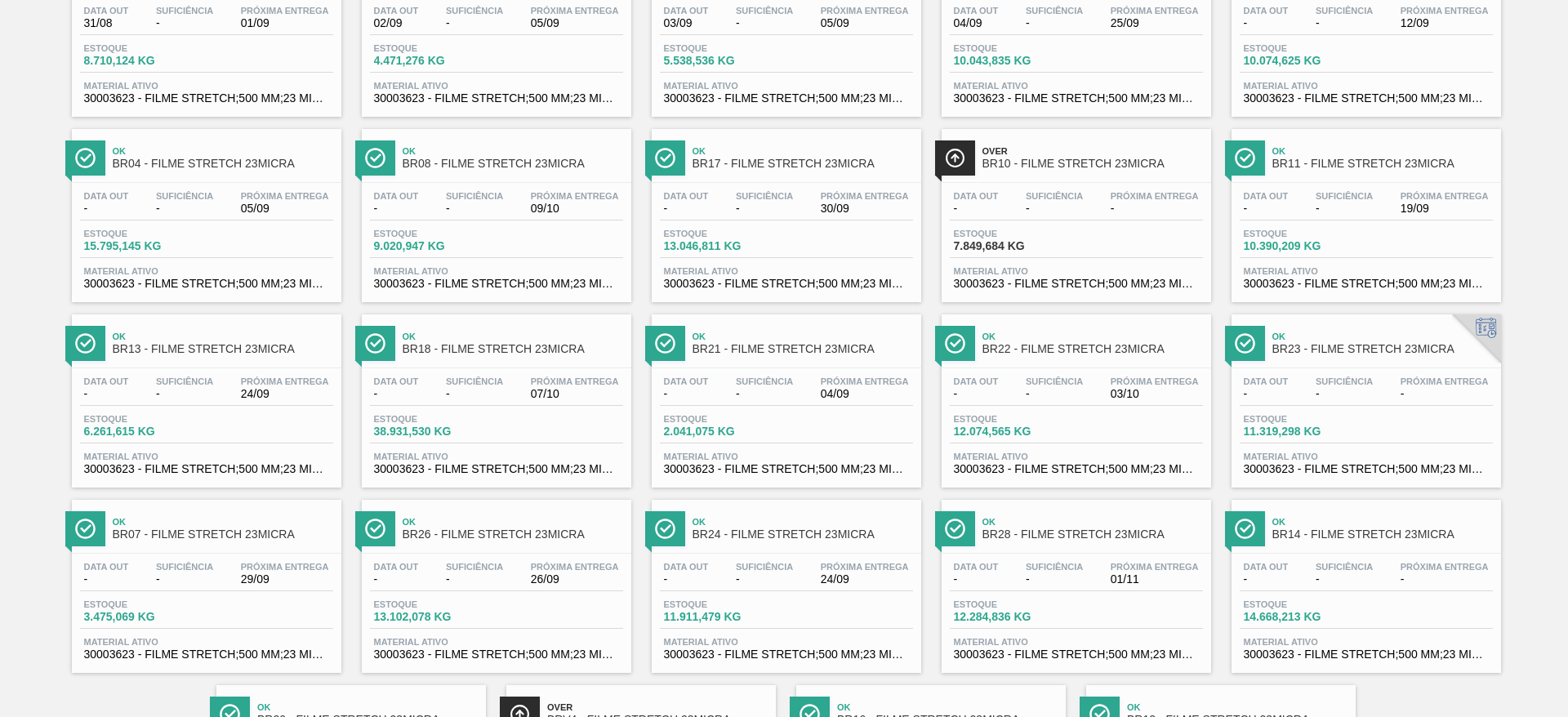
scroll to position [231, 0]
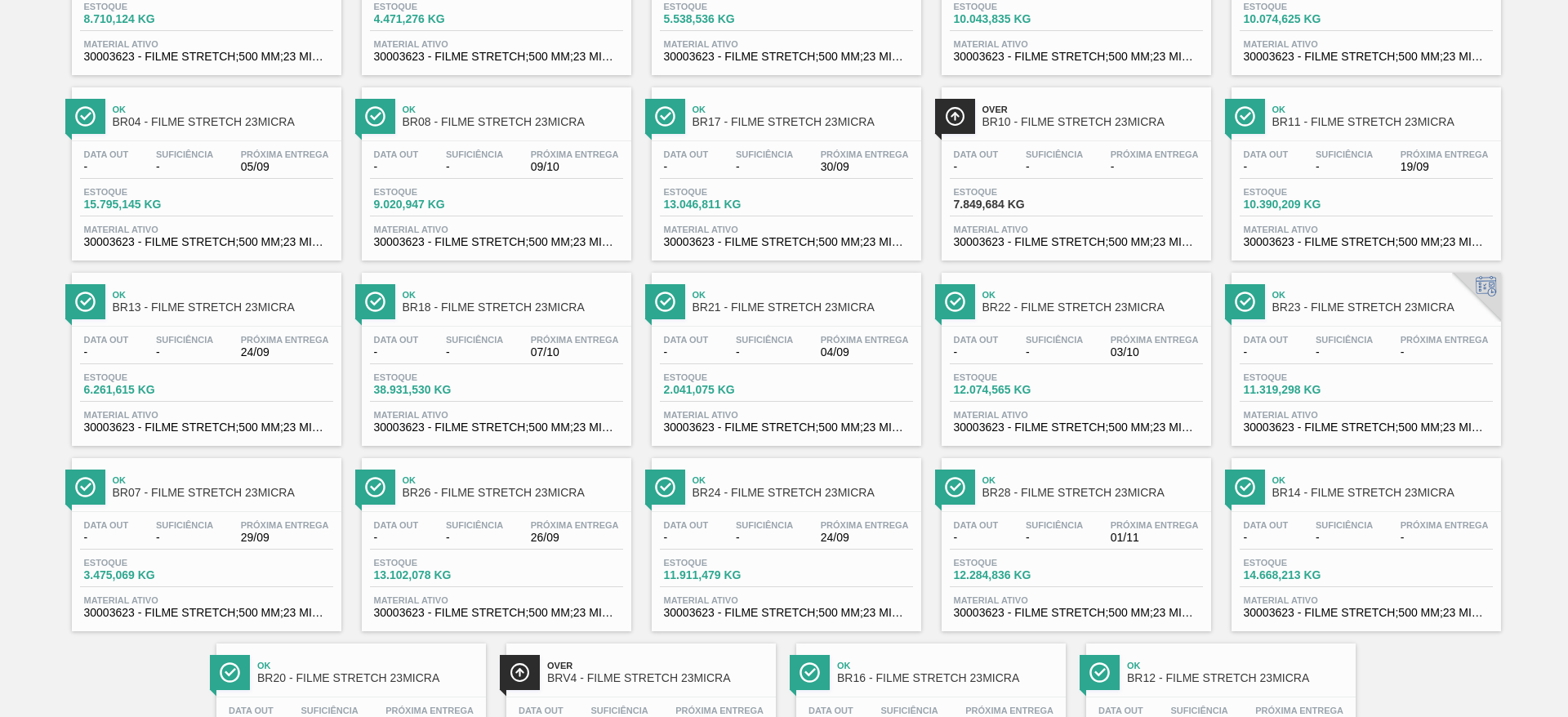
click at [1022, 658] on div "Ok BR16 - FILME STRETCH 23MICRA" at bounding box center [947, 673] width 220 height 37
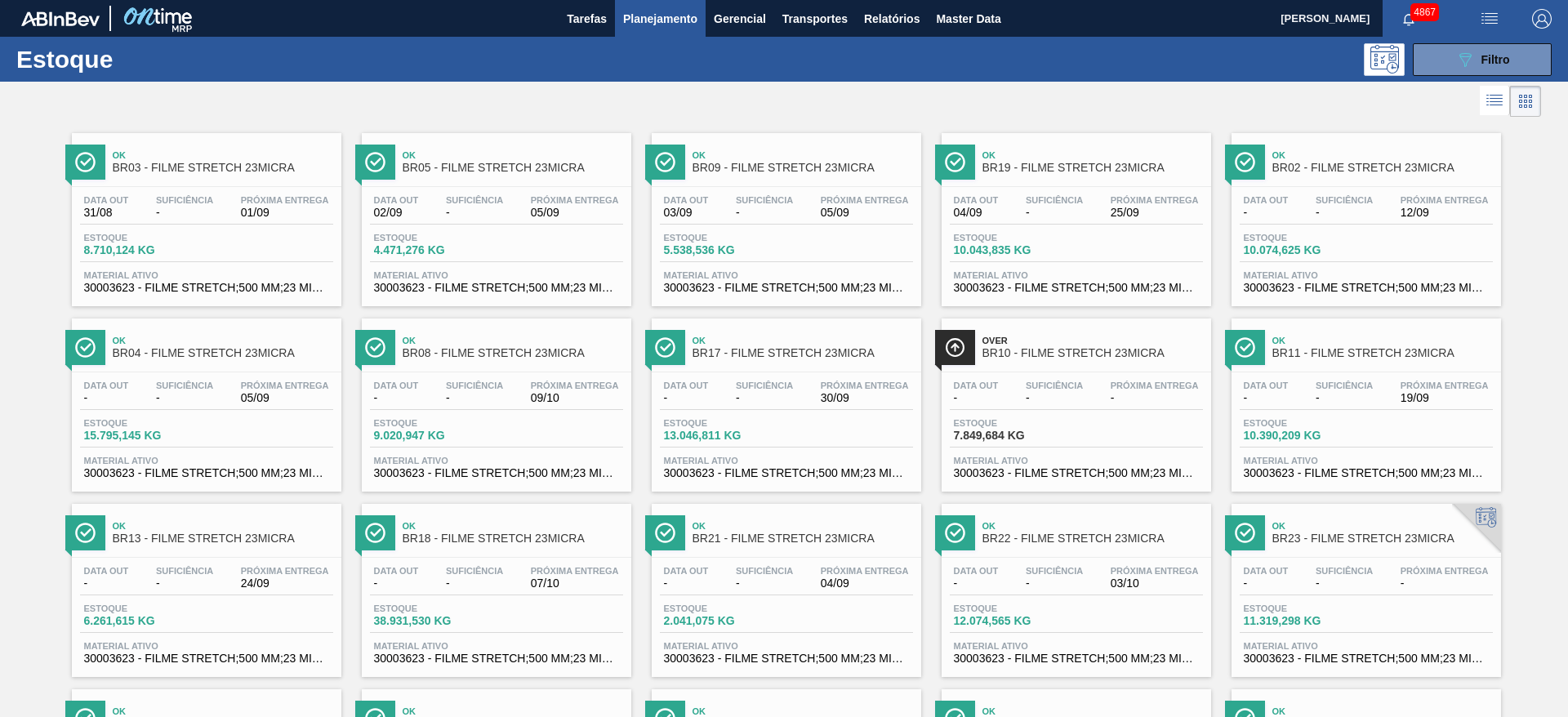
click at [1052, 407] on div "Data out - Suficiência - Próxima Entrega -" at bounding box center [1076, 395] width 253 height 29
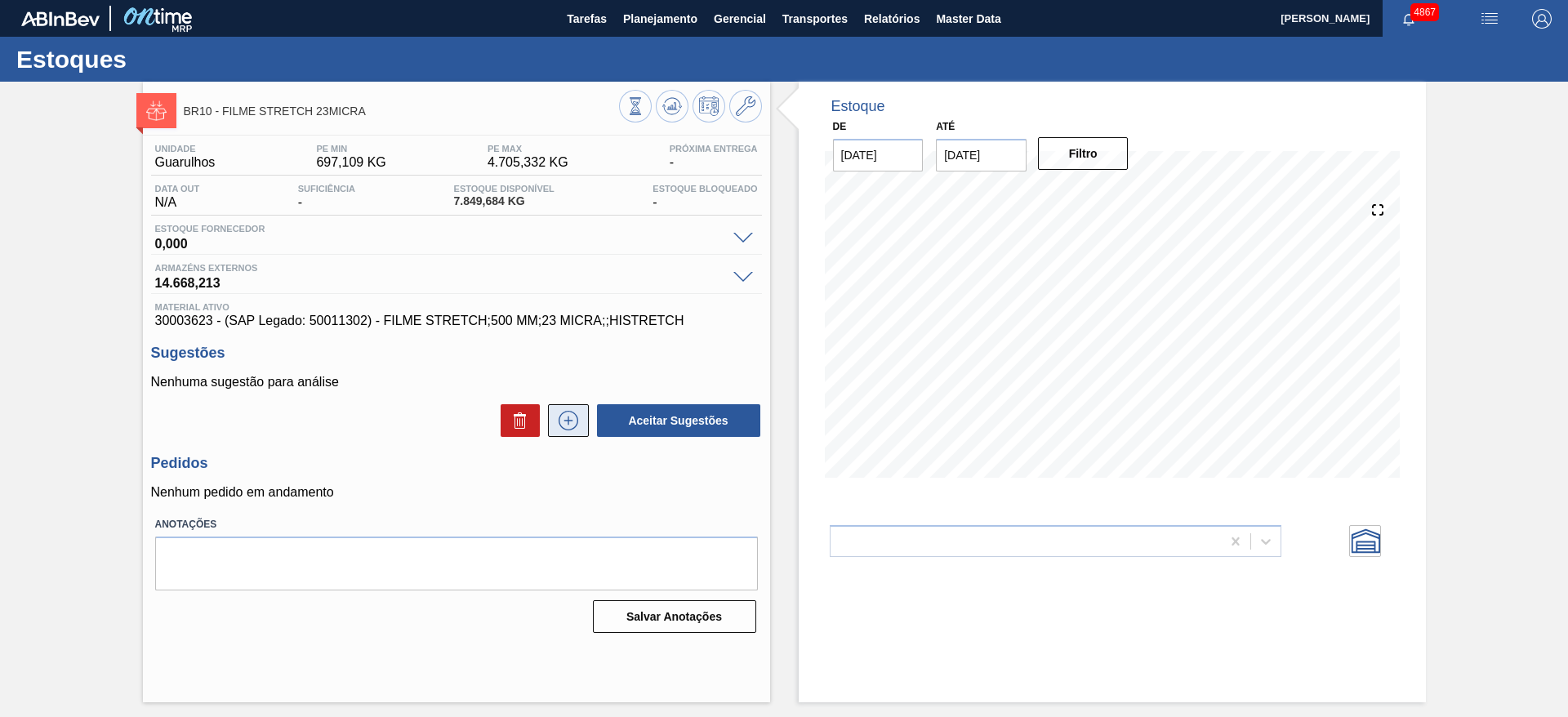
click at [573, 411] on icon at bounding box center [569, 420] width 27 height 19
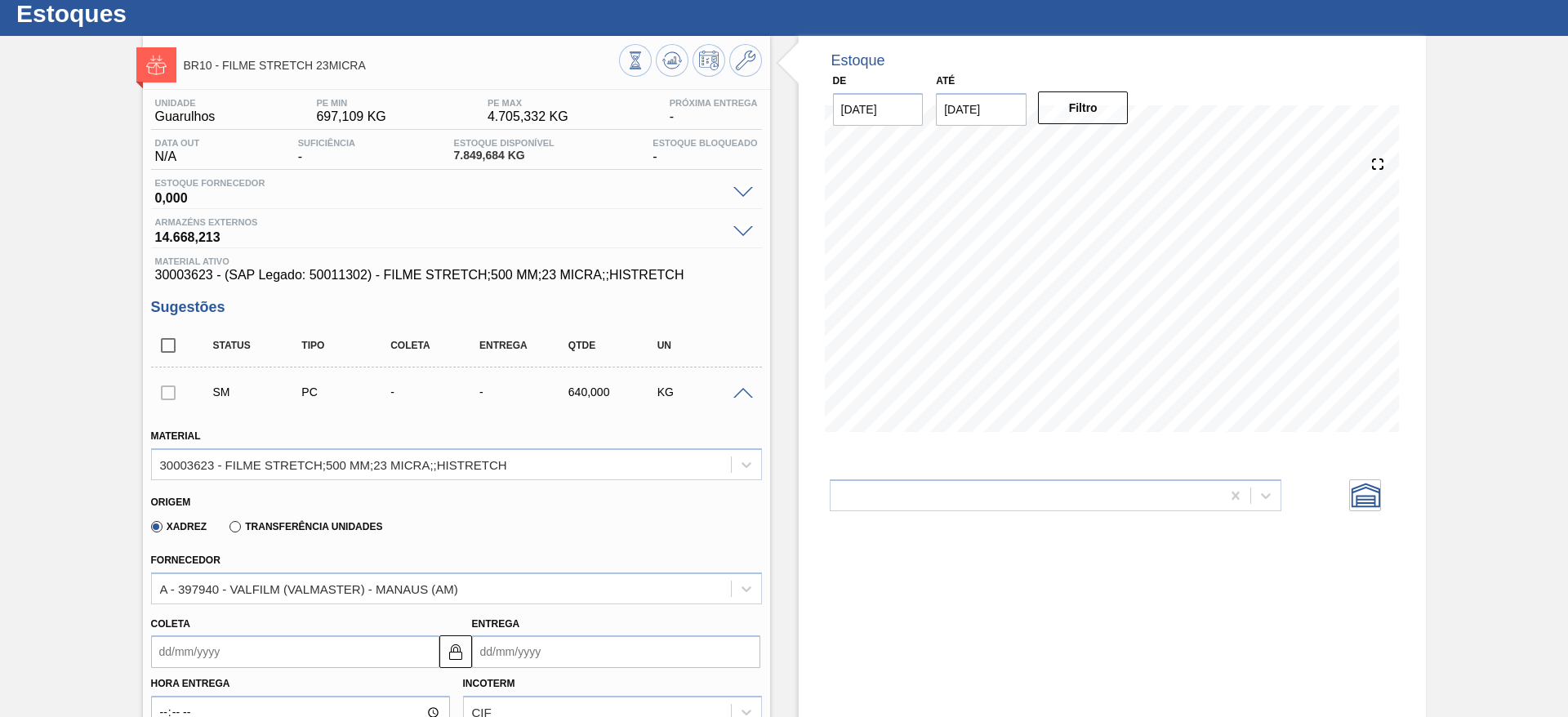
scroll to position [42, 0]
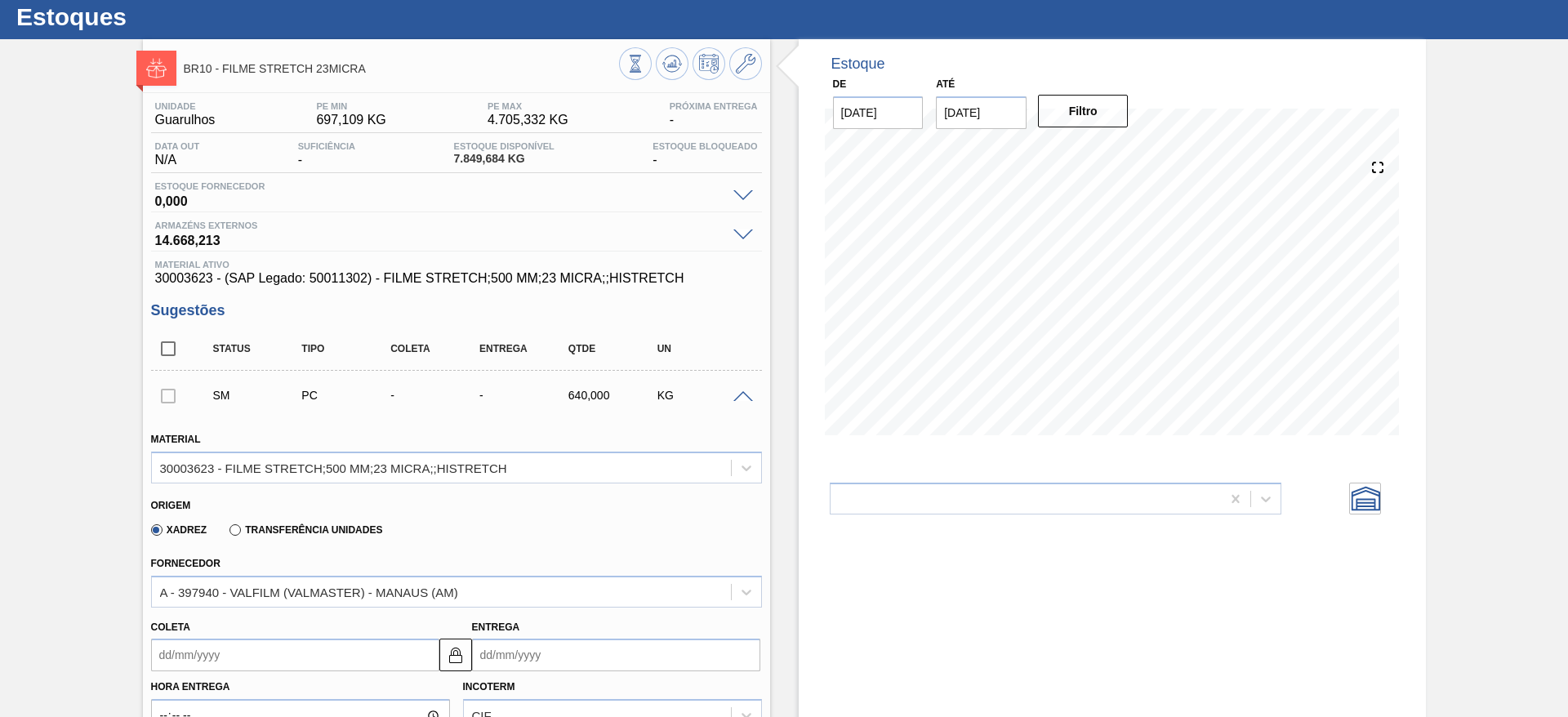
click at [734, 396] on span at bounding box center [743, 397] width 19 height 12
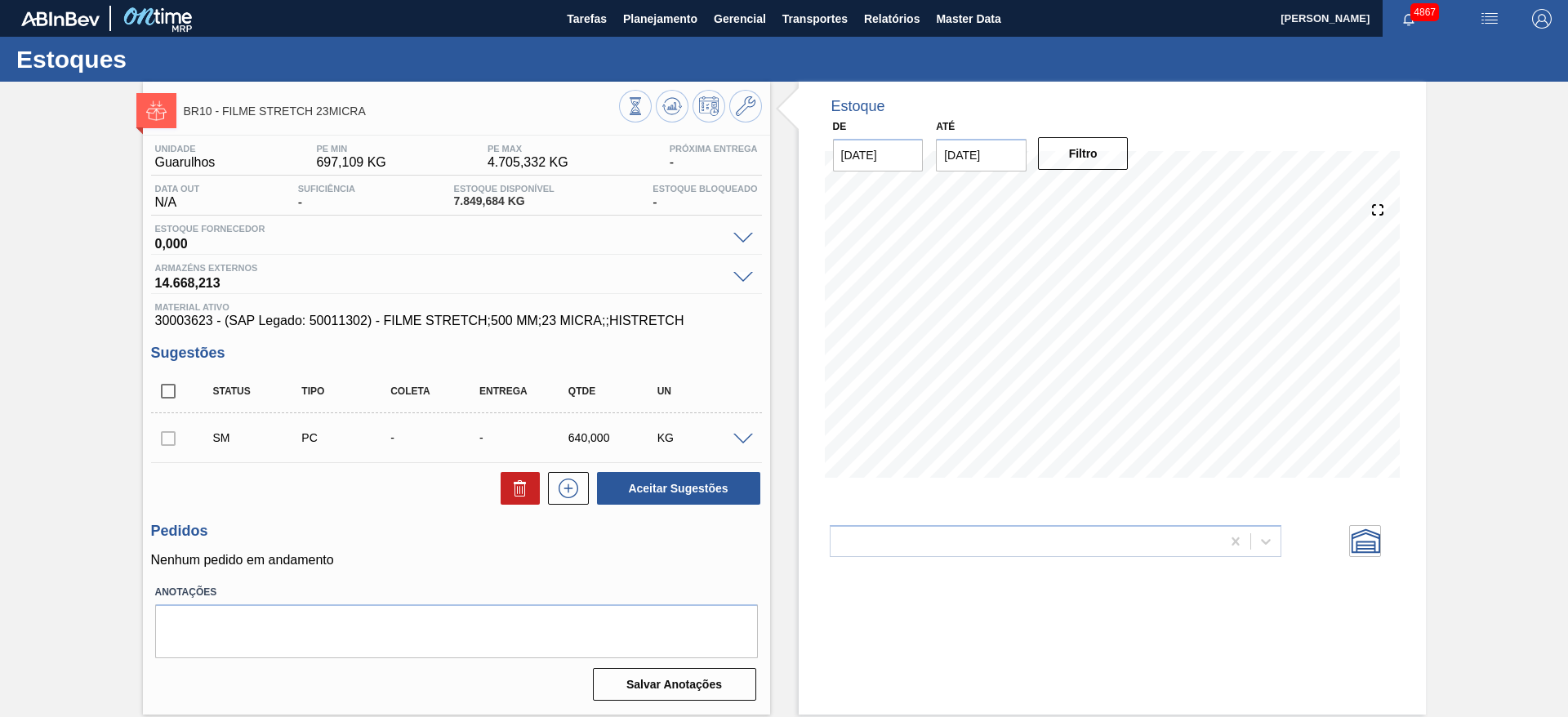
click at [750, 439] on span at bounding box center [743, 440] width 19 height 12
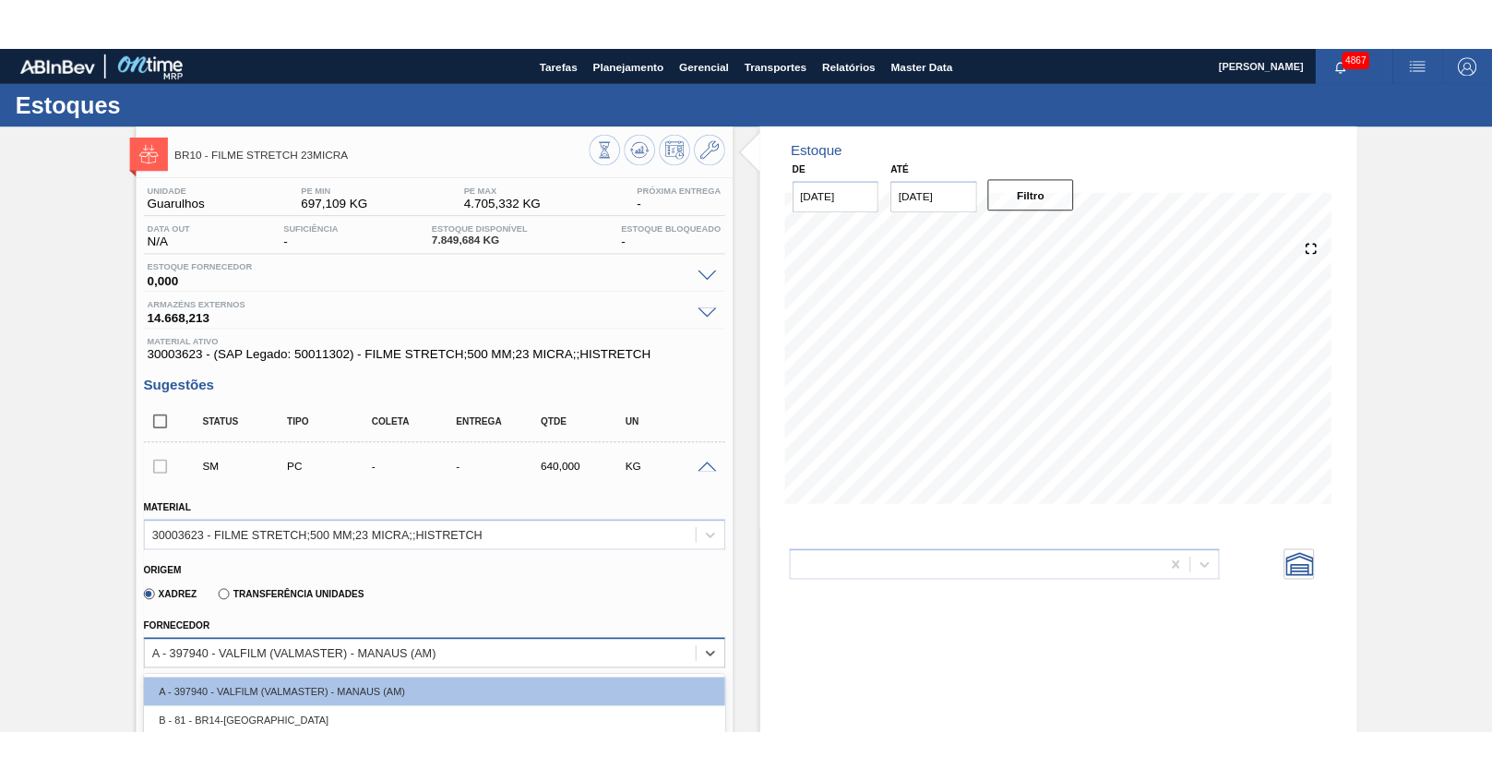
scroll to position [15, 0]
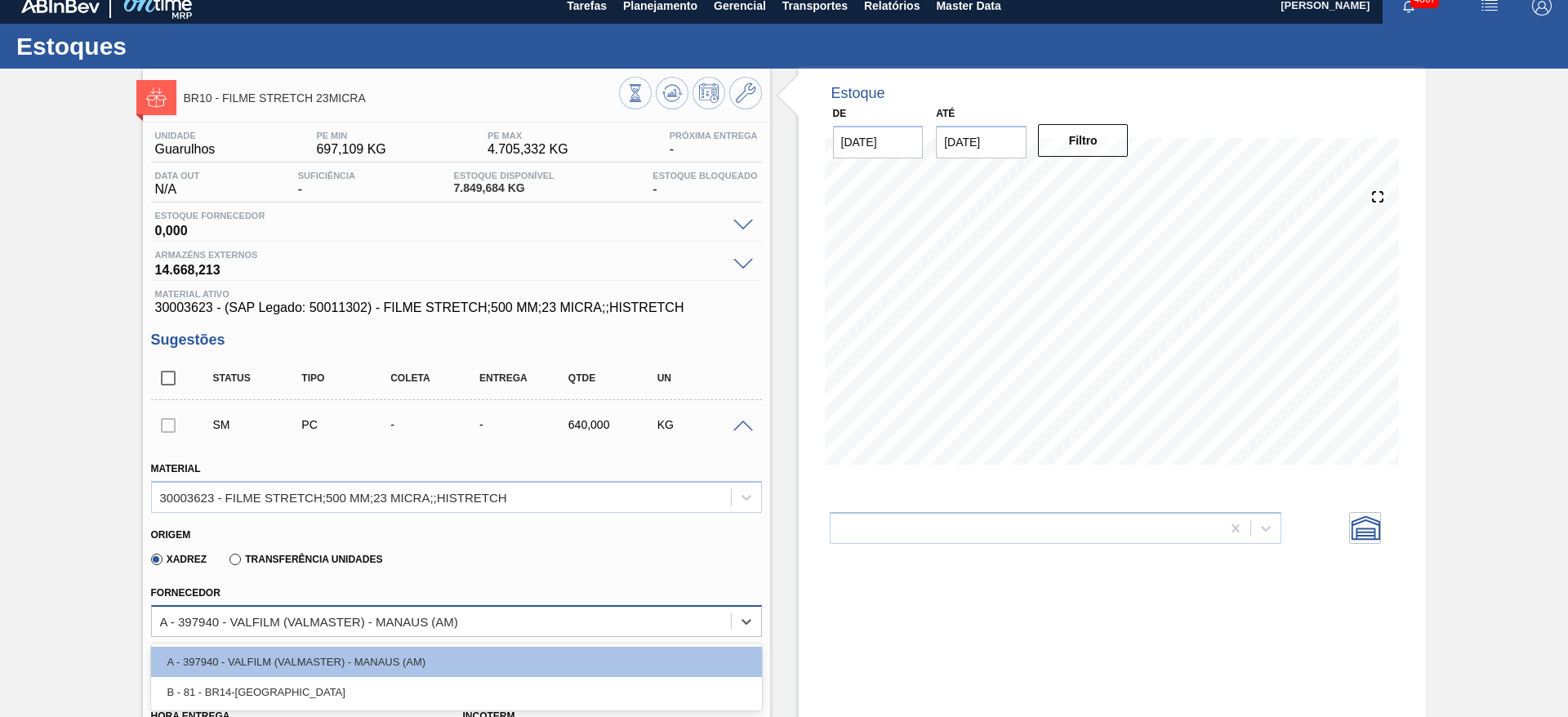
click at [701, 632] on div "A - 397940 - VALFILM (VALMASTER) - MANAUS (AM)" at bounding box center [442, 621] width 579 height 24
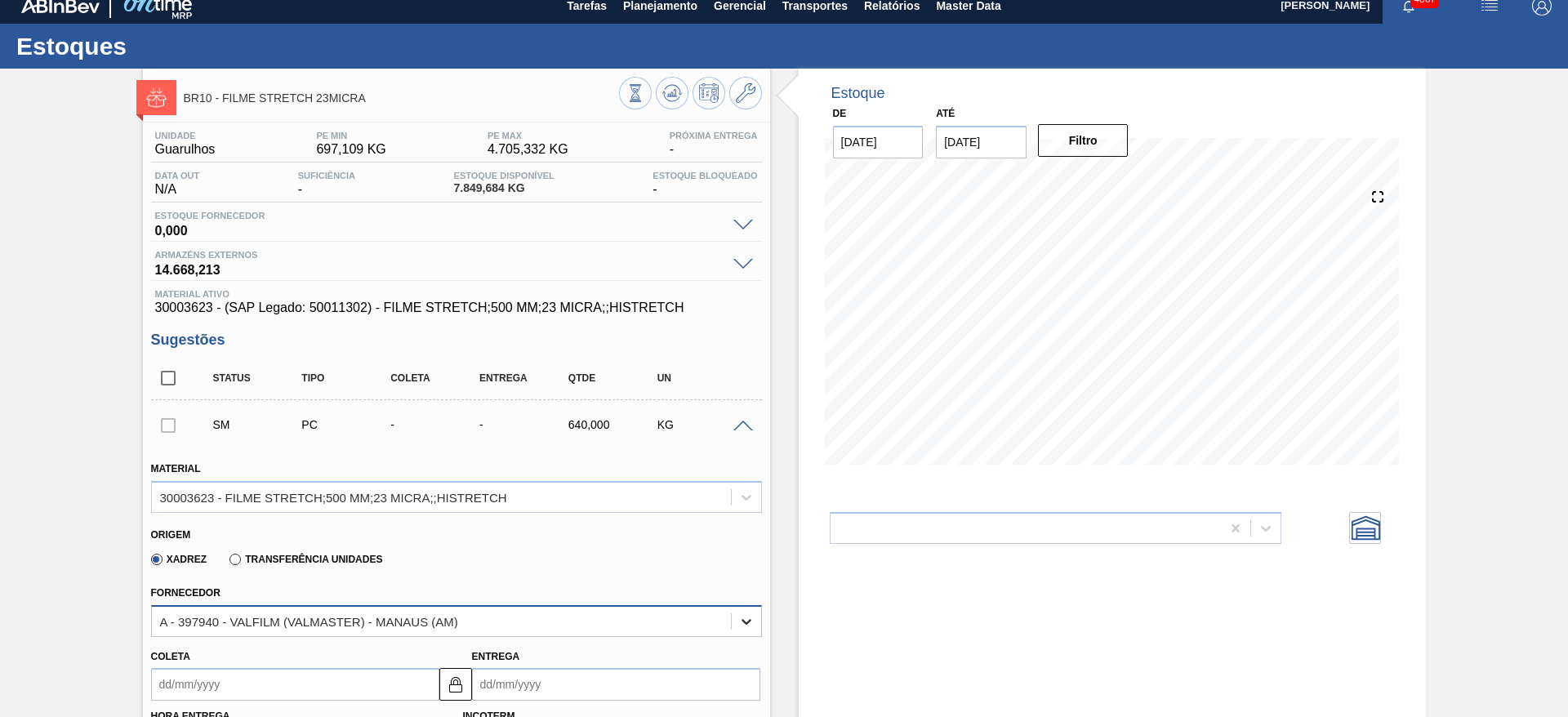
click at [735, 620] on div at bounding box center [746, 621] width 29 height 29
click at [741, 259] on span at bounding box center [743, 266] width 19 height 12
